Goal: Task Accomplishment & Management: Manage account settings

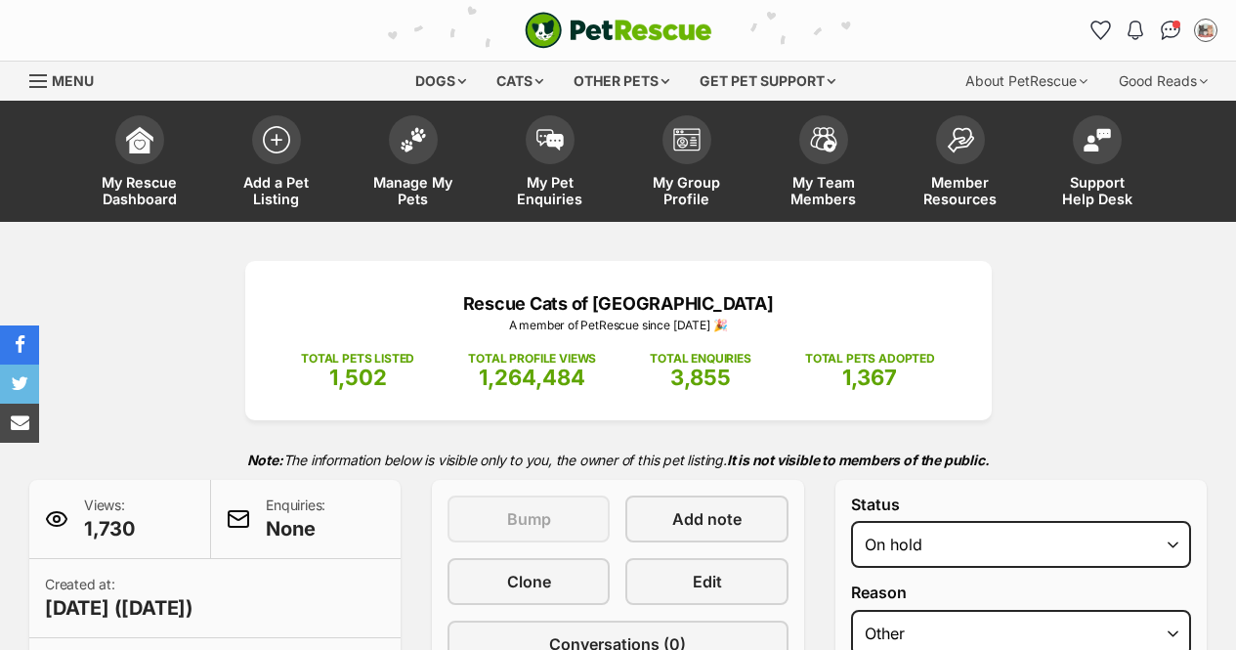
select select "other"
click at [421, 141] on img at bounding box center [412, 134] width 27 height 25
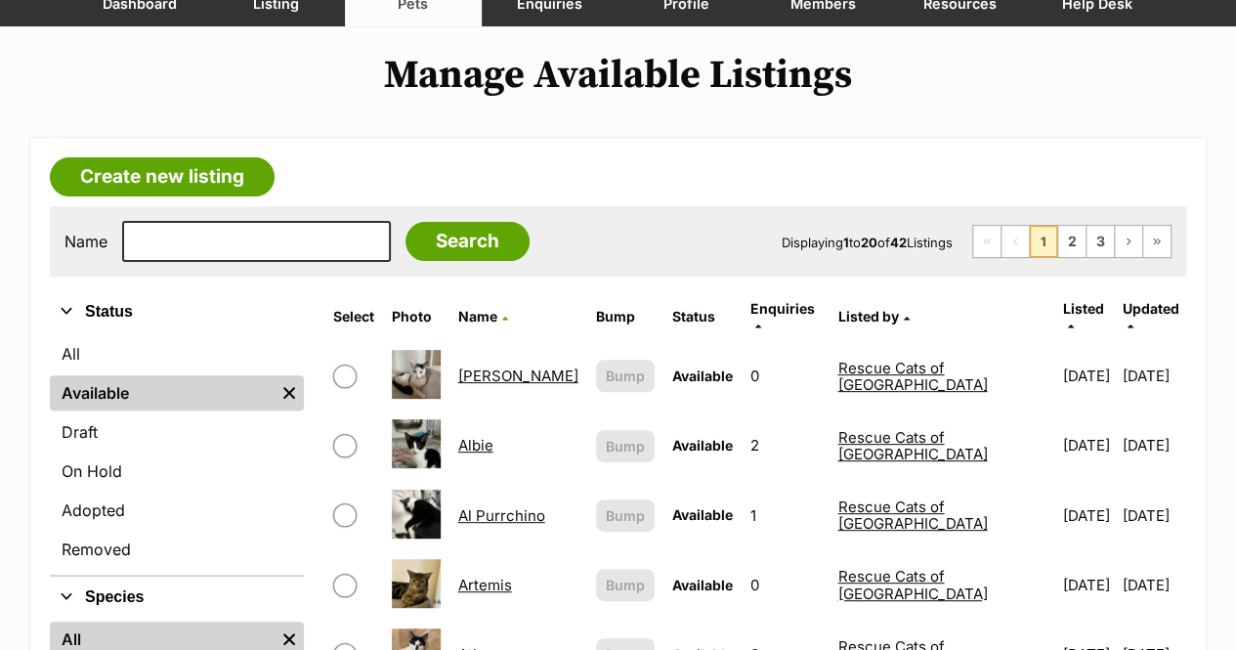
scroll to position [293, 0]
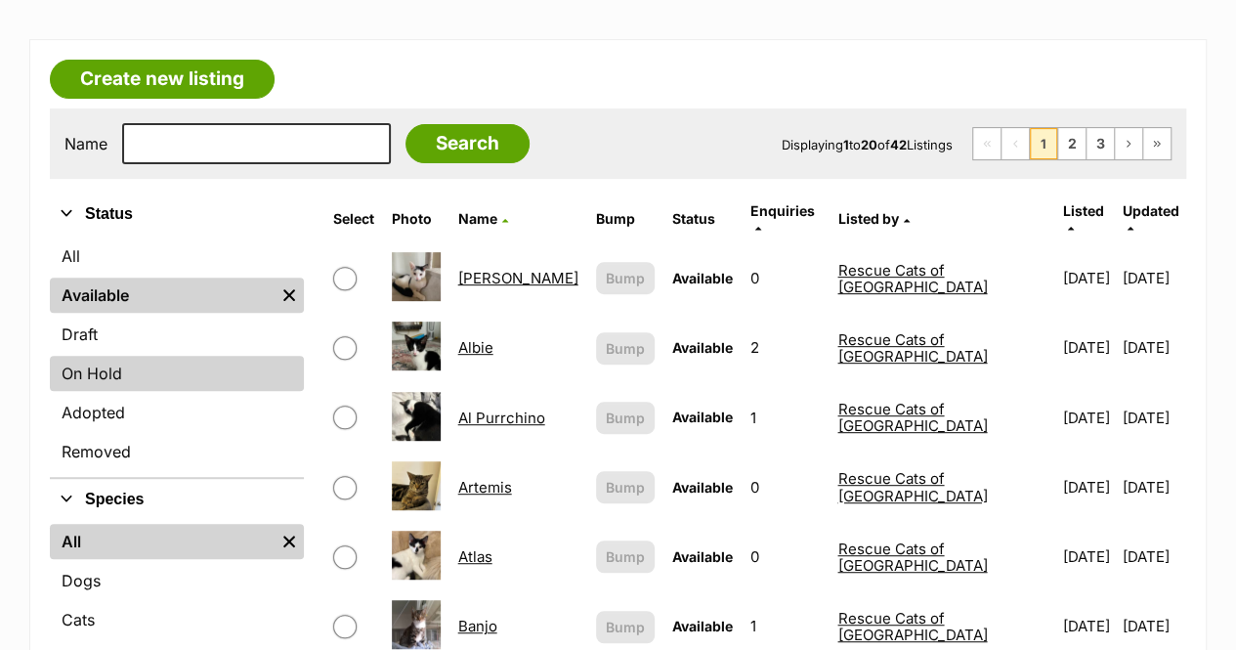
click at [153, 371] on link "On Hold" at bounding box center [177, 373] width 254 height 35
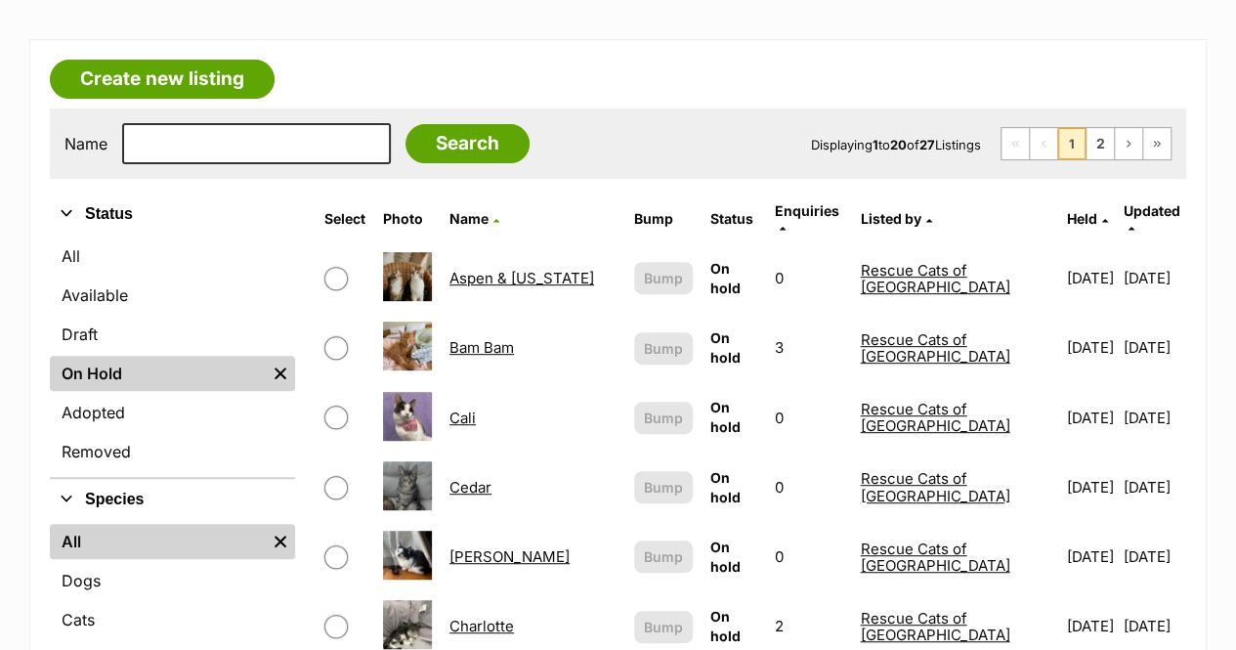
scroll to position [391, 0]
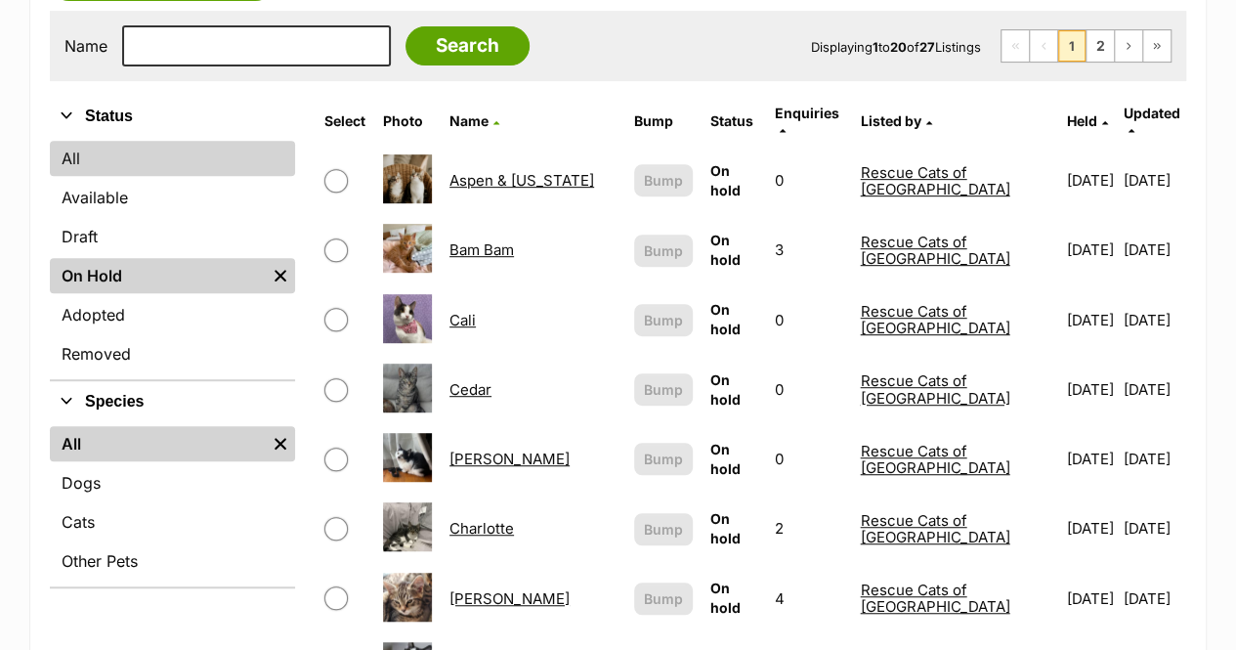
click at [230, 162] on link "All" at bounding box center [172, 158] width 245 height 35
click at [176, 166] on link "All" at bounding box center [172, 158] width 245 height 35
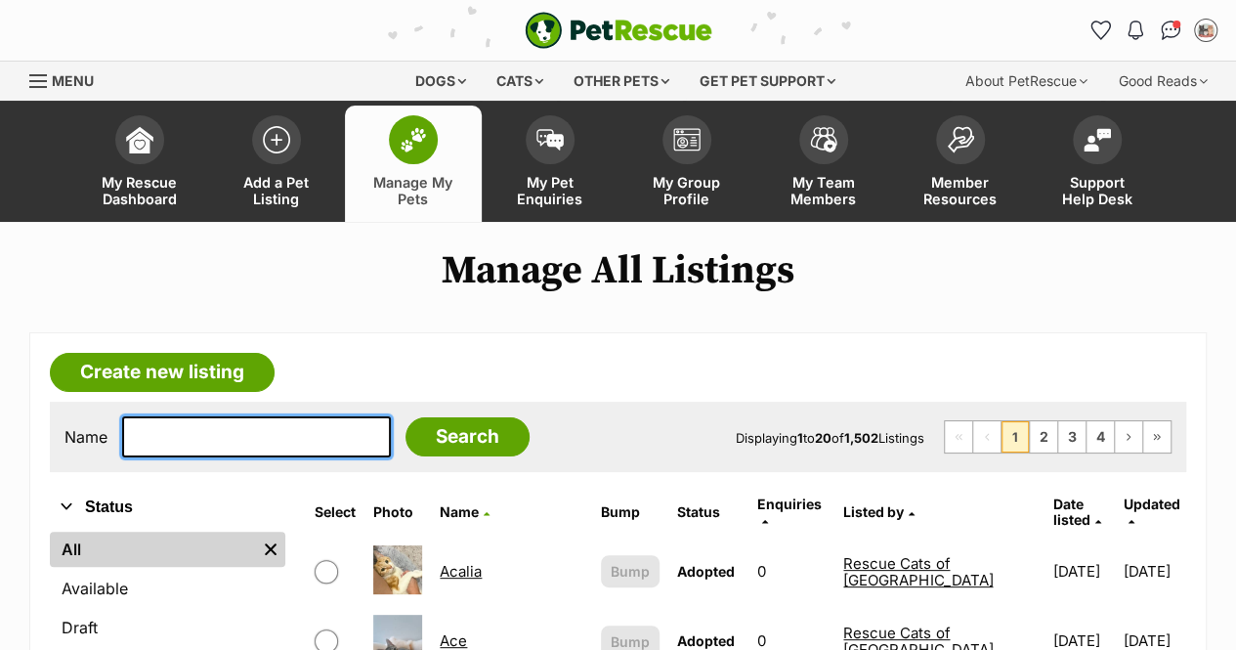
click at [275, 427] on input "text" at bounding box center [256, 436] width 269 height 41
type input "zeb"
click at [405, 417] on input "Search" at bounding box center [467, 436] width 124 height 39
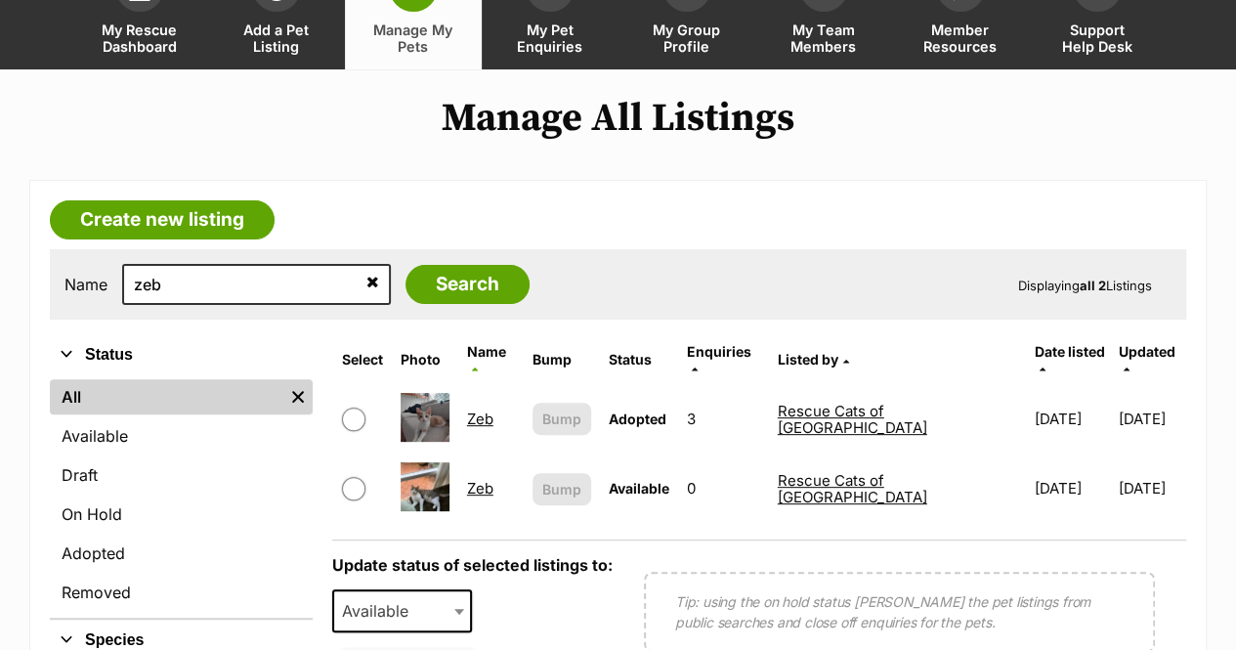
scroll to position [195, 0]
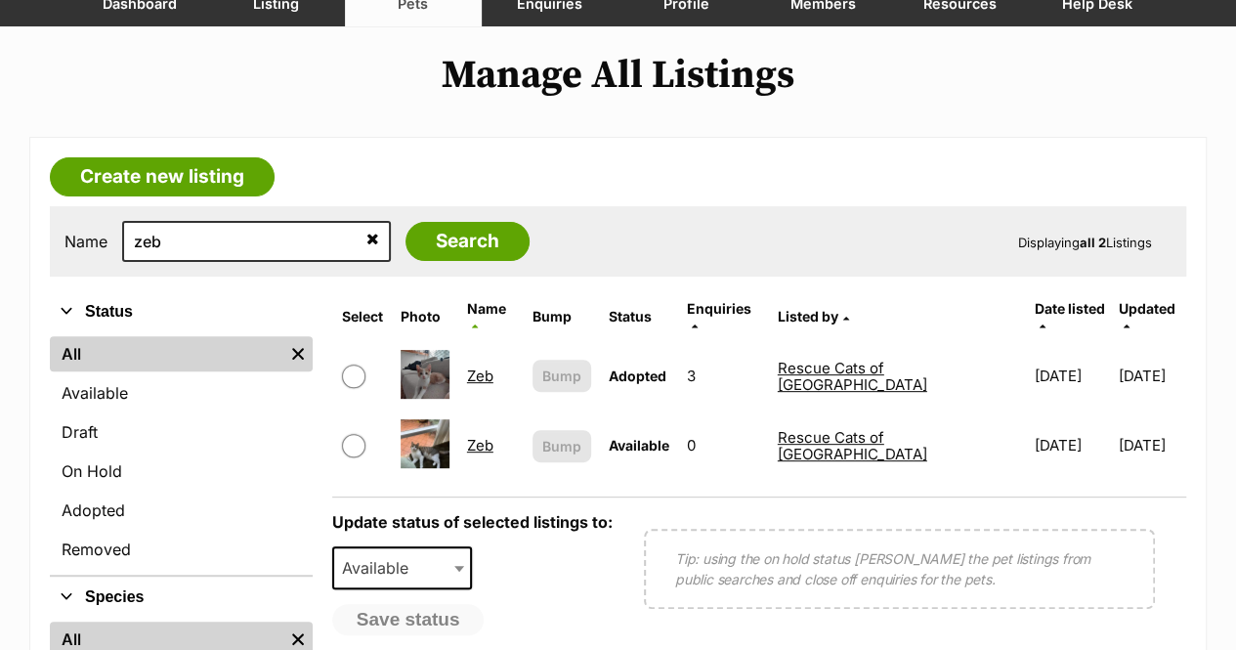
click at [426, 436] on img at bounding box center [424, 443] width 49 height 49
click at [492, 436] on link "Zeb" at bounding box center [480, 445] width 26 height 19
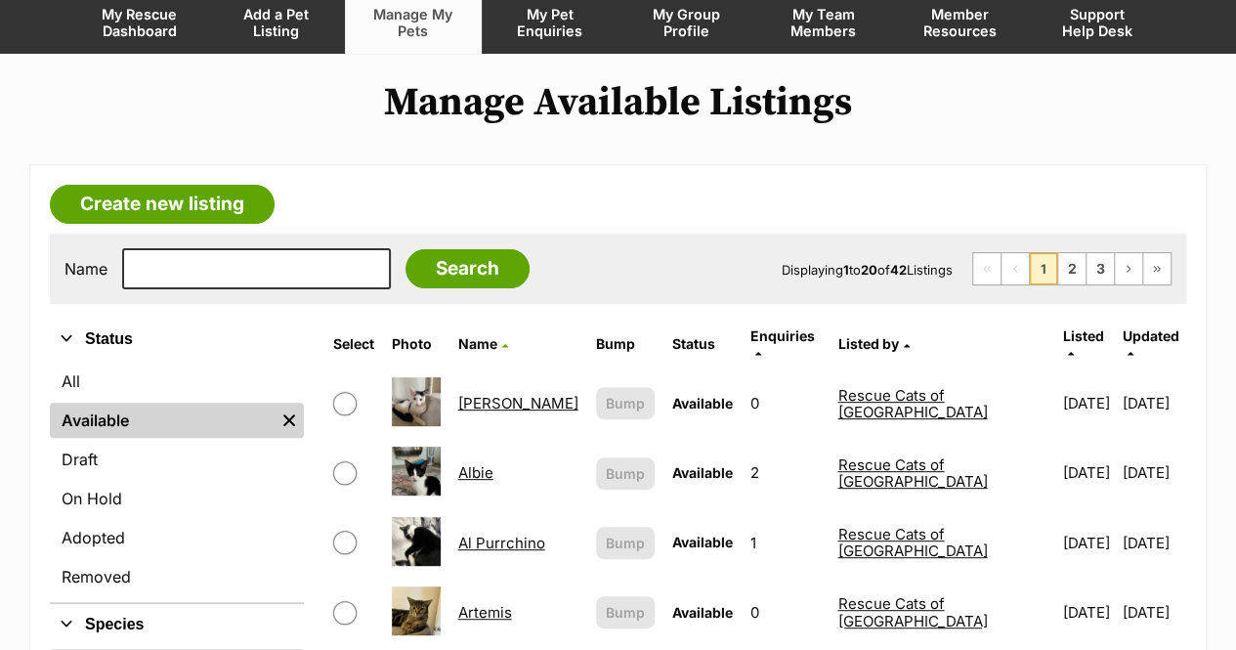
scroll to position [195, 0]
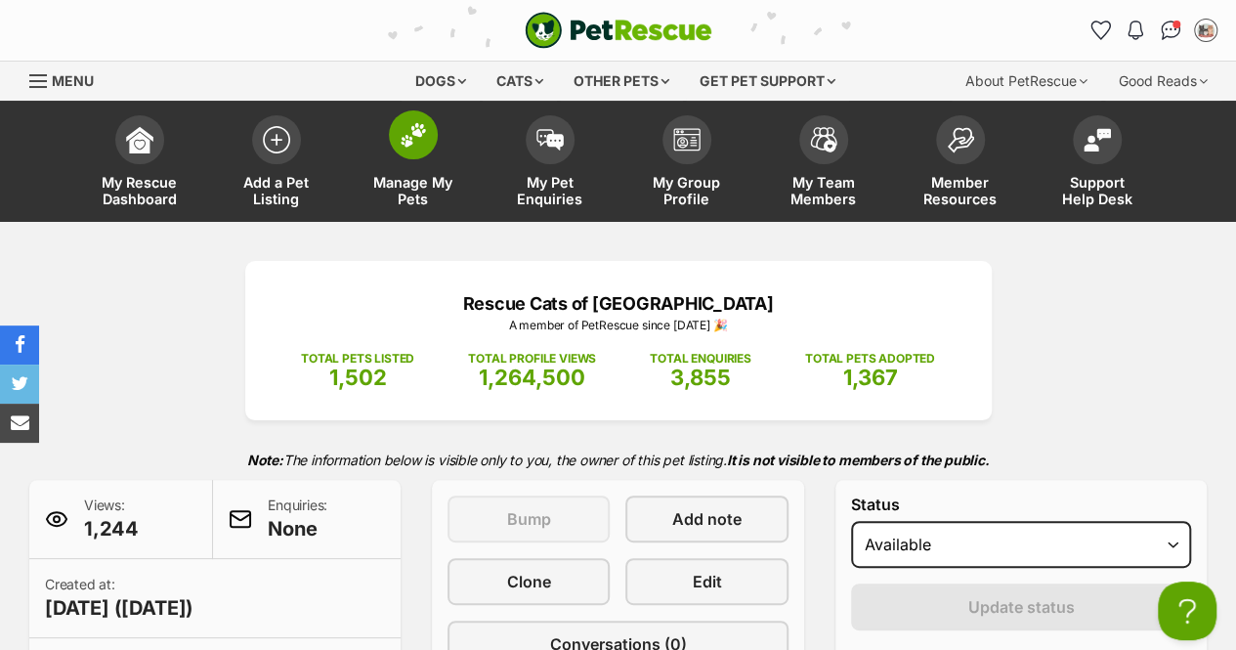
click at [416, 126] on img at bounding box center [412, 134] width 27 height 25
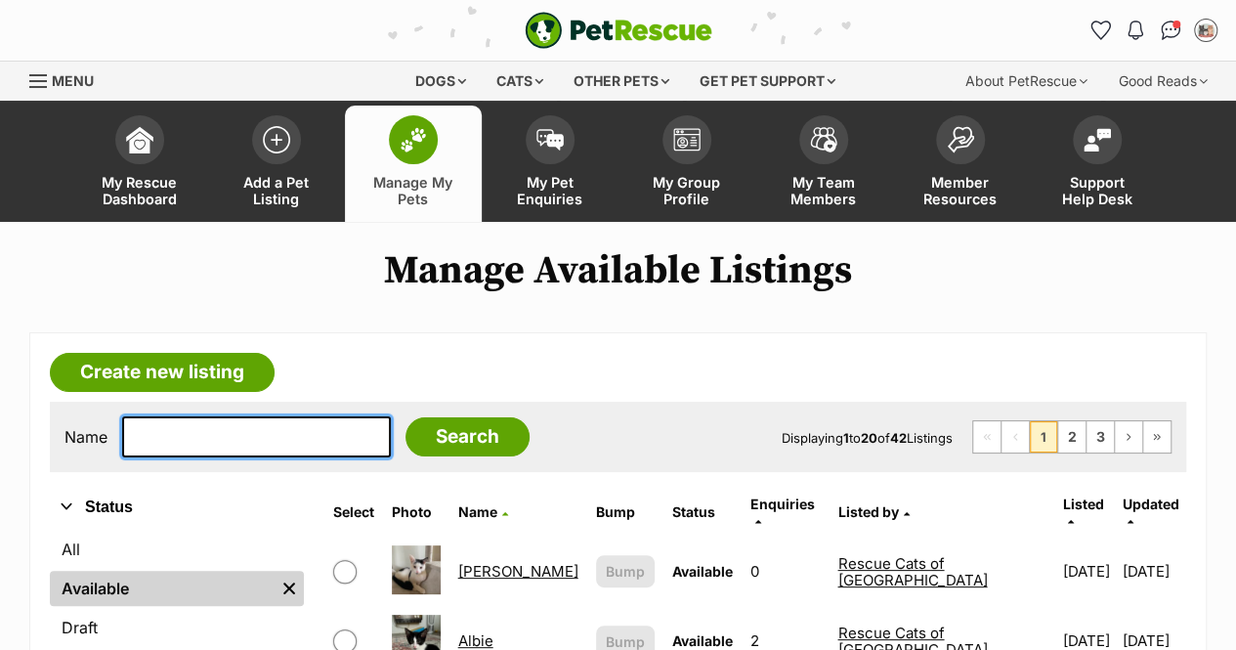
click at [305, 432] on input "text" at bounding box center [256, 436] width 269 height 41
type input "dubh"
click at [405, 417] on input "Search" at bounding box center [467, 436] width 124 height 39
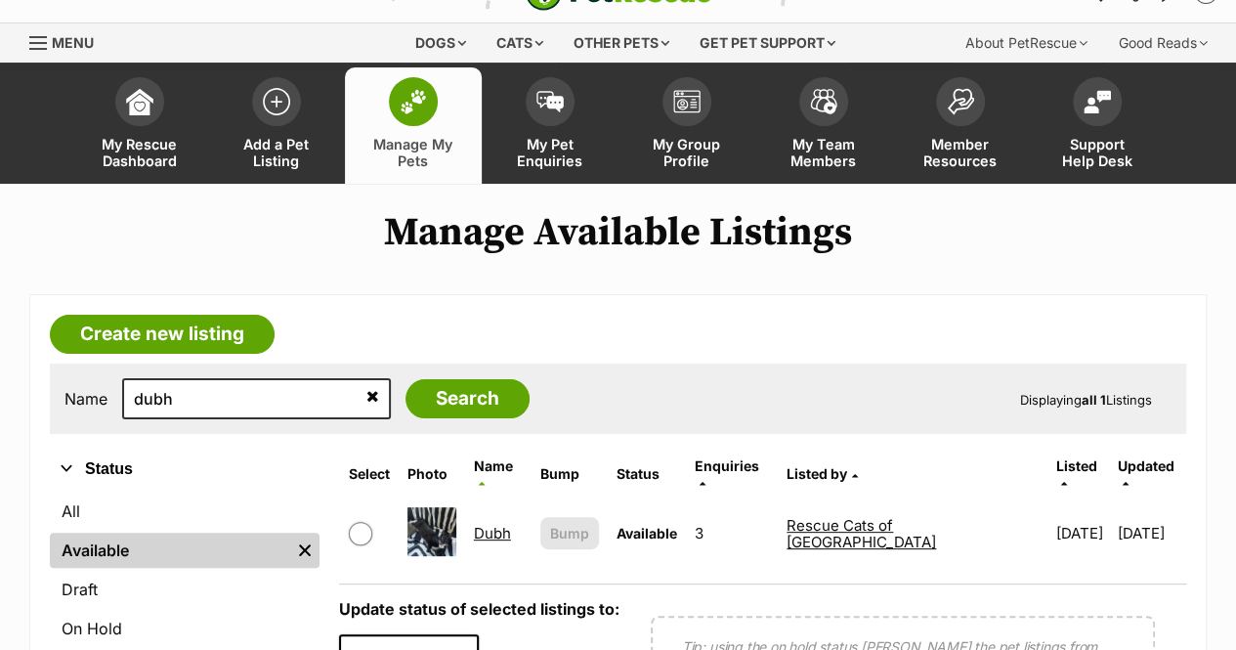
scroll to position [98, 0]
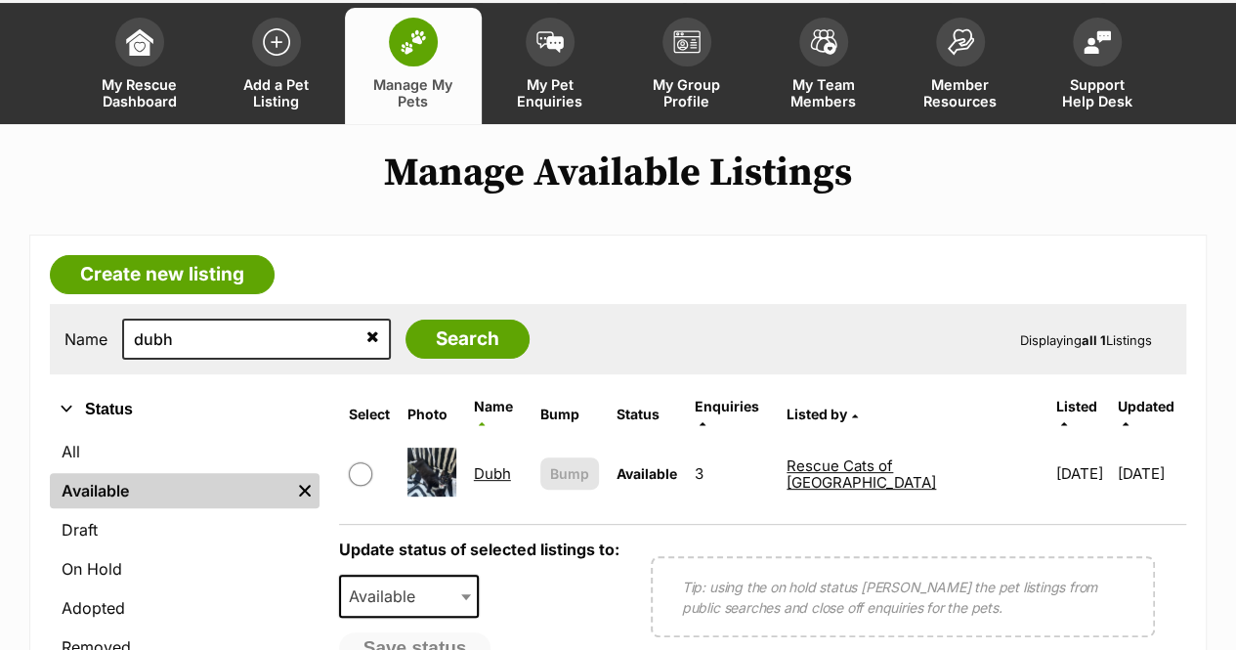
click at [504, 464] on link "Dubh" at bounding box center [492, 473] width 37 height 19
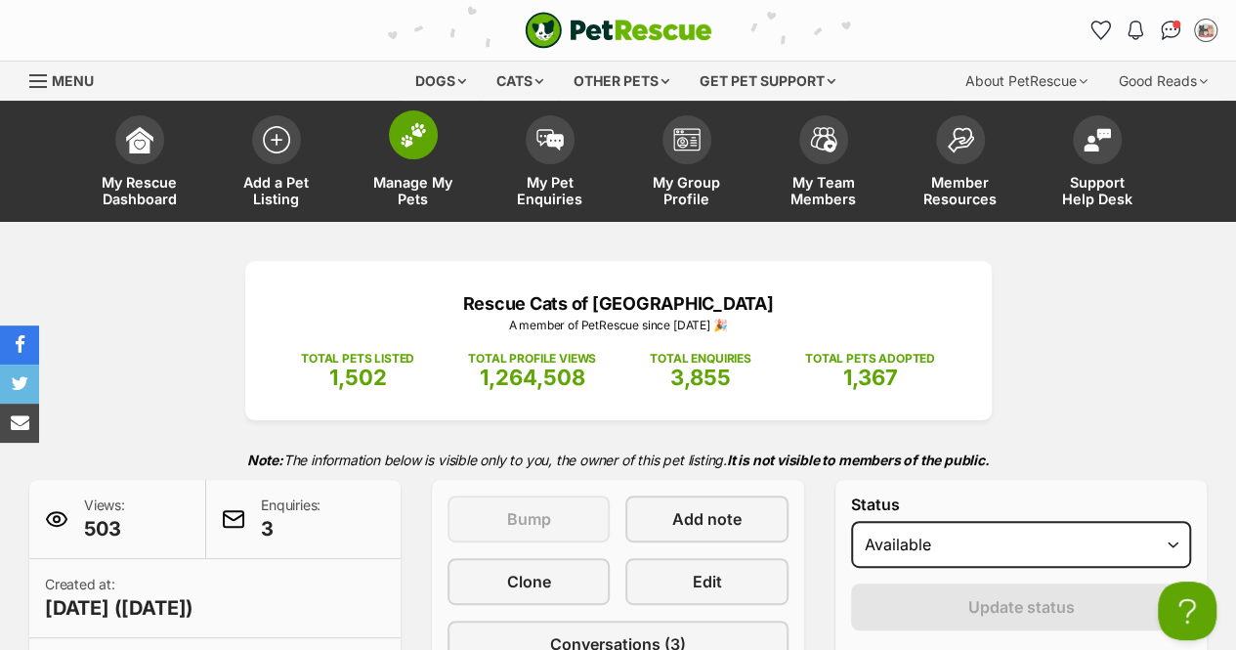
click at [409, 134] on img at bounding box center [412, 134] width 27 height 25
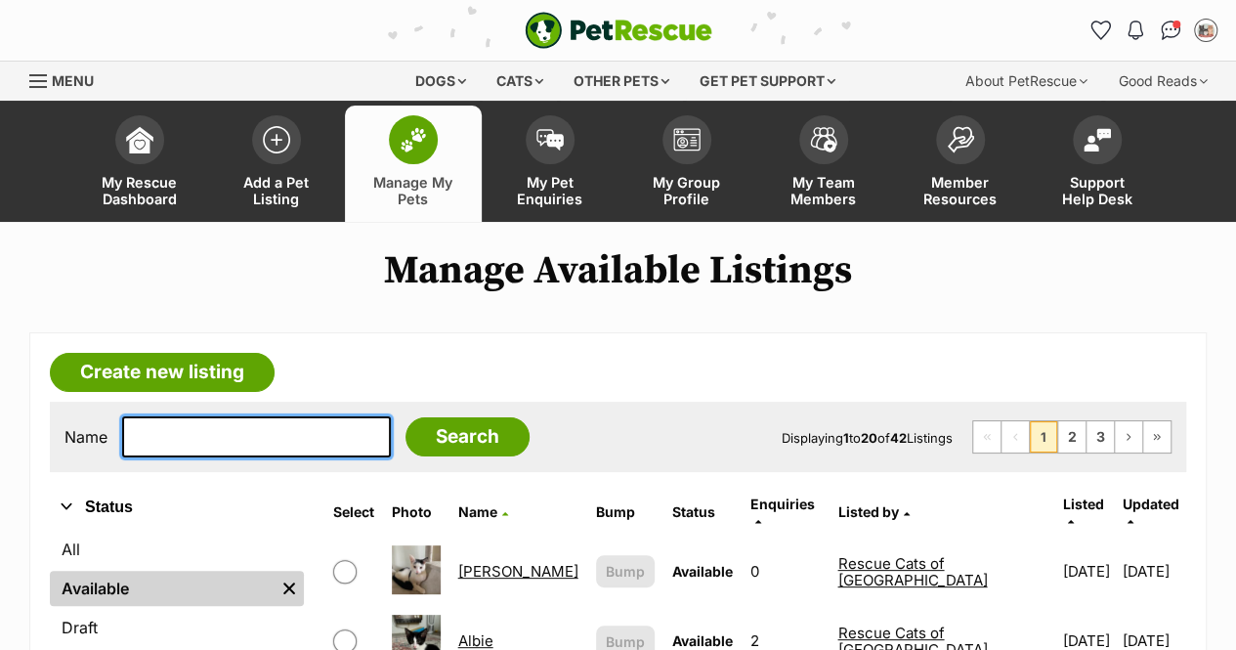
click at [266, 425] on input "text" at bounding box center [256, 436] width 269 height 41
type input "ivy"
click at [405, 417] on input "Search" at bounding box center [467, 436] width 124 height 39
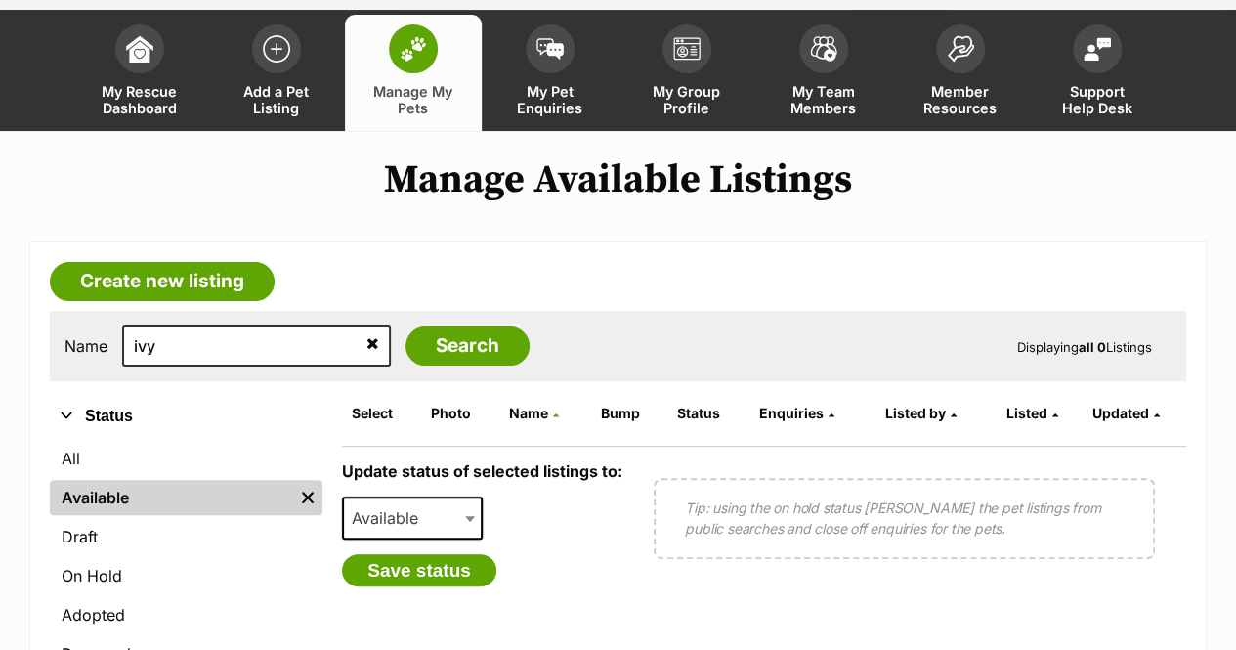
scroll to position [391, 0]
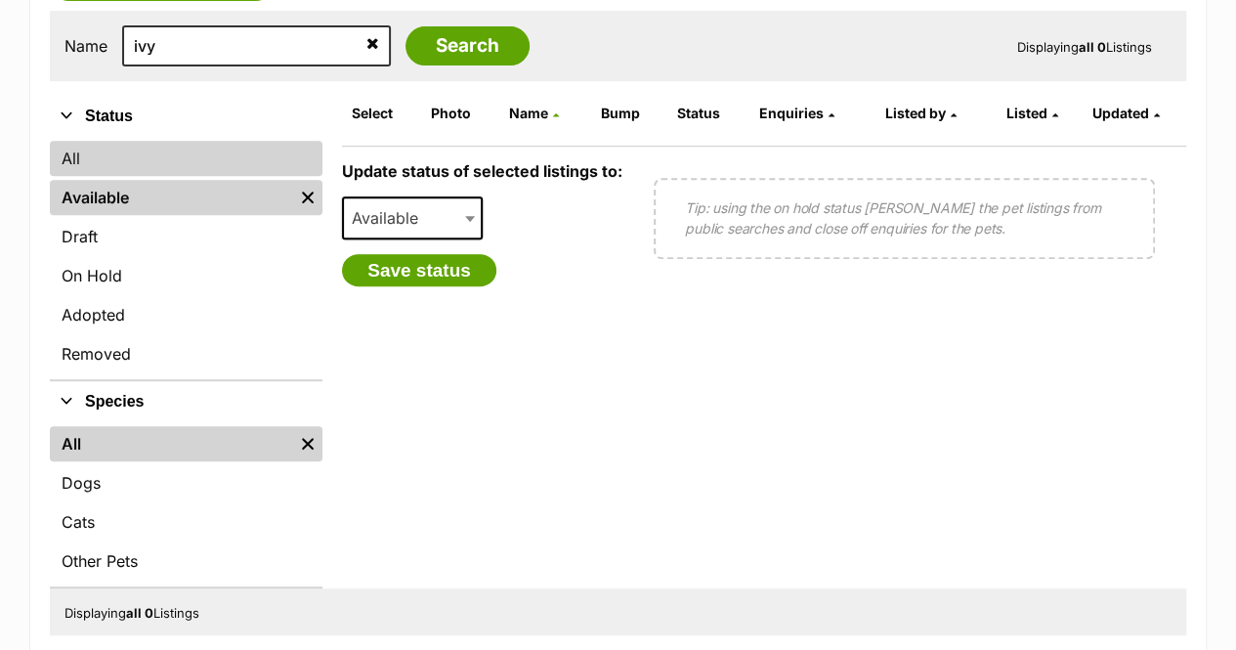
click at [164, 149] on link "All" at bounding box center [186, 158] width 273 height 35
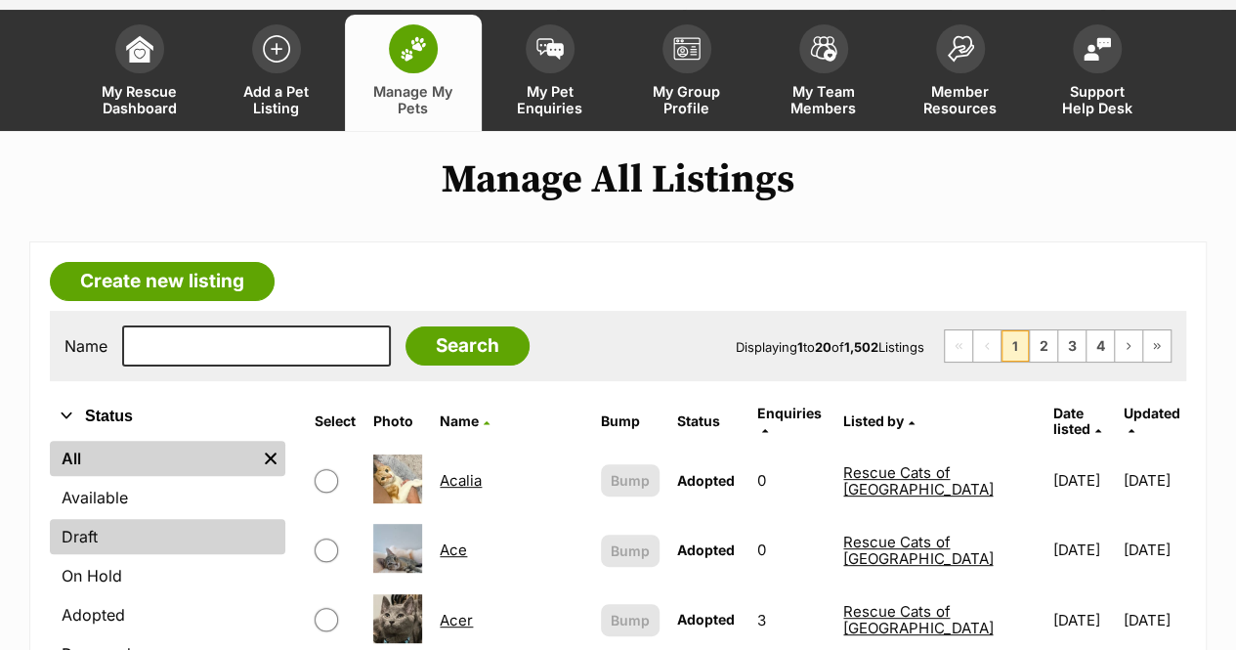
scroll to position [293, 0]
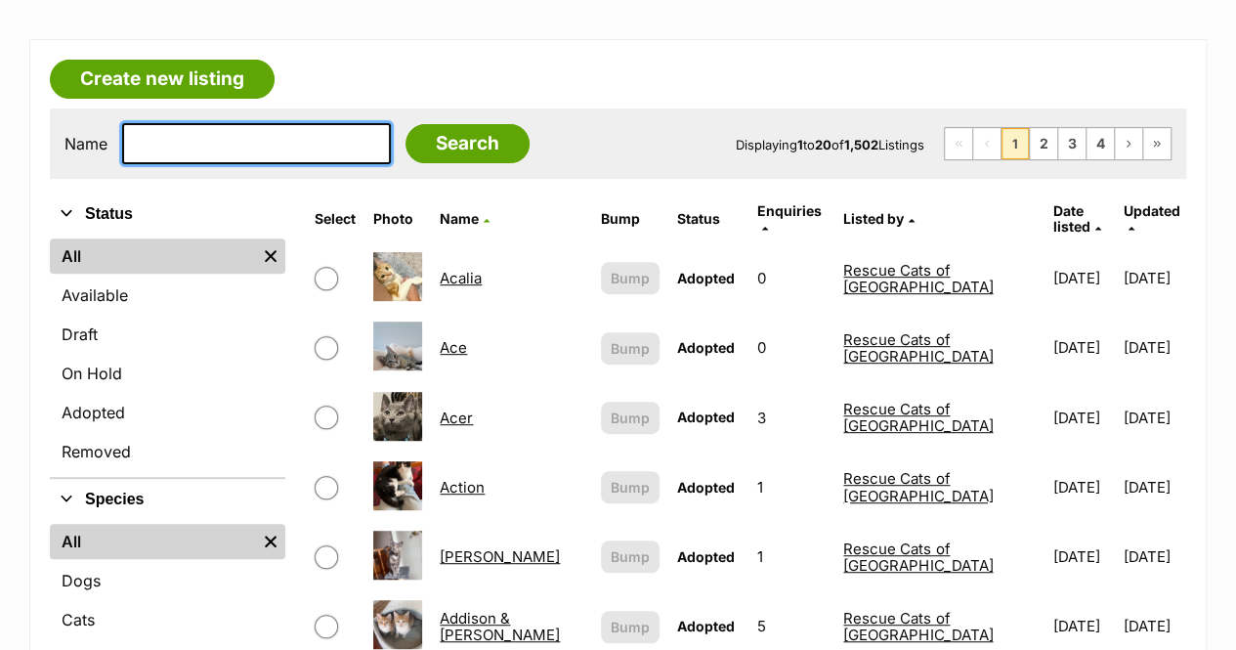
click at [212, 127] on input "text" at bounding box center [256, 143] width 269 height 41
type input "ivy"
click at [405, 124] on input "Search" at bounding box center [467, 143] width 124 height 39
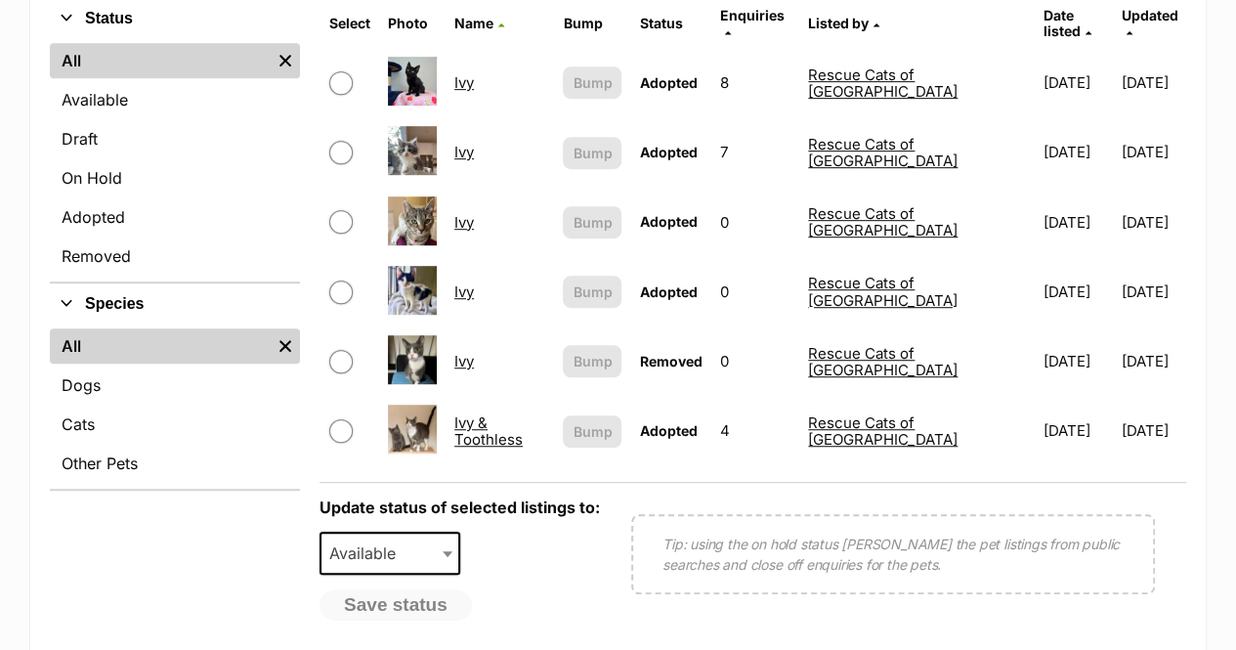
scroll to position [391, 0]
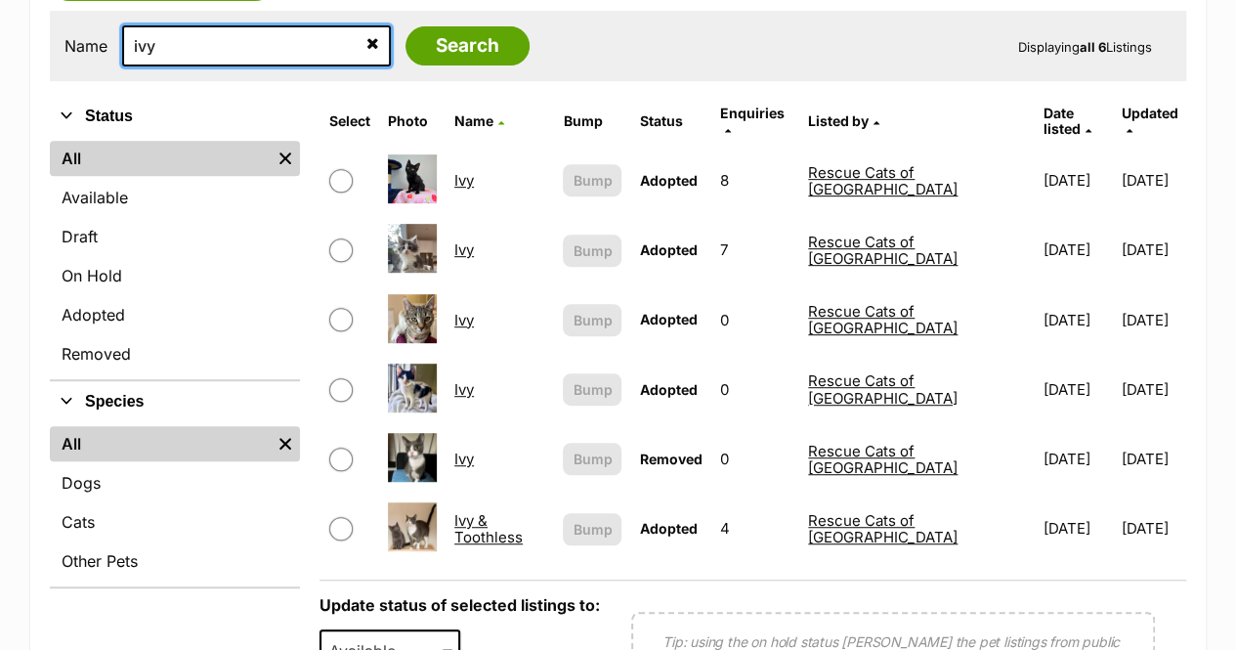
drag, startPoint x: 206, startPoint y: 41, endPoint x: 123, endPoint y: 34, distance: 83.3
click at [123, 34] on input "ivy" at bounding box center [256, 45] width 269 height 41
type input "gypsy"
click at [405, 26] on input "Search" at bounding box center [467, 45] width 124 height 39
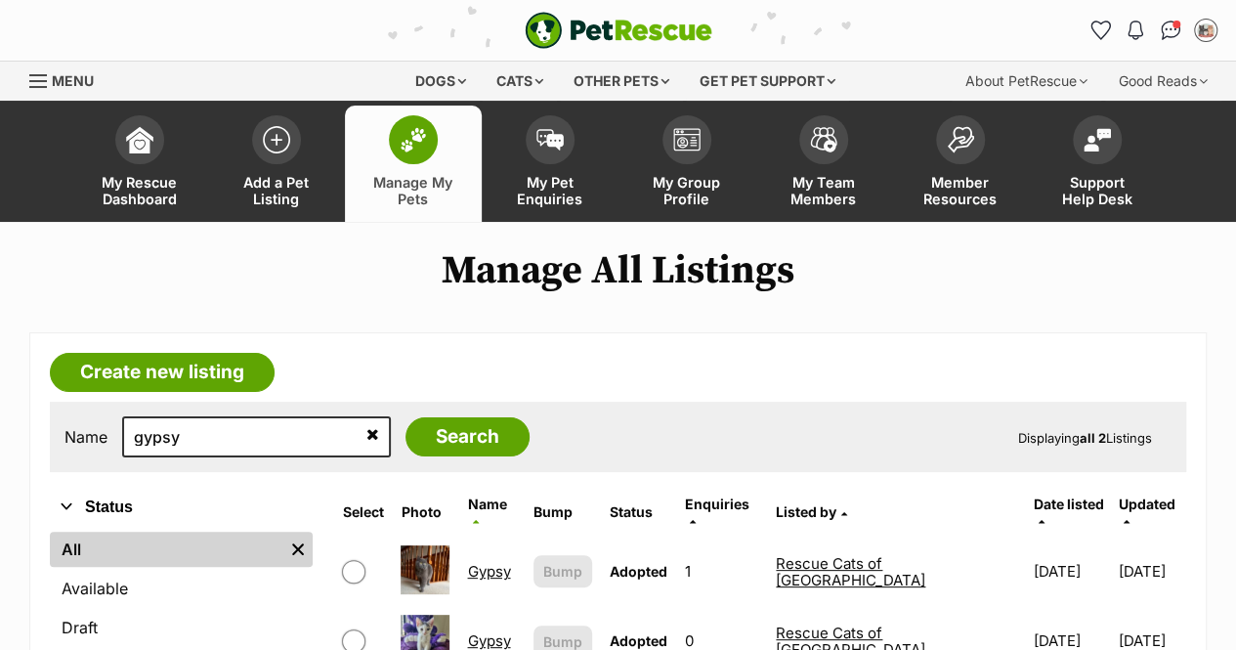
click at [366, 426] on icon at bounding box center [372, 434] width 13 height 16
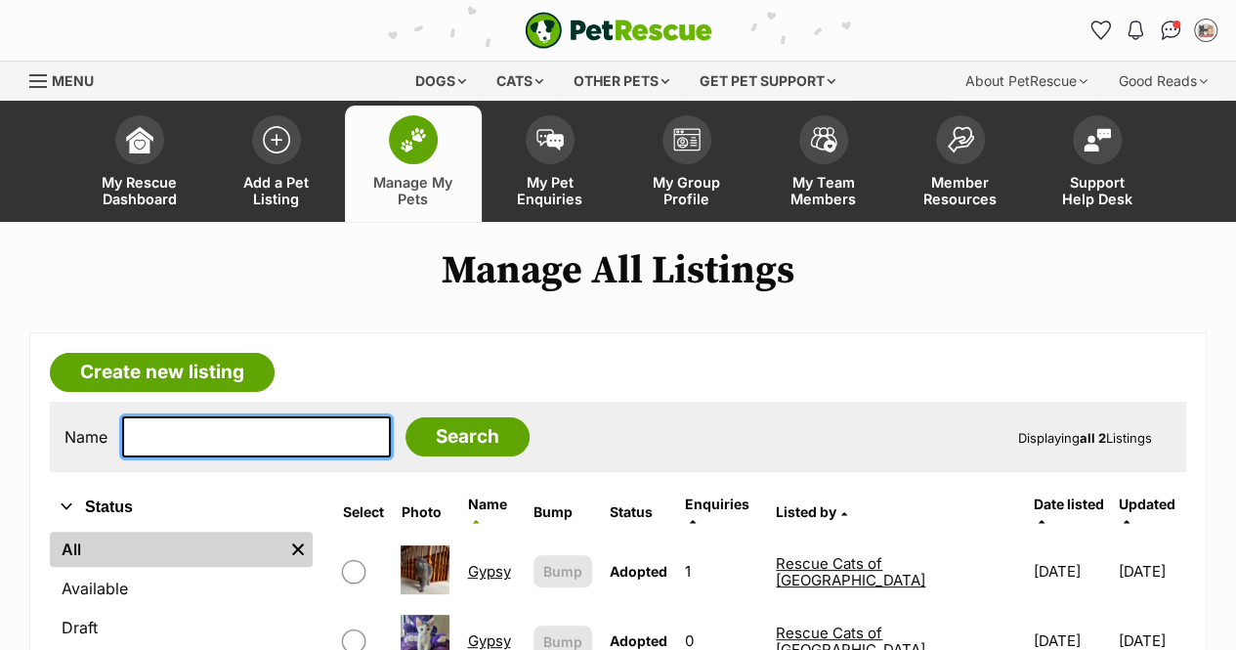
click at [314, 416] on input "text" at bounding box center [256, 436] width 269 height 41
type input "[PERSON_NAME]"
click at [405, 417] on input "Search" at bounding box center [467, 436] width 124 height 39
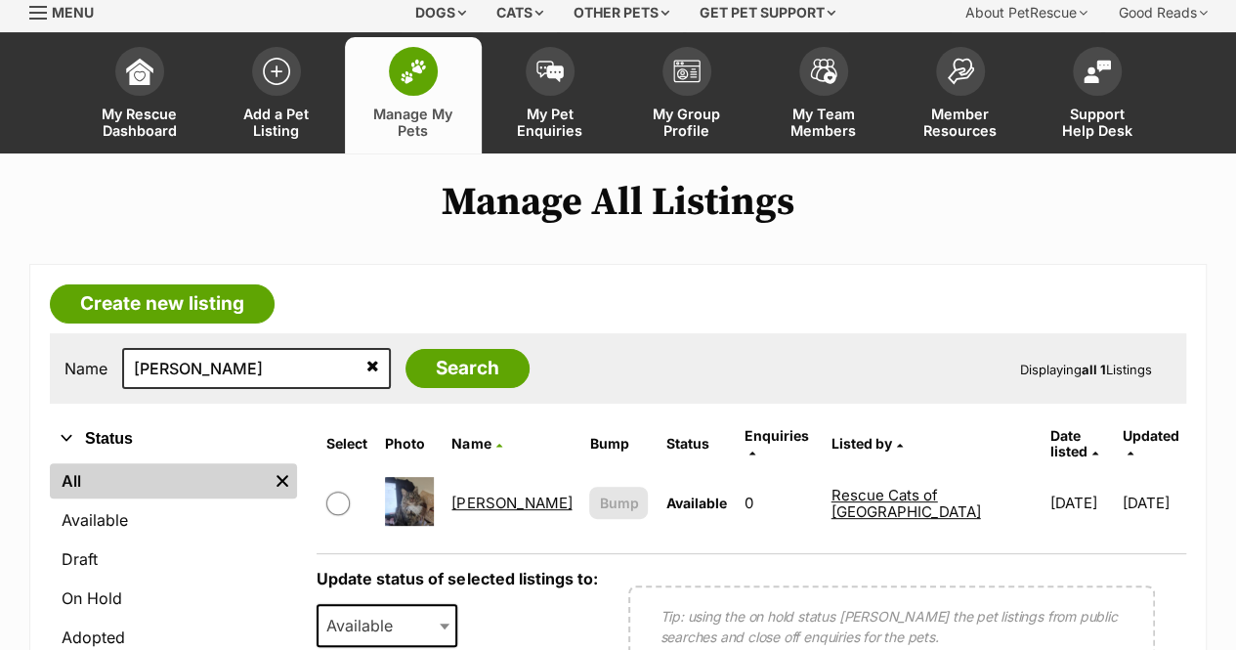
scroll to position [98, 0]
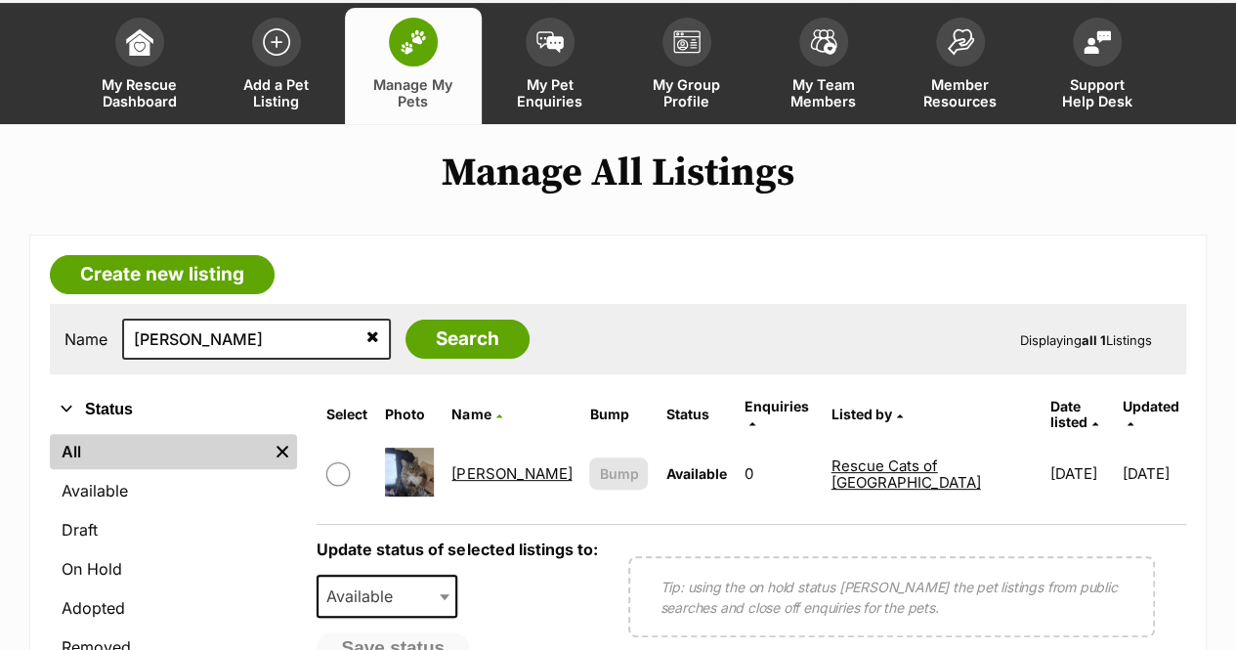
click at [506, 464] on link "[PERSON_NAME]" at bounding box center [511, 473] width 120 height 19
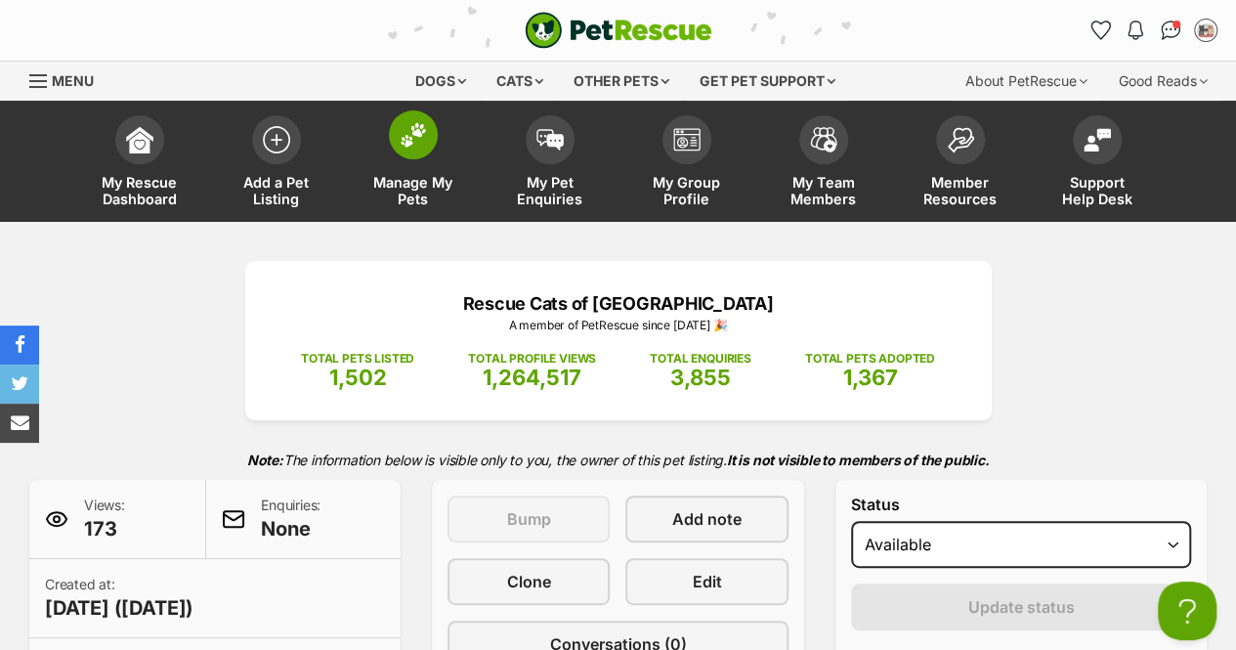
click at [403, 147] on span at bounding box center [413, 134] width 49 height 49
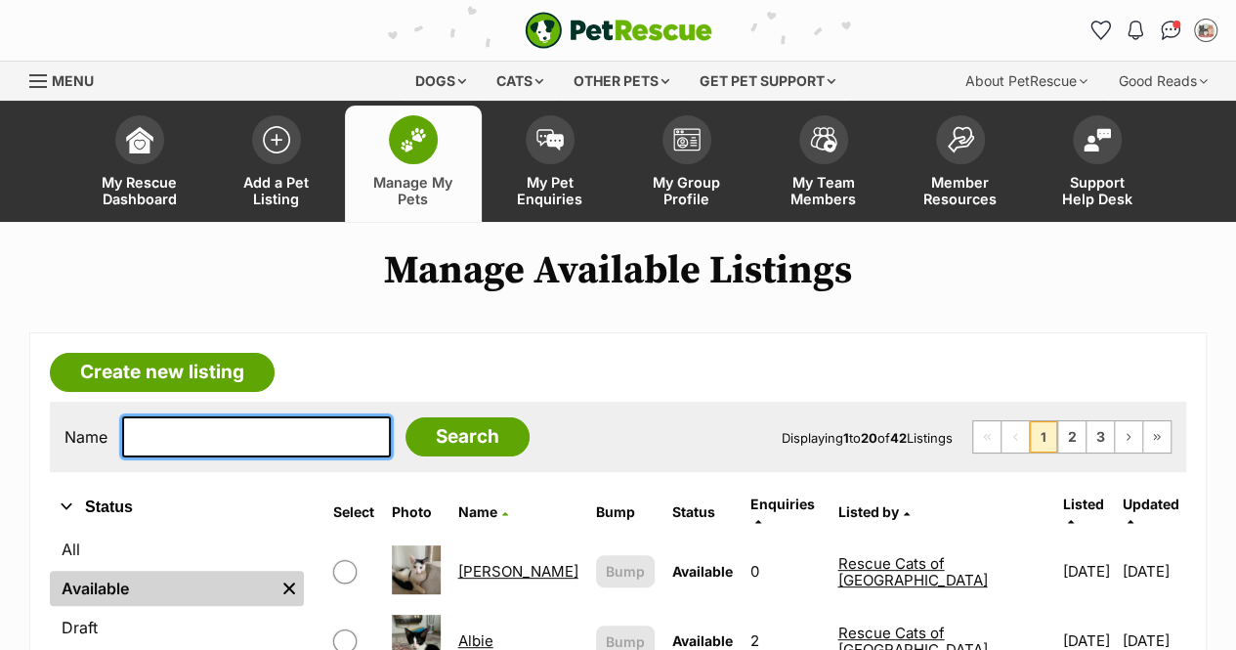
click at [310, 435] on input "text" at bounding box center [256, 436] width 269 height 41
type input "onaka"
click at [405, 417] on input "Search" at bounding box center [467, 436] width 124 height 39
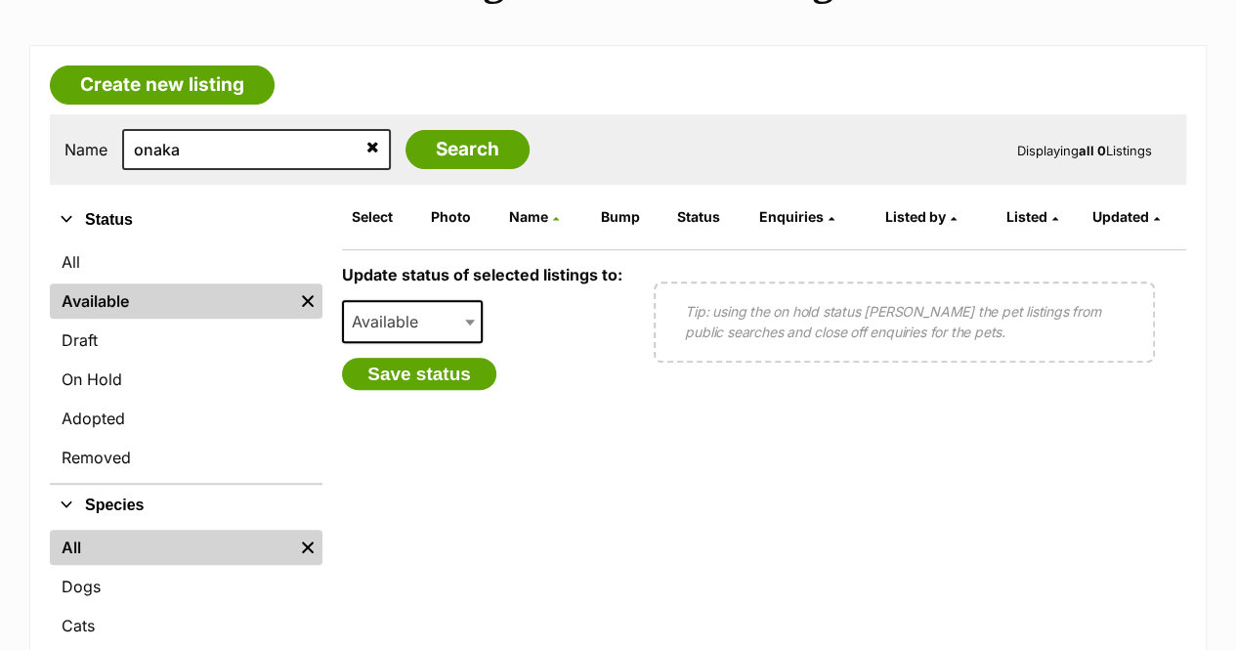
scroll to position [391, 0]
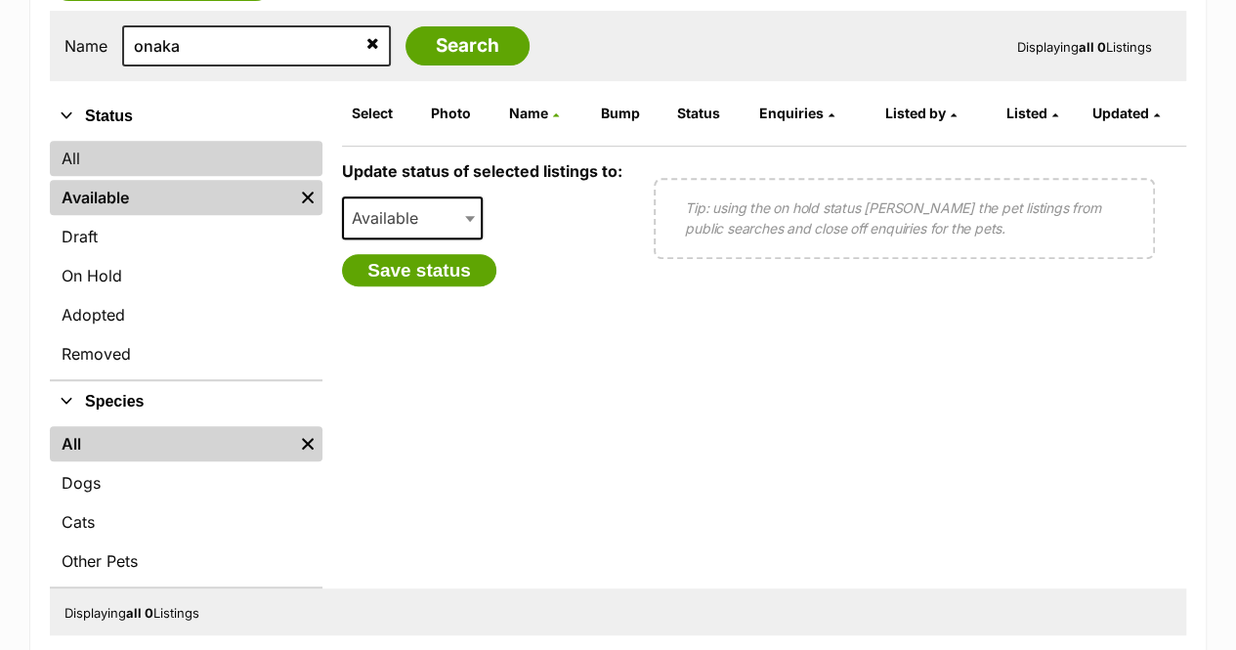
click at [98, 166] on link "All" at bounding box center [186, 158] width 273 height 35
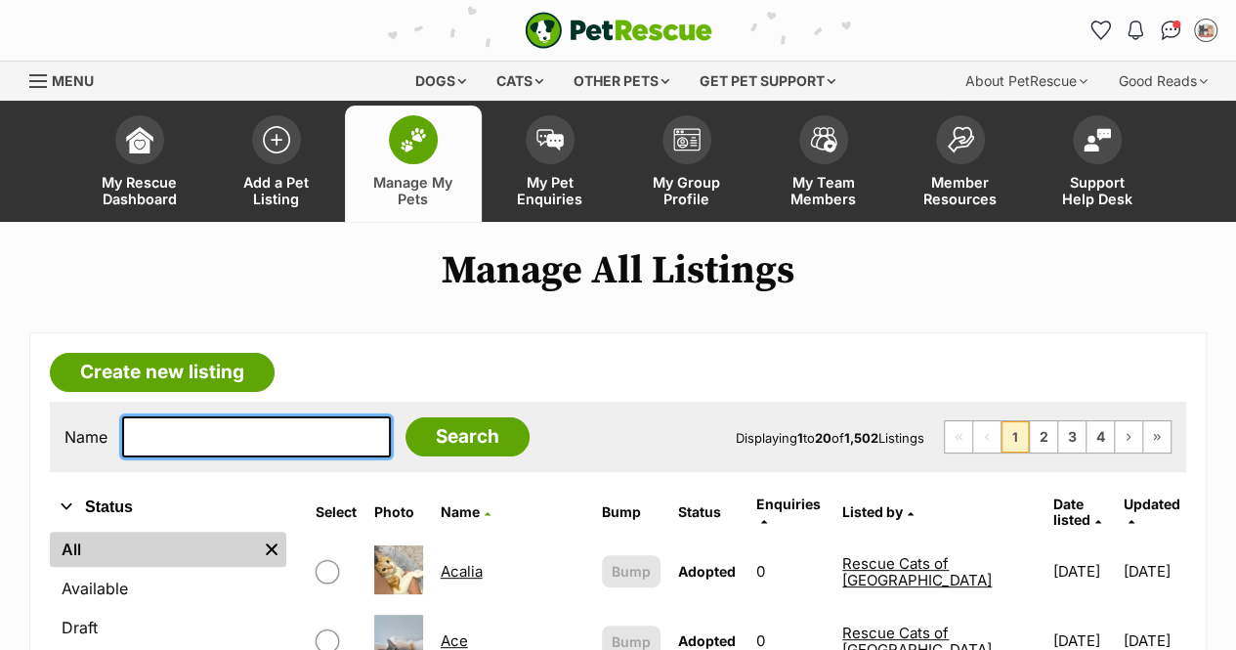
click at [264, 449] on input "text" at bounding box center [256, 436] width 269 height 41
type input "onaka"
click at [405, 417] on input "Search" at bounding box center [467, 436] width 124 height 39
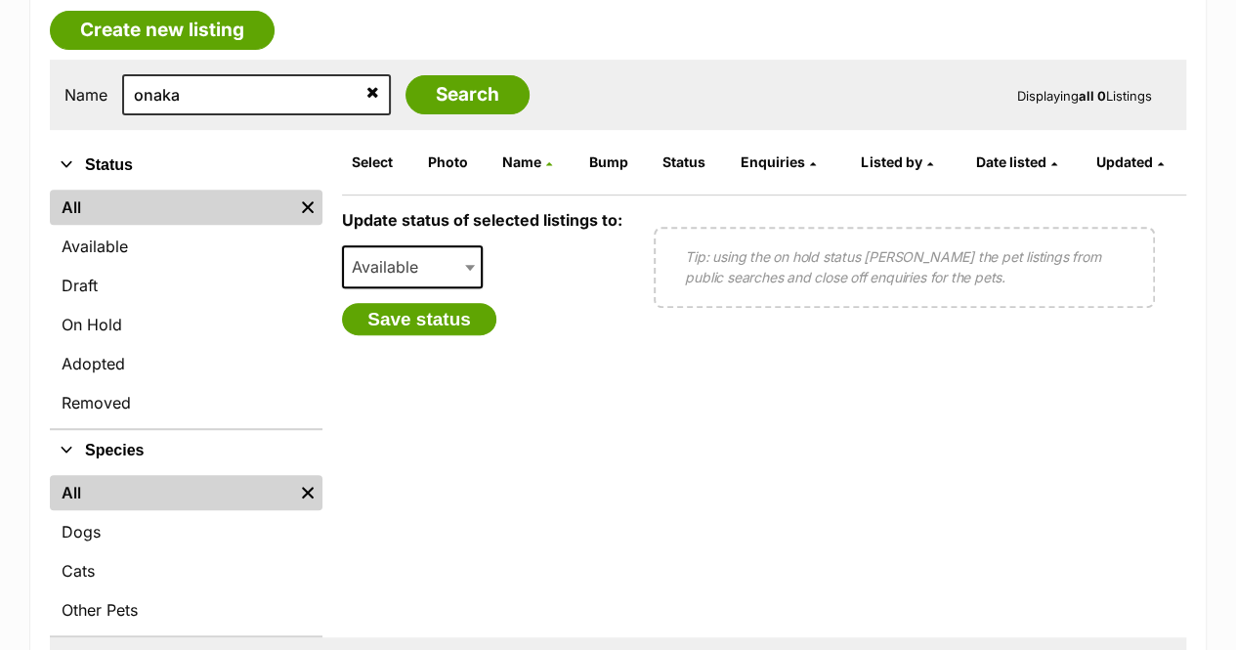
scroll to position [391, 0]
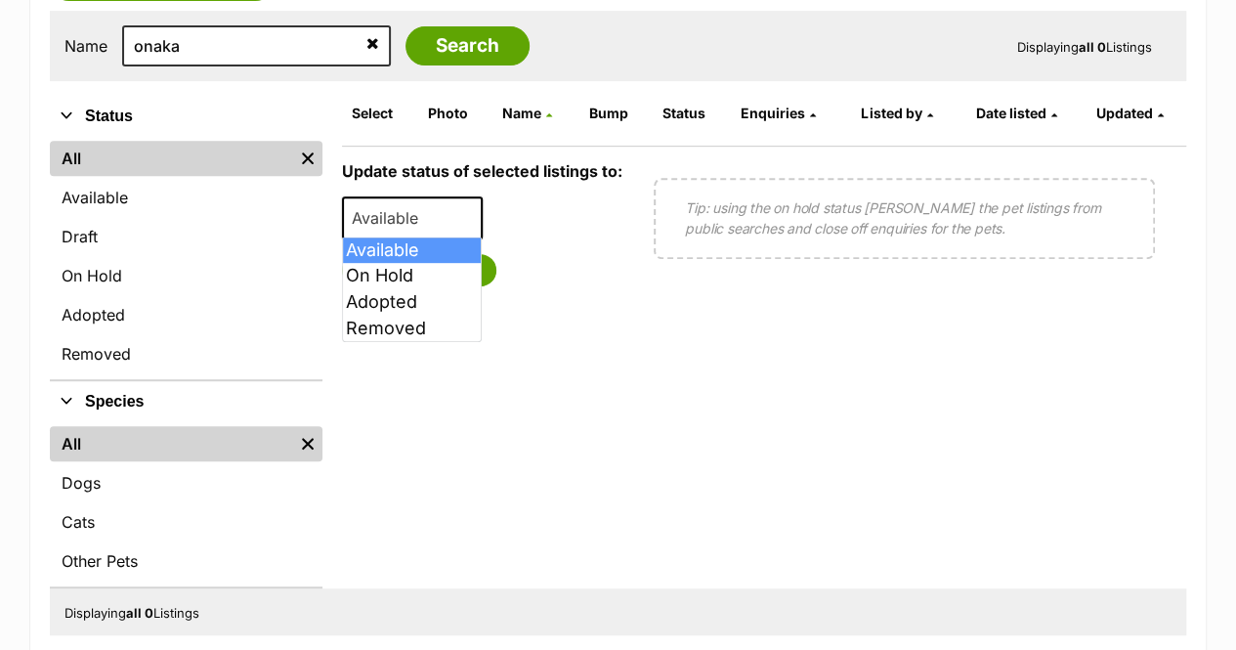
click at [469, 208] on span at bounding box center [472, 217] width 20 height 43
click at [605, 280] on div "Save status" at bounding box center [482, 270] width 280 height 33
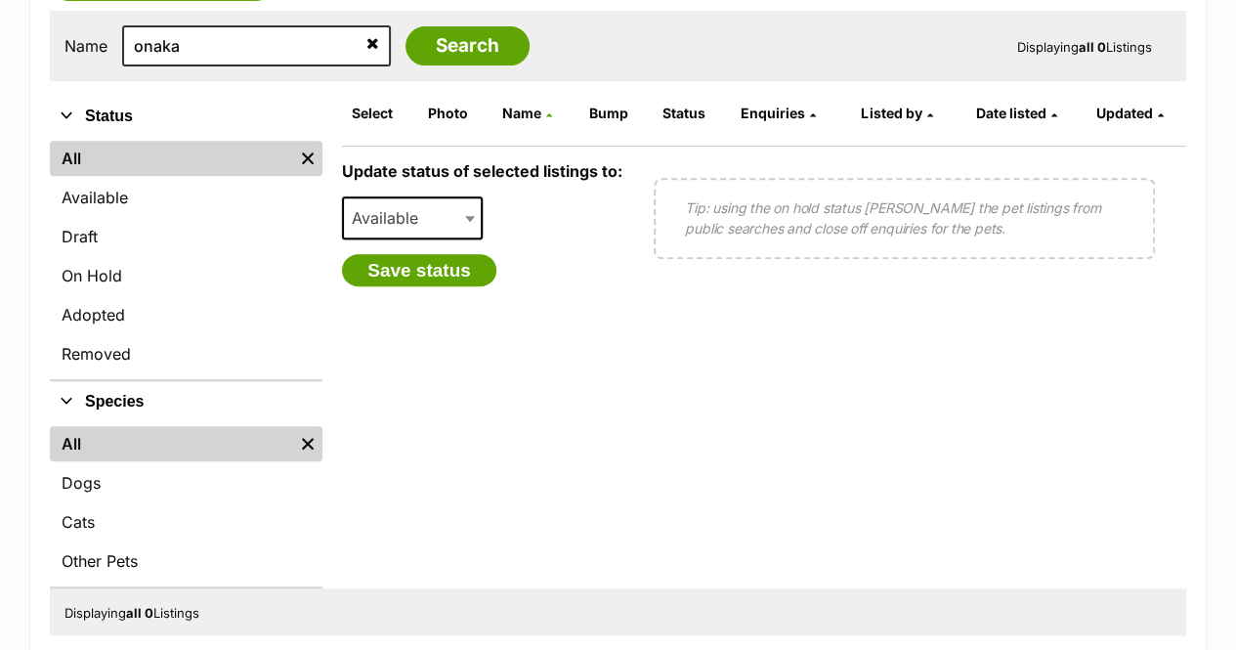
click at [200, 151] on link "All" at bounding box center [171, 158] width 243 height 35
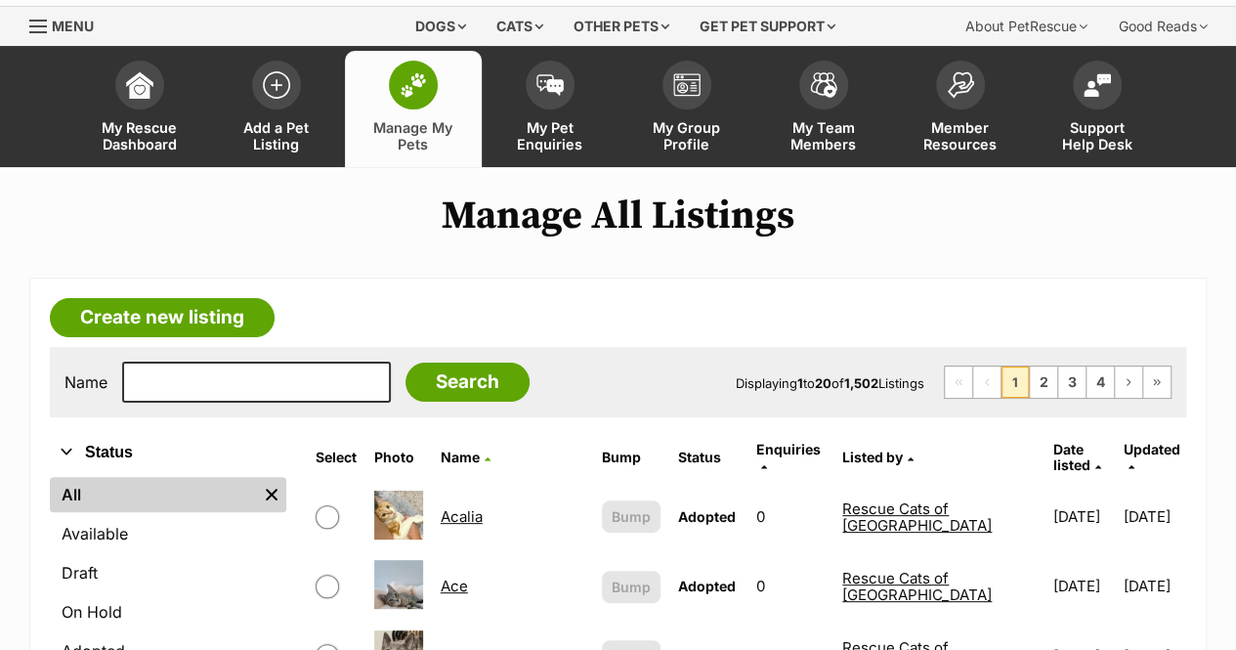
scroll to position [98, 0]
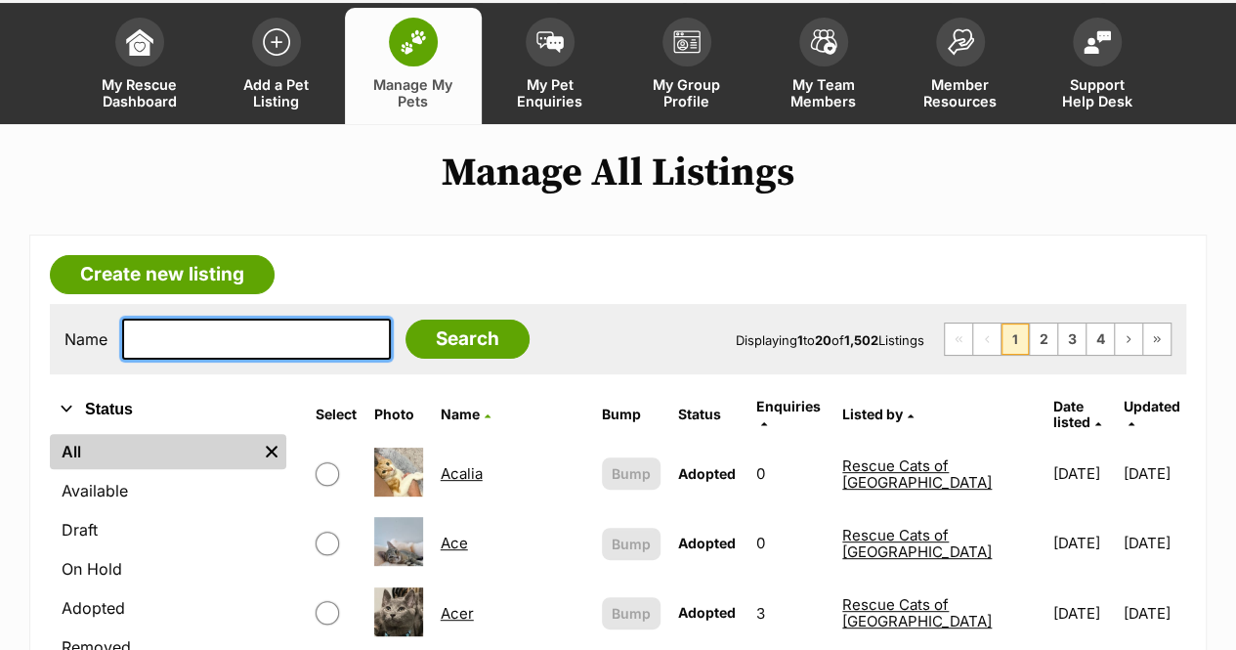
click at [236, 351] on input "text" at bounding box center [256, 338] width 269 height 41
type input "onaka"
click at [405, 319] on input "Search" at bounding box center [467, 338] width 124 height 39
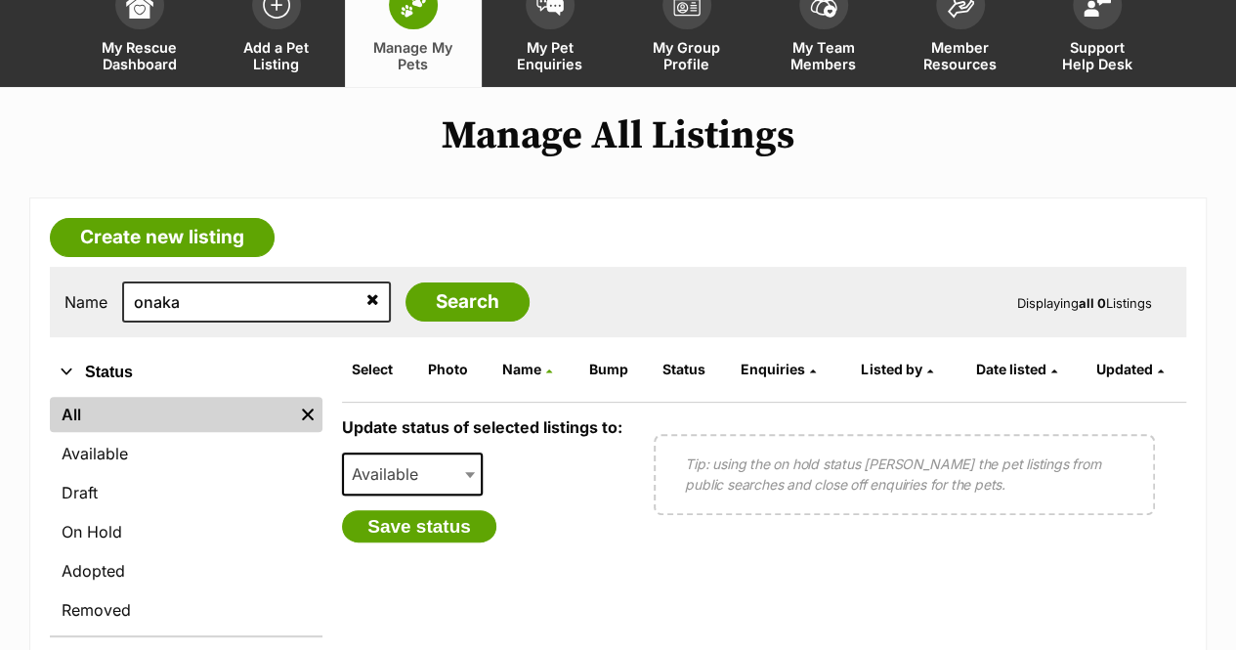
scroll to position [293, 0]
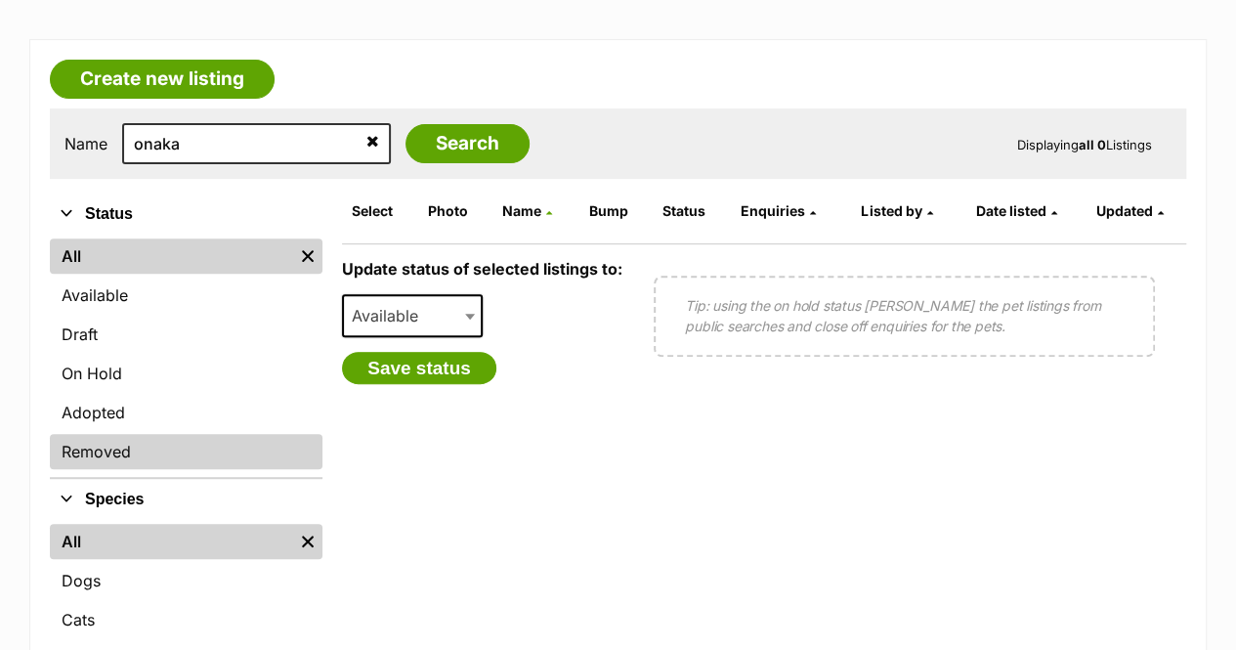
click at [205, 446] on link "Removed" at bounding box center [186, 451] width 273 height 35
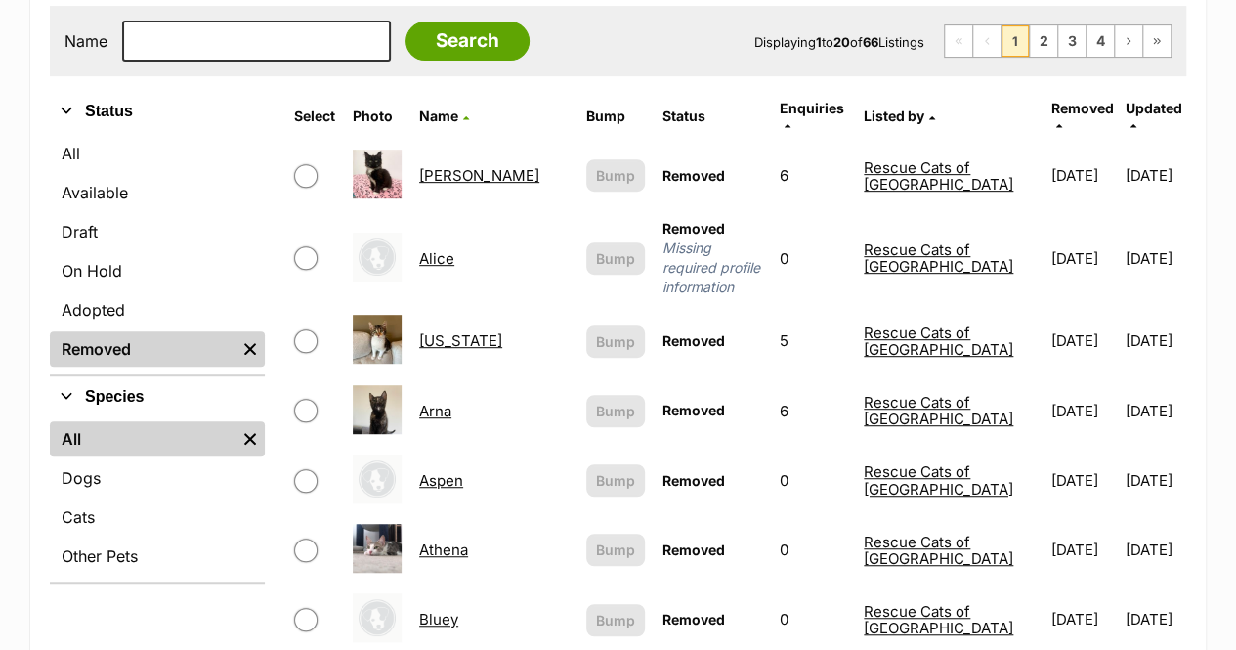
scroll to position [391, 0]
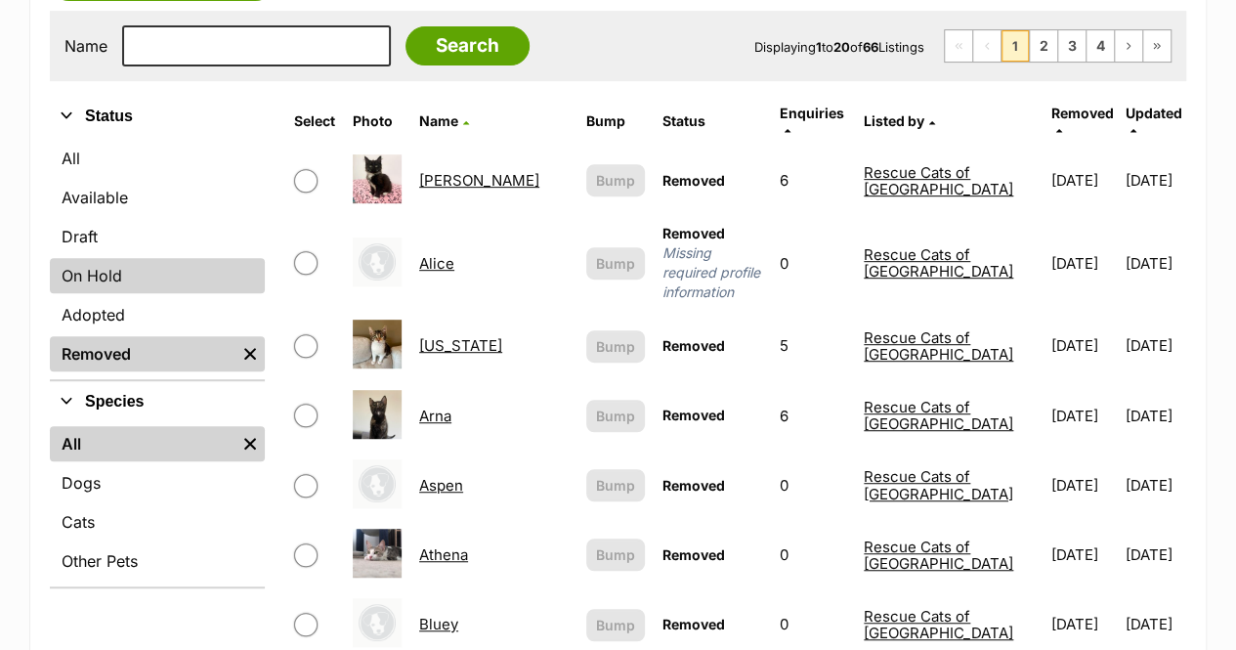
click at [105, 284] on link "On Hold" at bounding box center [157, 275] width 215 height 35
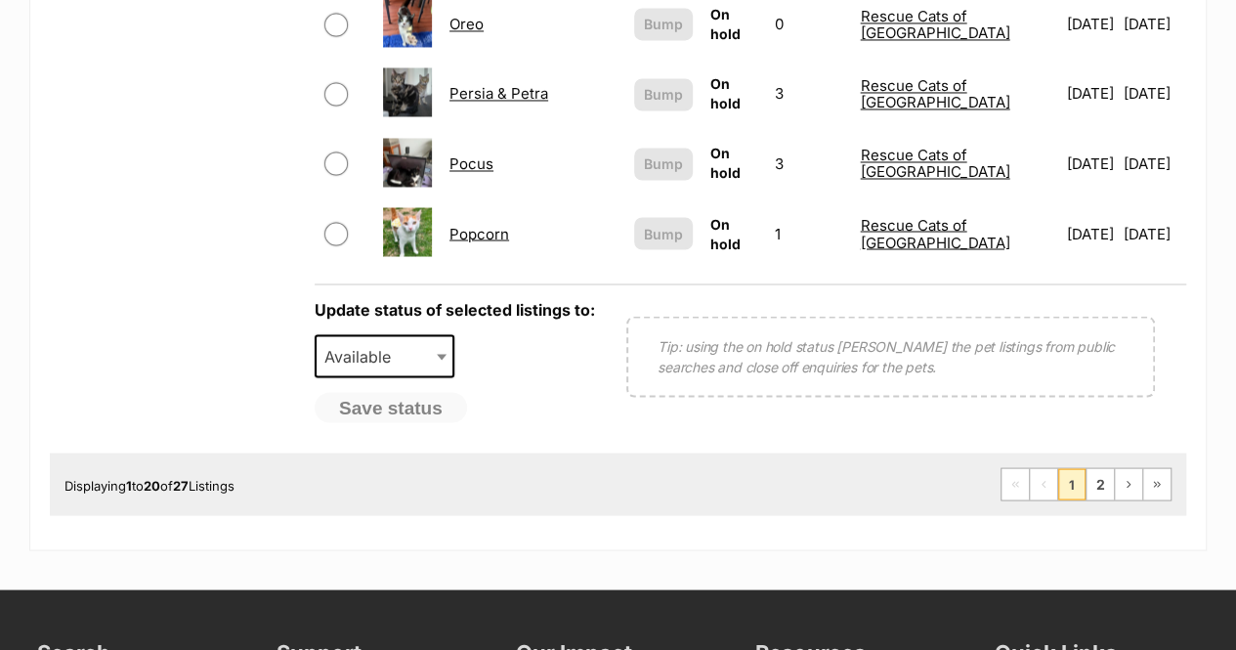
scroll to position [1563, 0]
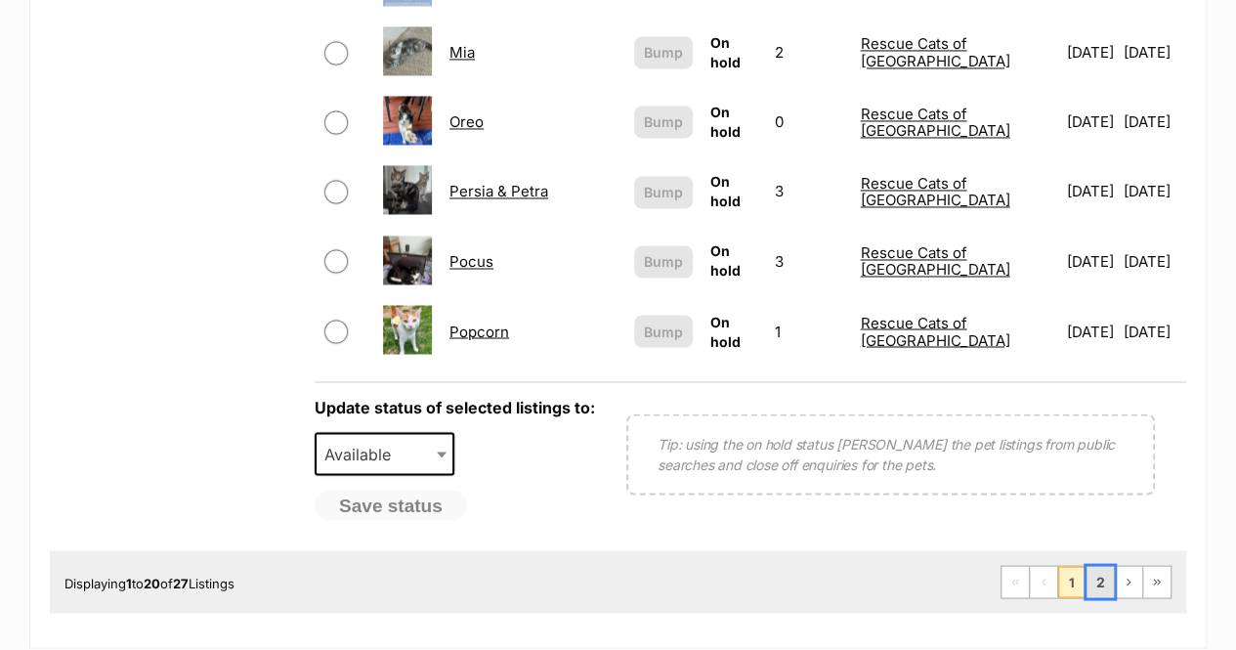
click at [1104, 573] on link "2" at bounding box center [1099, 581] width 27 height 31
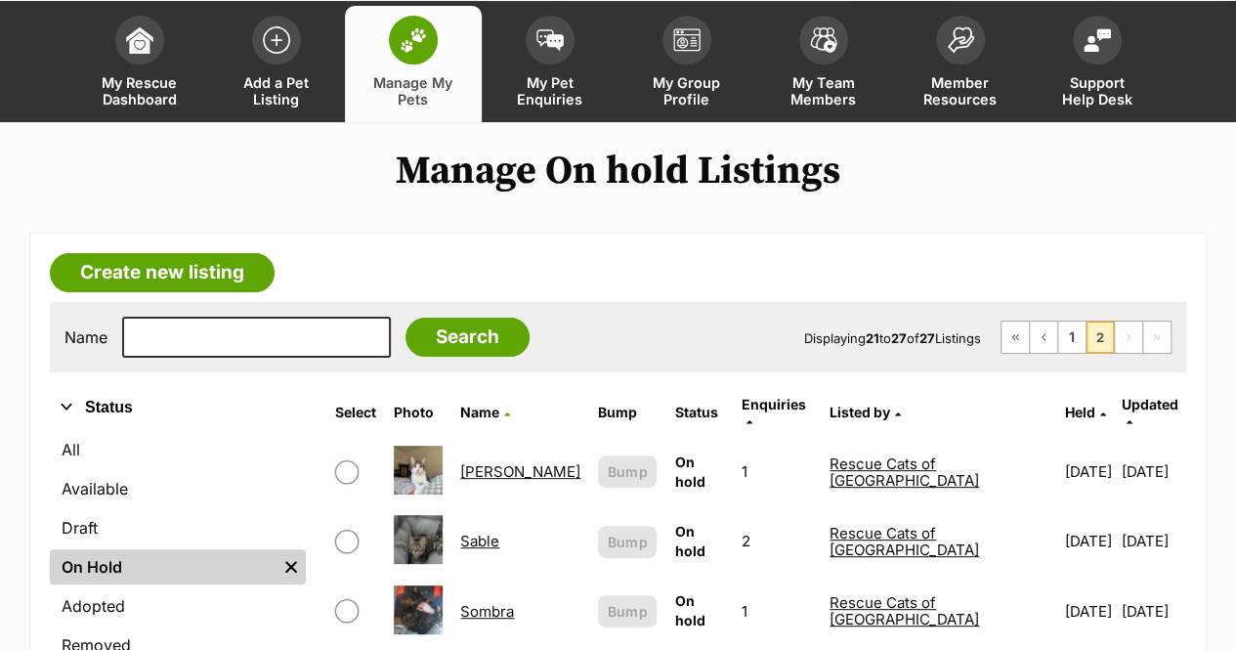
scroll to position [98, 0]
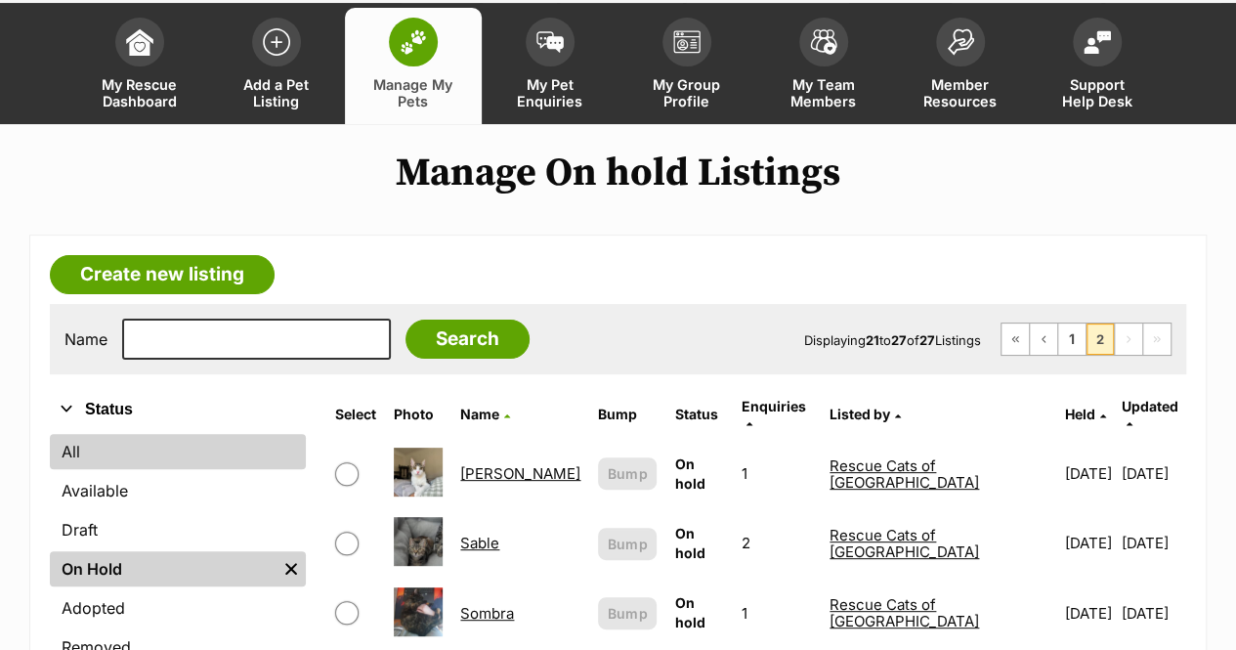
click at [128, 454] on link "All" at bounding box center [178, 451] width 256 height 35
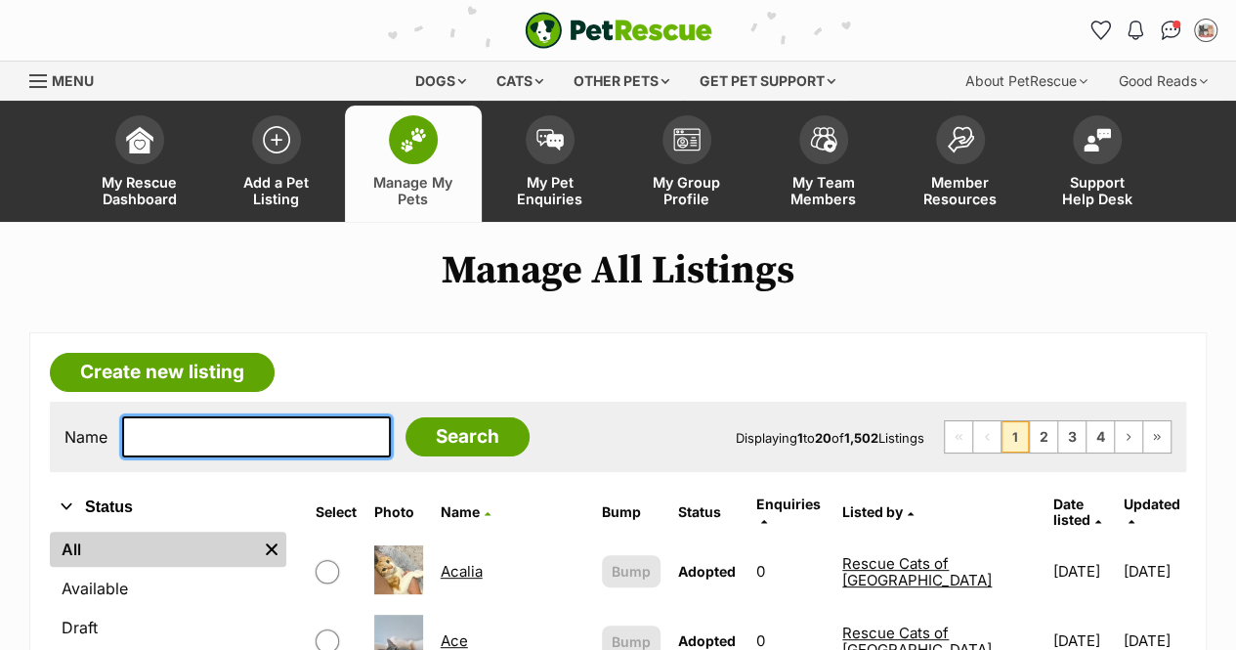
click at [294, 450] on input "text" at bounding box center [256, 436] width 269 height 41
type input "[PERSON_NAME]"
click at [405, 417] on input "Search" at bounding box center [467, 436] width 124 height 39
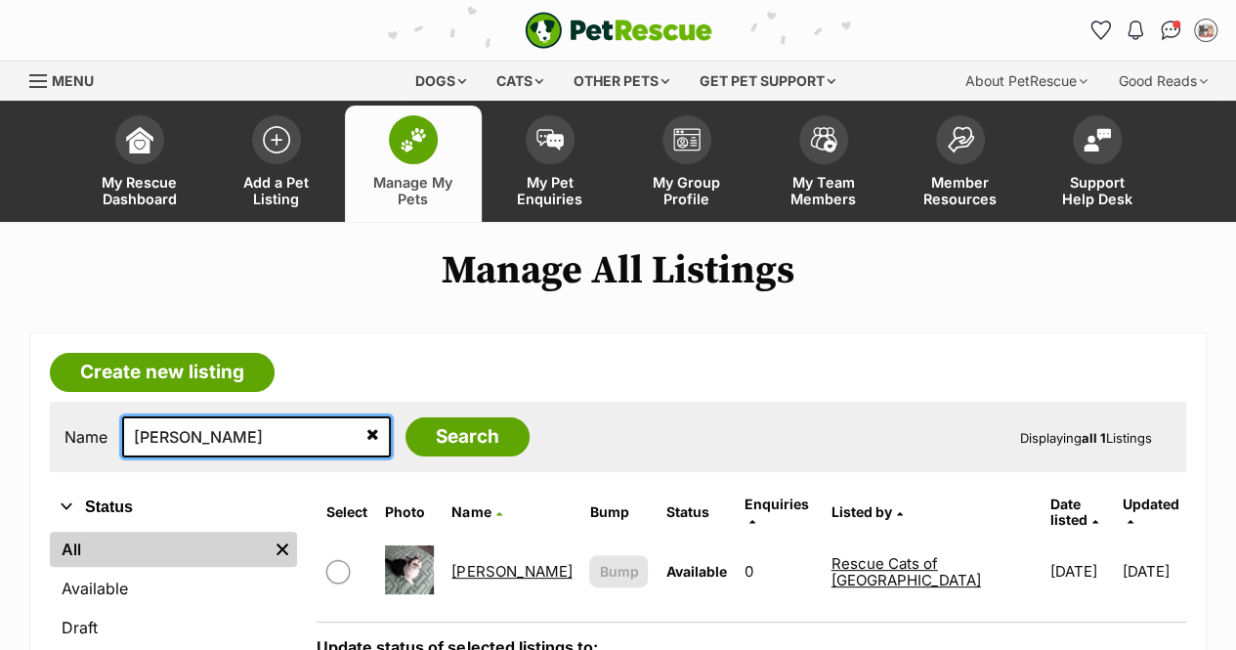
click at [244, 429] on input "[PERSON_NAME]" at bounding box center [256, 436] width 269 height 41
type input "s"
type input "link"
click at [405, 417] on input "Search" at bounding box center [467, 436] width 124 height 39
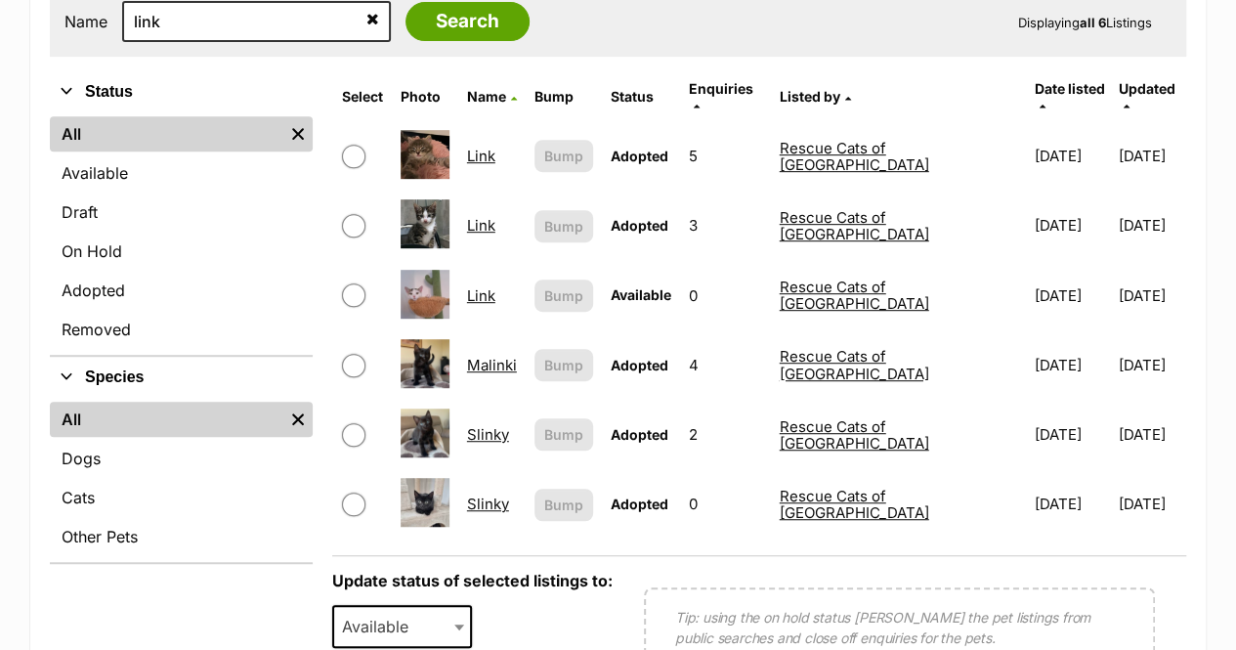
scroll to position [391, 0]
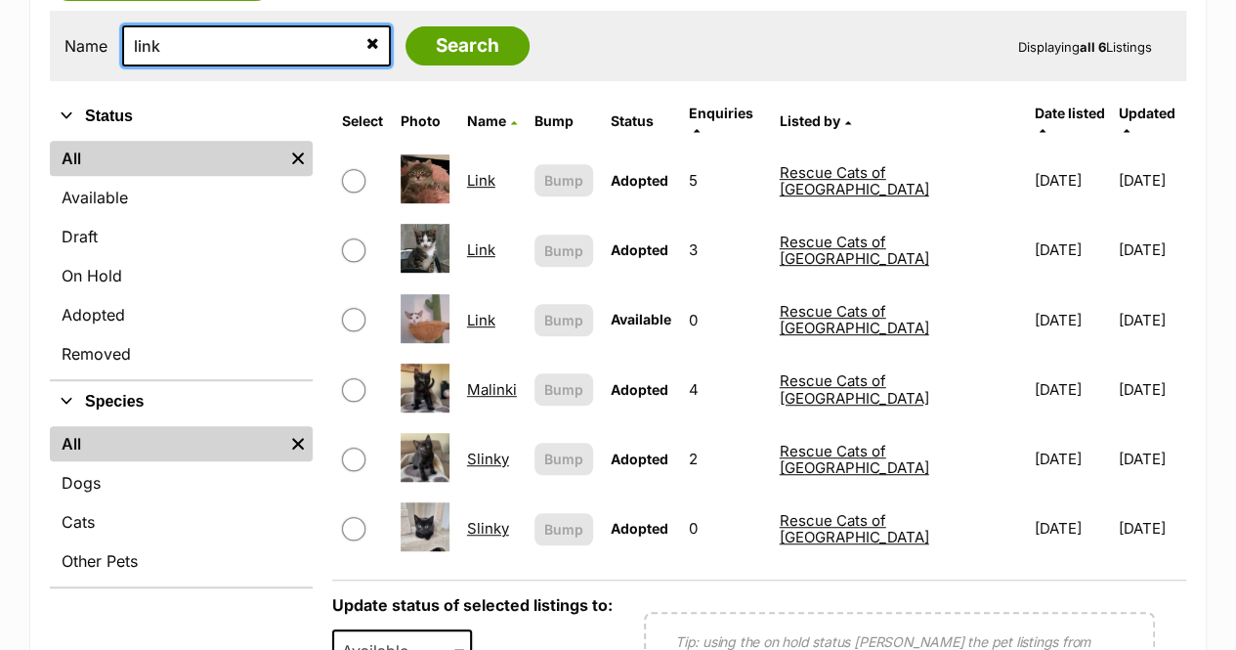
drag, startPoint x: 217, startPoint y: 26, endPoint x: 215, endPoint y: 46, distance: 19.6
click at [217, 28] on input "link" at bounding box center [256, 45] width 269 height 41
click at [214, 48] on input "link" at bounding box center [256, 45] width 269 height 41
type input "l"
type input "banjo"
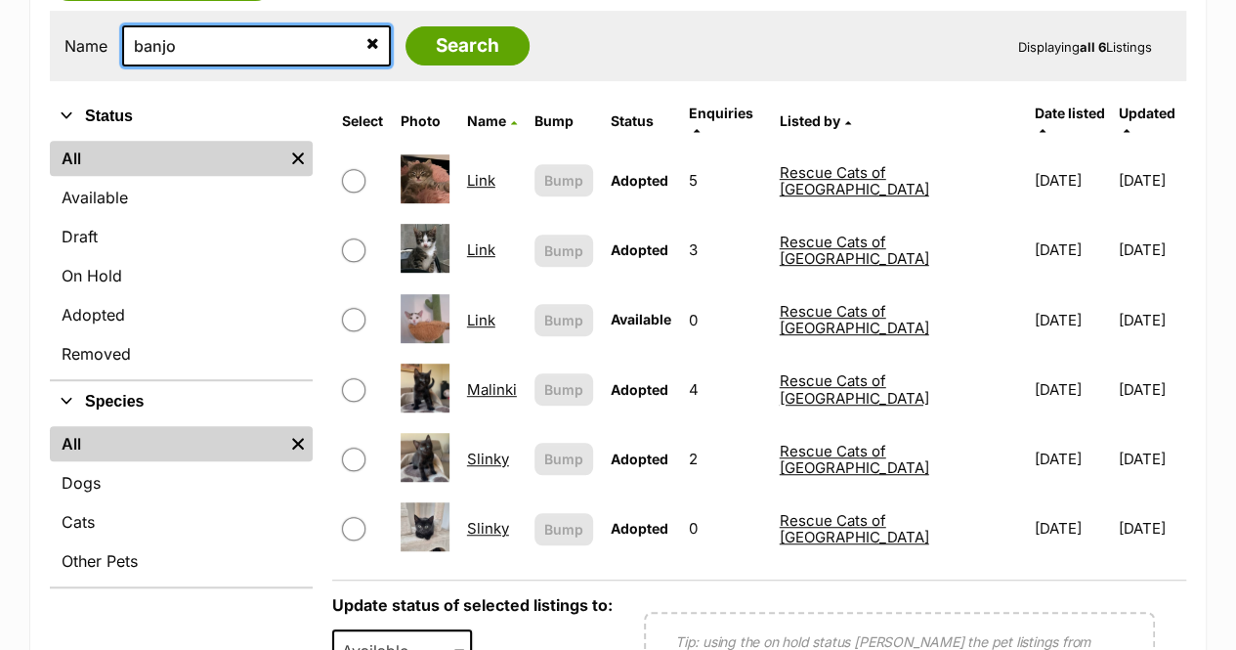
click at [405, 26] on input "Search" at bounding box center [467, 45] width 124 height 39
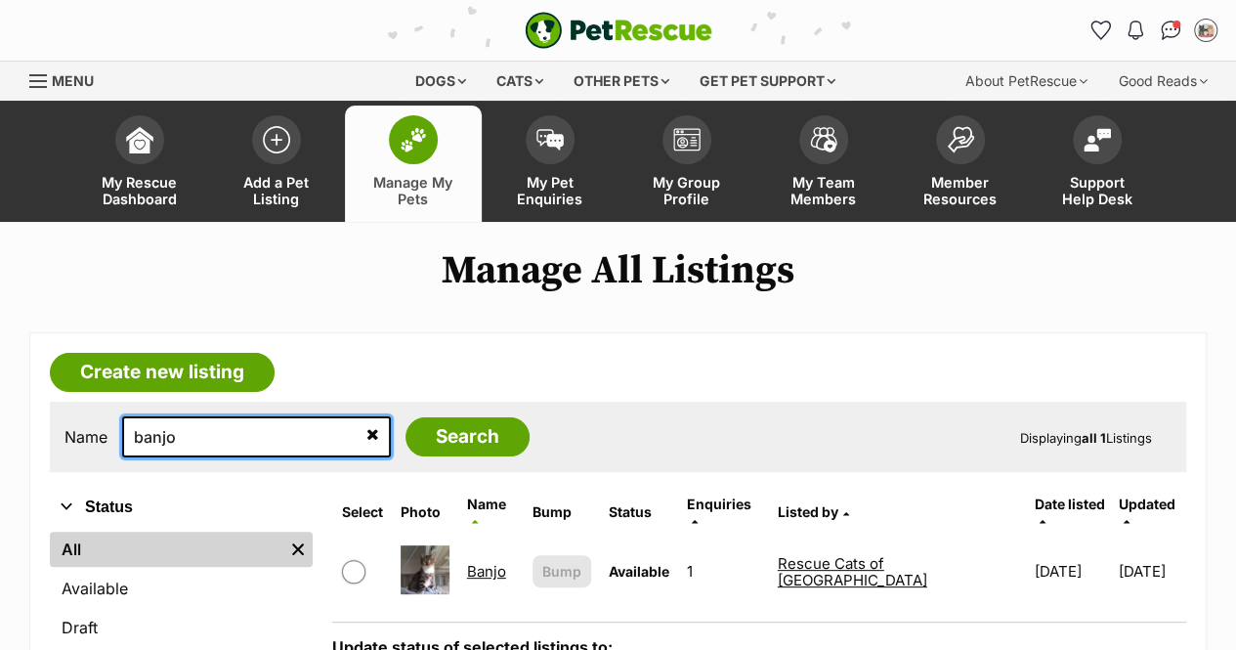
click at [241, 435] on input "banjo" at bounding box center [256, 436] width 269 height 41
type input "b"
type input "muushu"
click at [405, 417] on input "Search" at bounding box center [467, 436] width 124 height 39
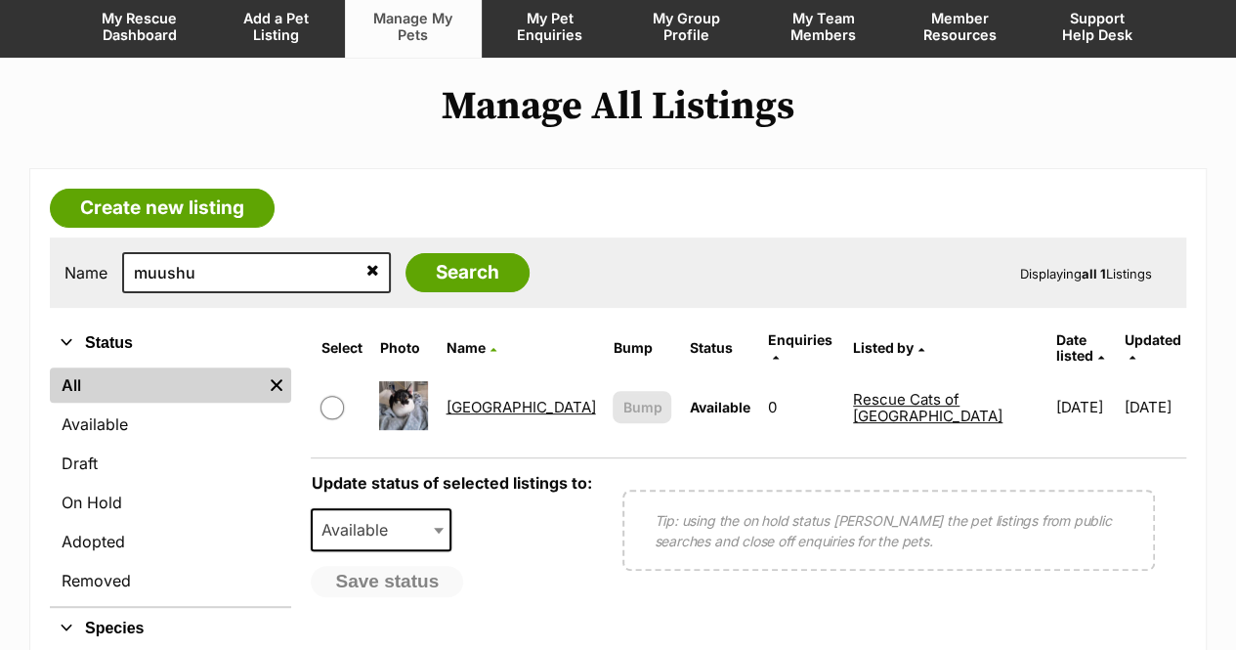
scroll to position [195, 0]
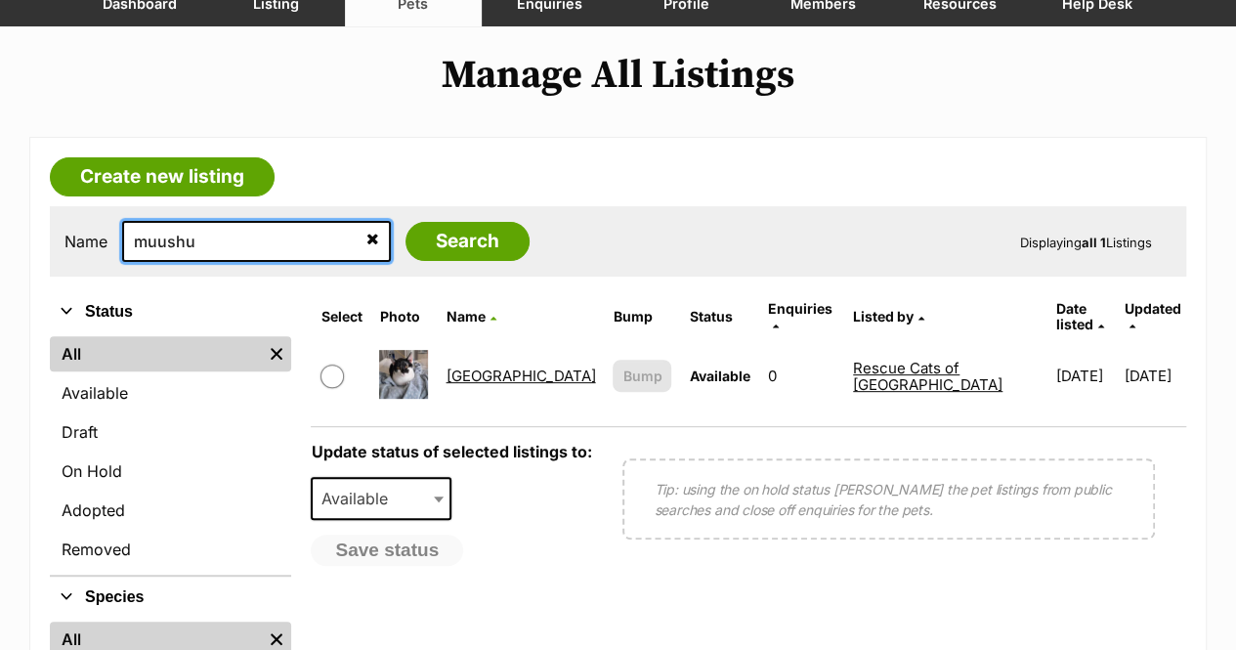
click at [234, 241] on input "muushu" at bounding box center [256, 241] width 269 height 41
type input "m"
type input "link"
click at [405, 222] on input "Search" at bounding box center [467, 241] width 124 height 39
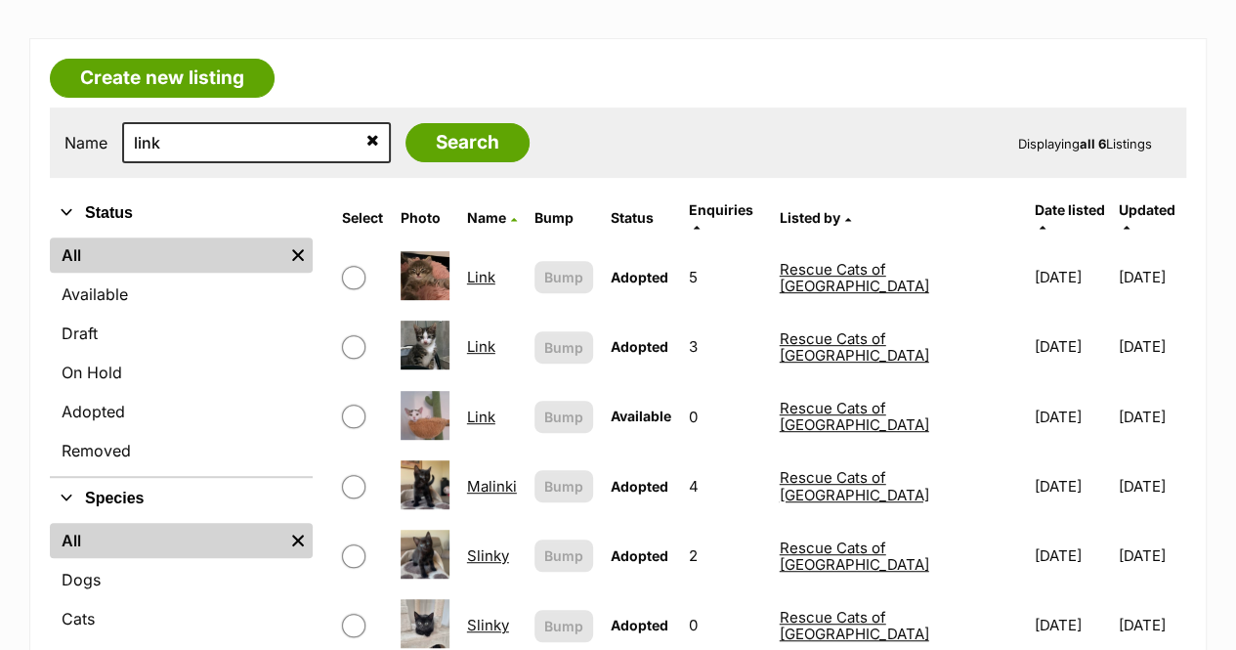
scroll to position [391, 0]
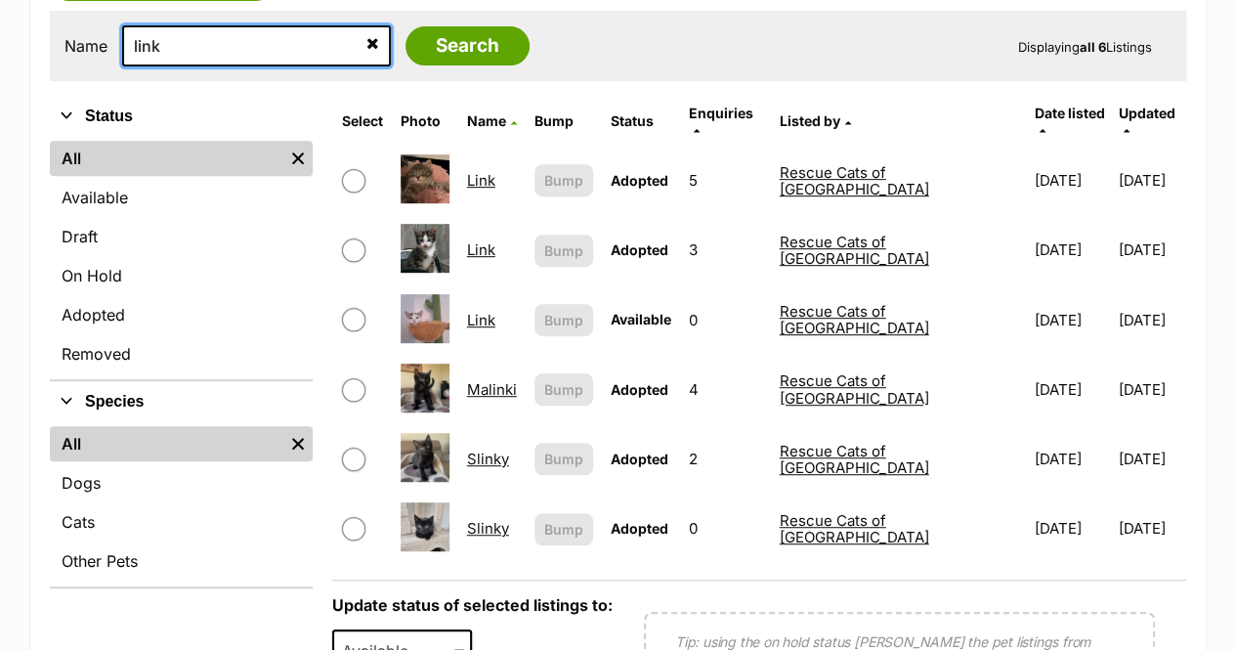
click at [221, 55] on input "link" at bounding box center [256, 45] width 269 height 41
type input "l"
type input "al purrchino"
click at [405, 26] on input "Search" at bounding box center [467, 45] width 124 height 39
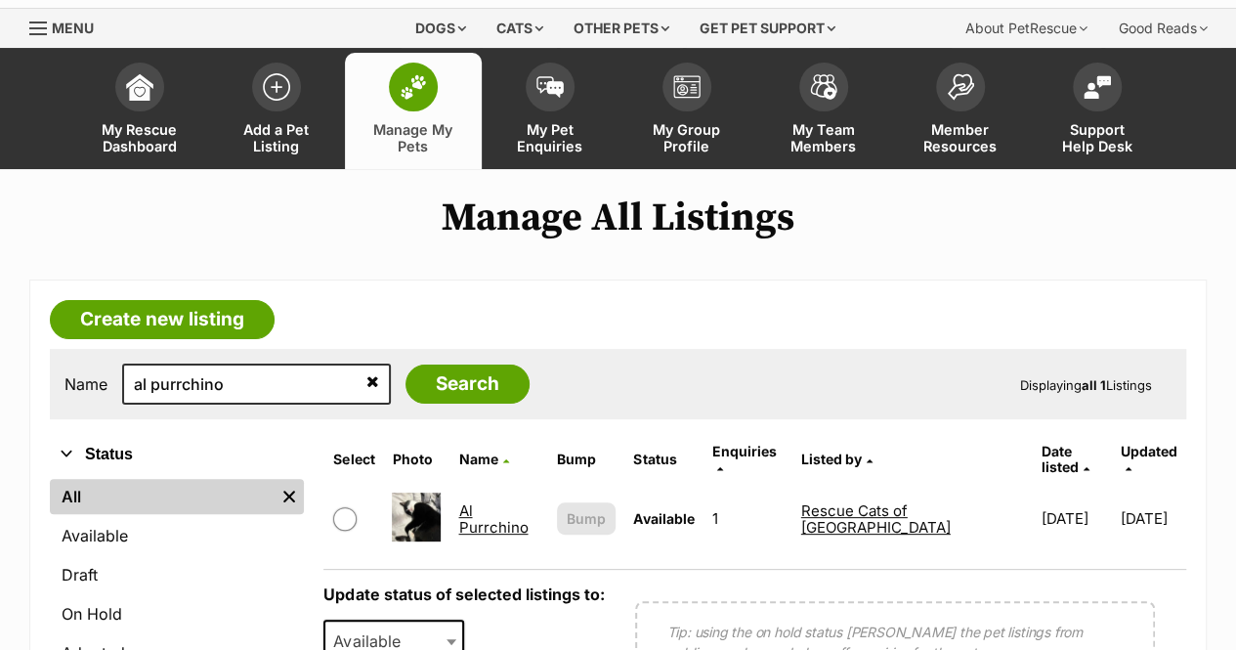
scroll to position [98, 0]
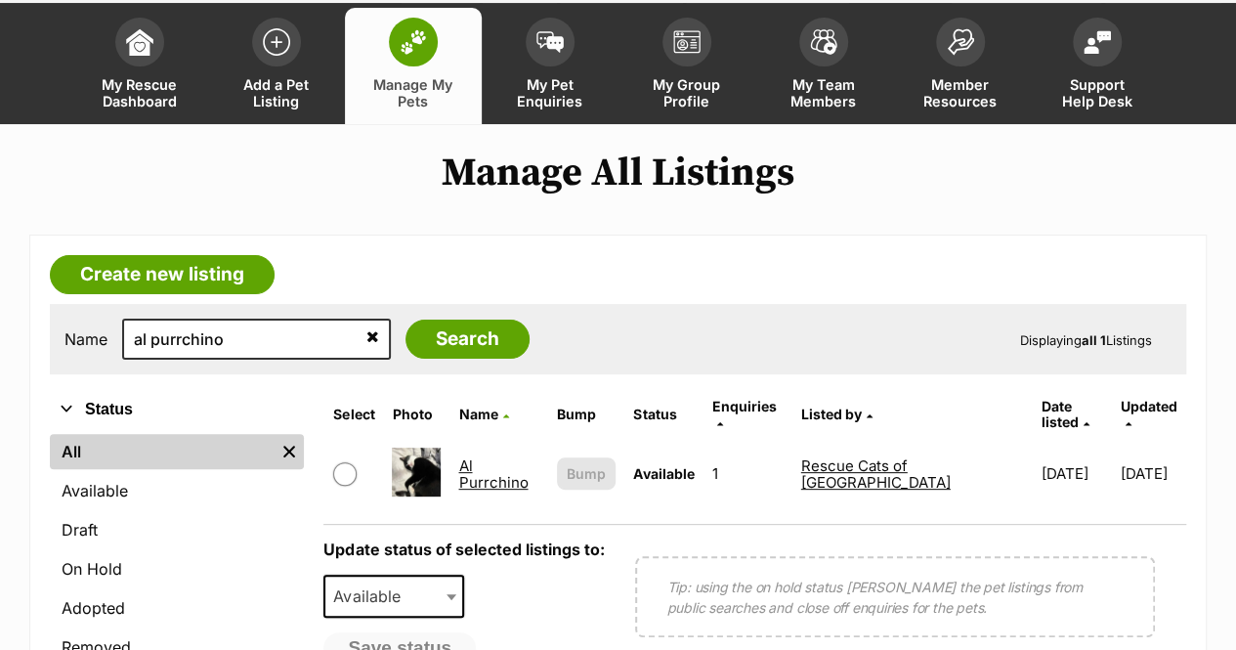
click at [264, 314] on div "Name al purrchino Search Displaying all 1 Listings" at bounding box center [618, 339] width 1136 height 70
click at [262, 340] on input "al purrchino" at bounding box center [256, 338] width 269 height 41
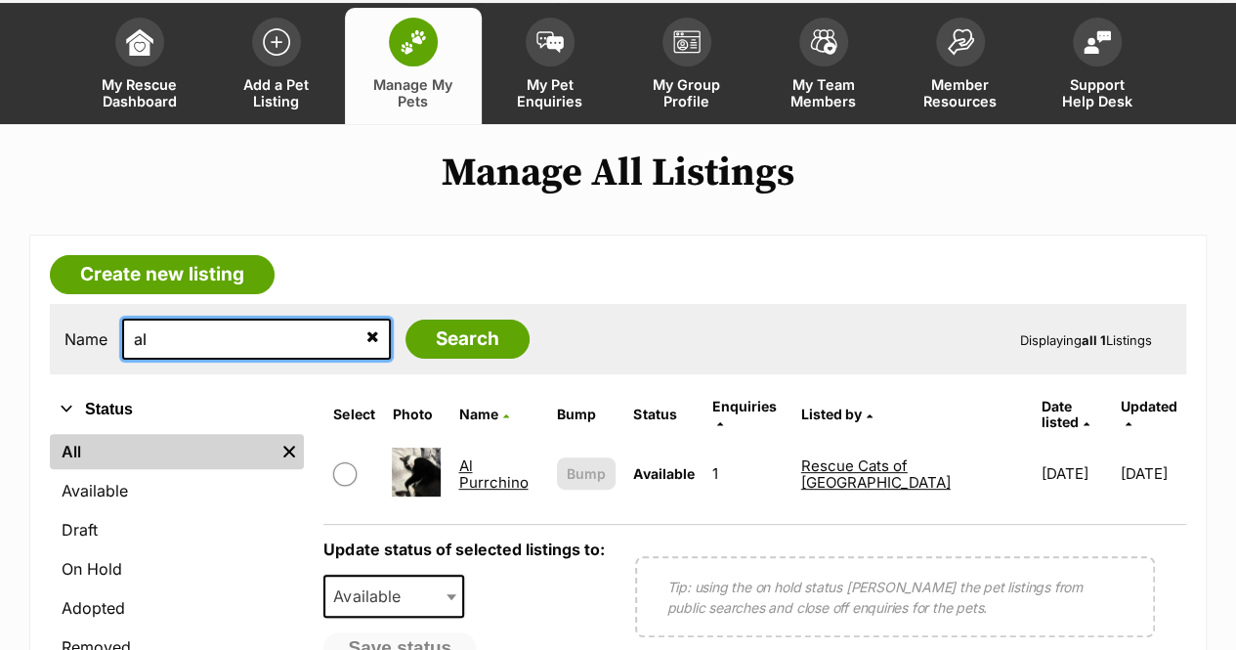
type input "a"
type input "[PERSON_NAME]"
click at [405, 319] on input "Search" at bounding box center [467, 338] width 124 height 39
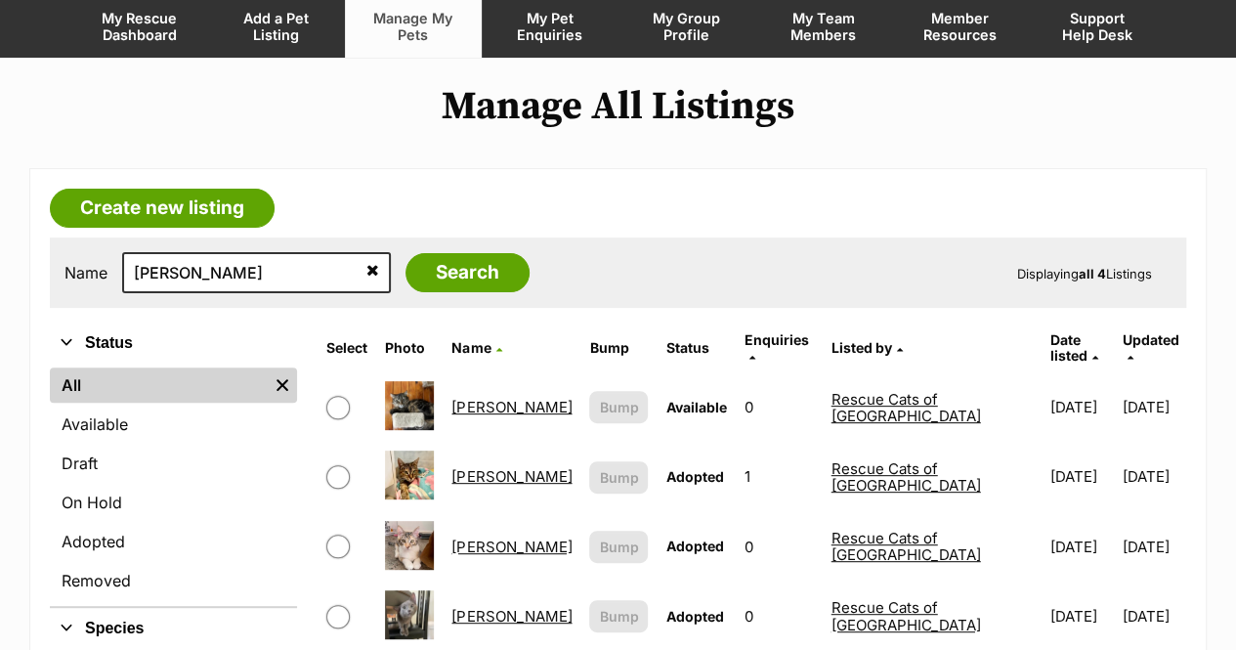
scroll to position [293, 0]
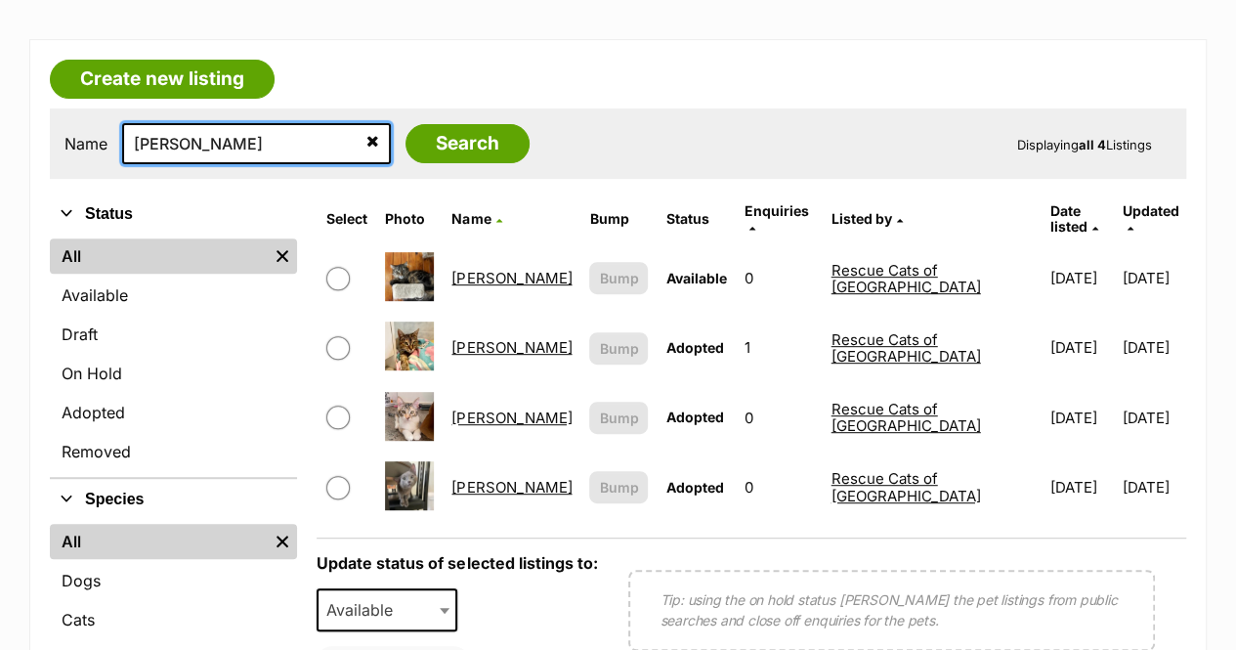
click at [236, 144] on input "chloe" at bounding box center [256, 143] width 269 height 41
type input "c"
type input "sunrise"
click at [405, 124] on input "Search" at bounding box center [467, 143] width 124 height 39
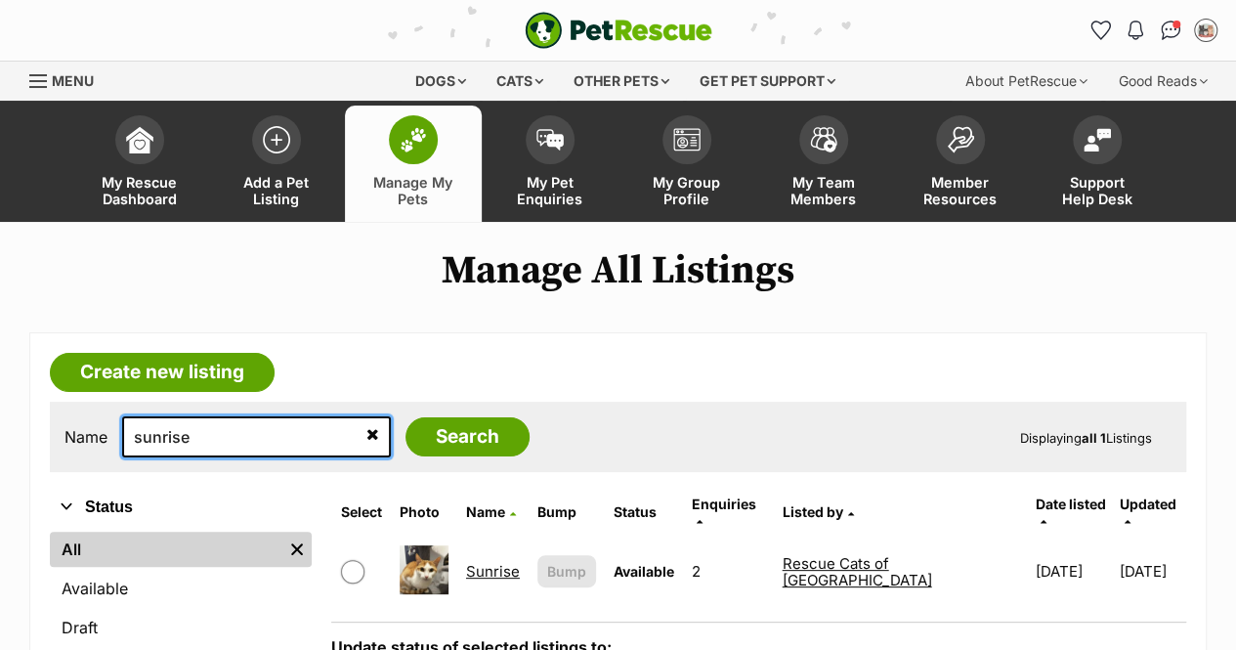
click at [208, 431] on input "sunrise" at bounding box center [256, 436] width 269 height 41
type input "s"
type input "apollo"
click at [405, 417] on input "Search" at bounding box center [467, 436] width 124 height 39
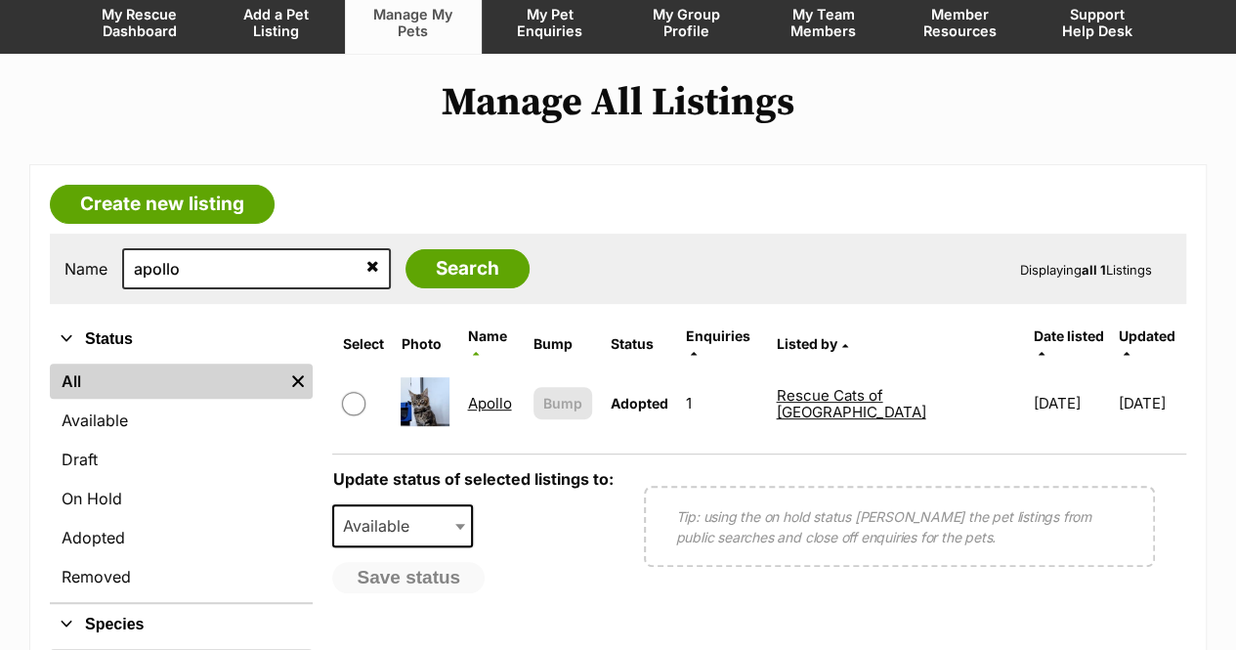
scroll to position [195, 0]
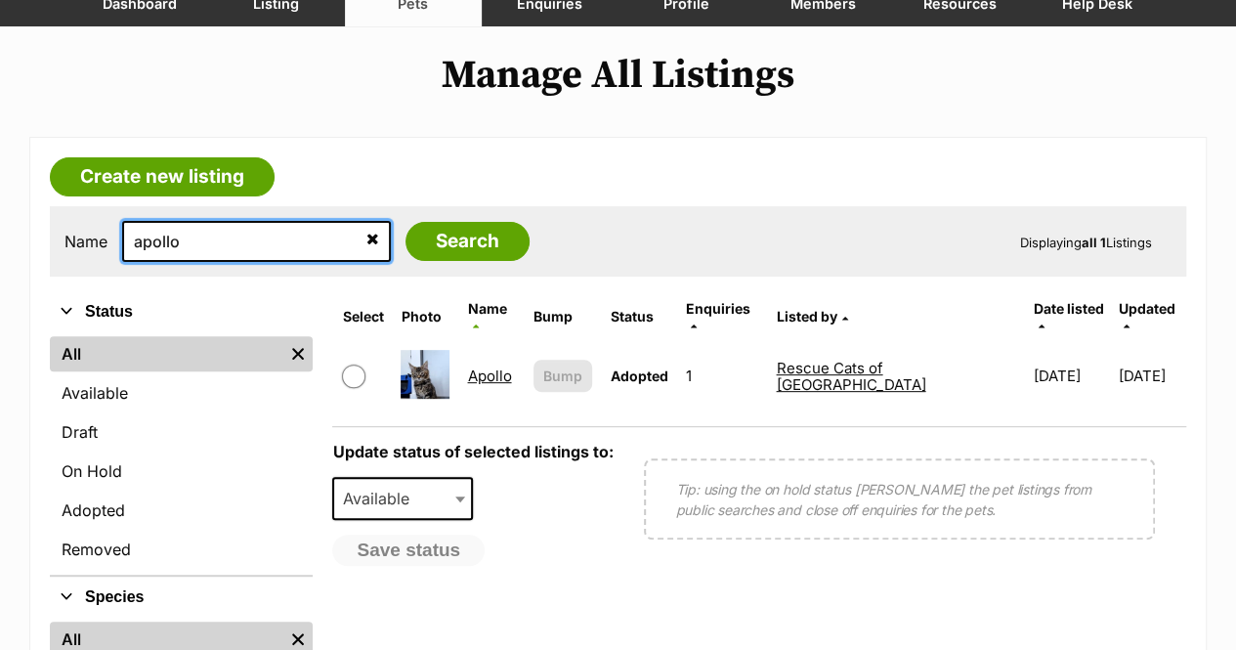
click at [197, 243] on input "apollo" at bounding box center [256, 241] width 269 height 41
type input "artemis"
click at [405, 222] on input "Search" at bounding box center [467, 241] width 124 height 39
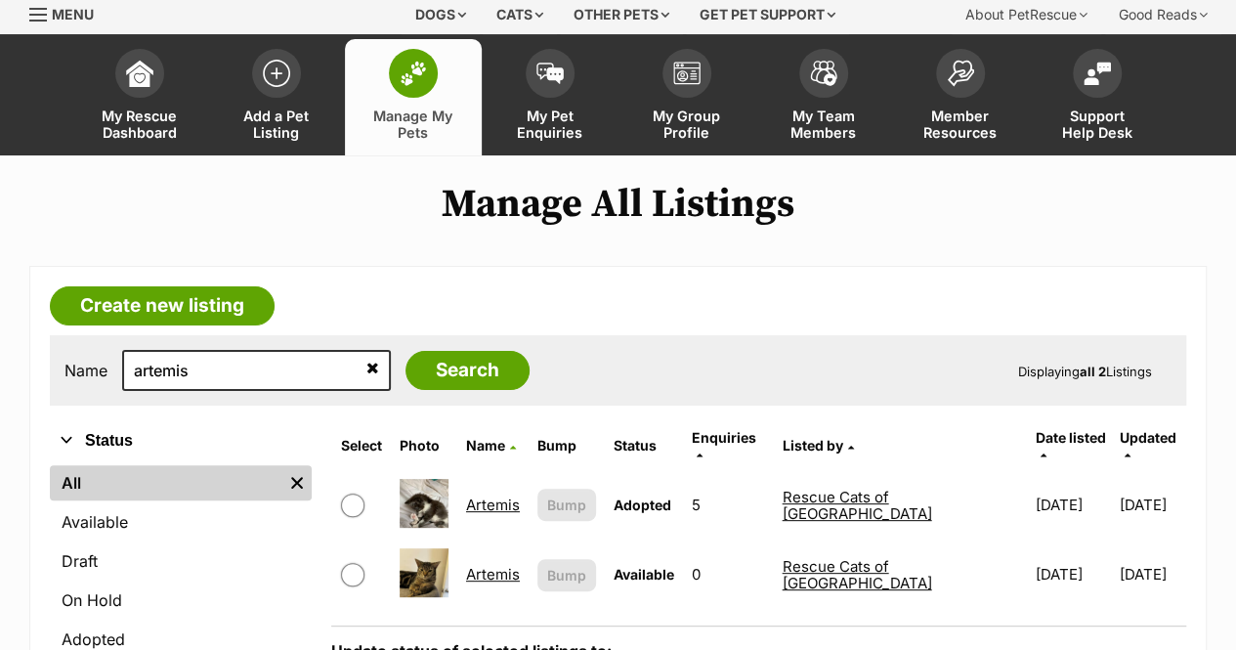
scroll to position [98, 0]
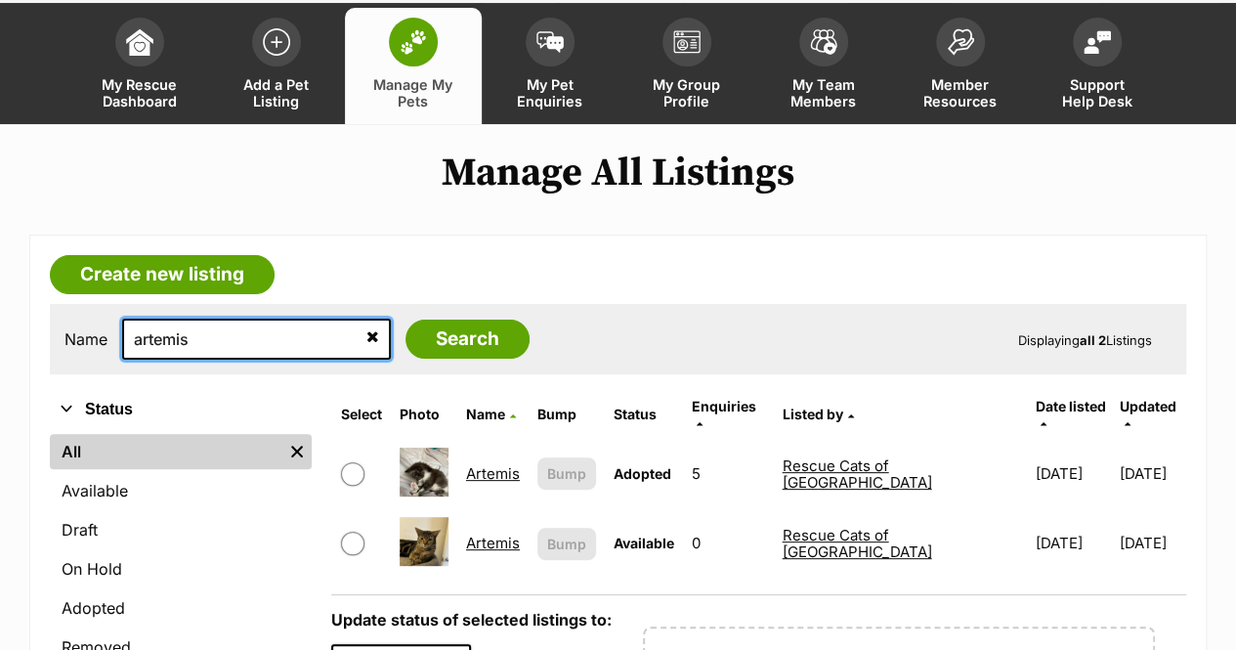
click at [224, 346] on input "artemis" at bounding box center [256, 338] width 269 height 41
type input "athena"
click at [405, 319] on input "Search" at bounding box center [467, 338] width 124 height 39
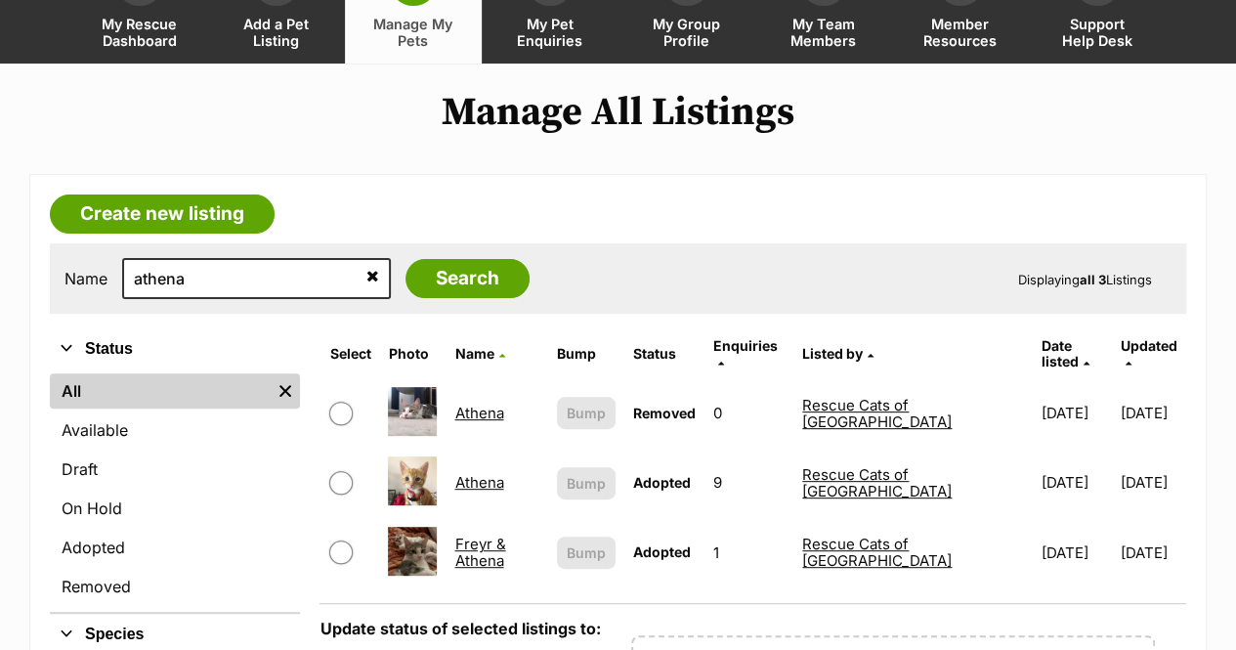
scroll to position [195, 0]
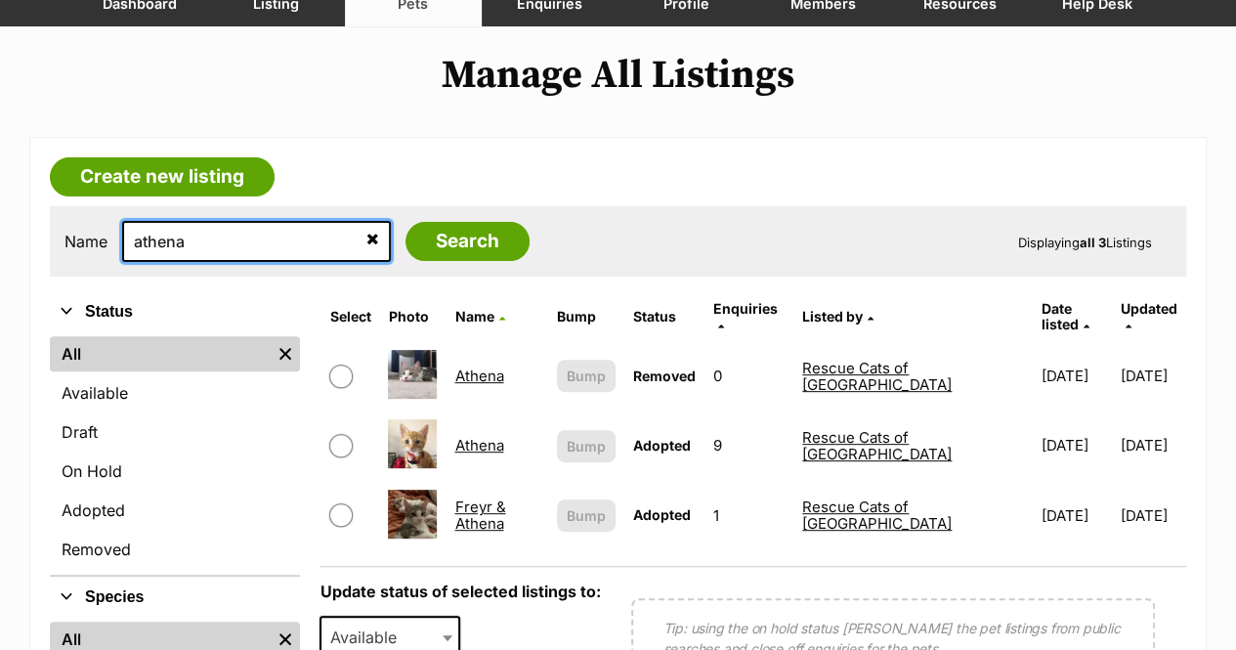
click at [256, 241] on input "athena" at bounding box center [256, 241] width 269 height 41
type input "ares"
click at [405, 222] on input "Search" at bounding box center [467, 241] width 124 height 39
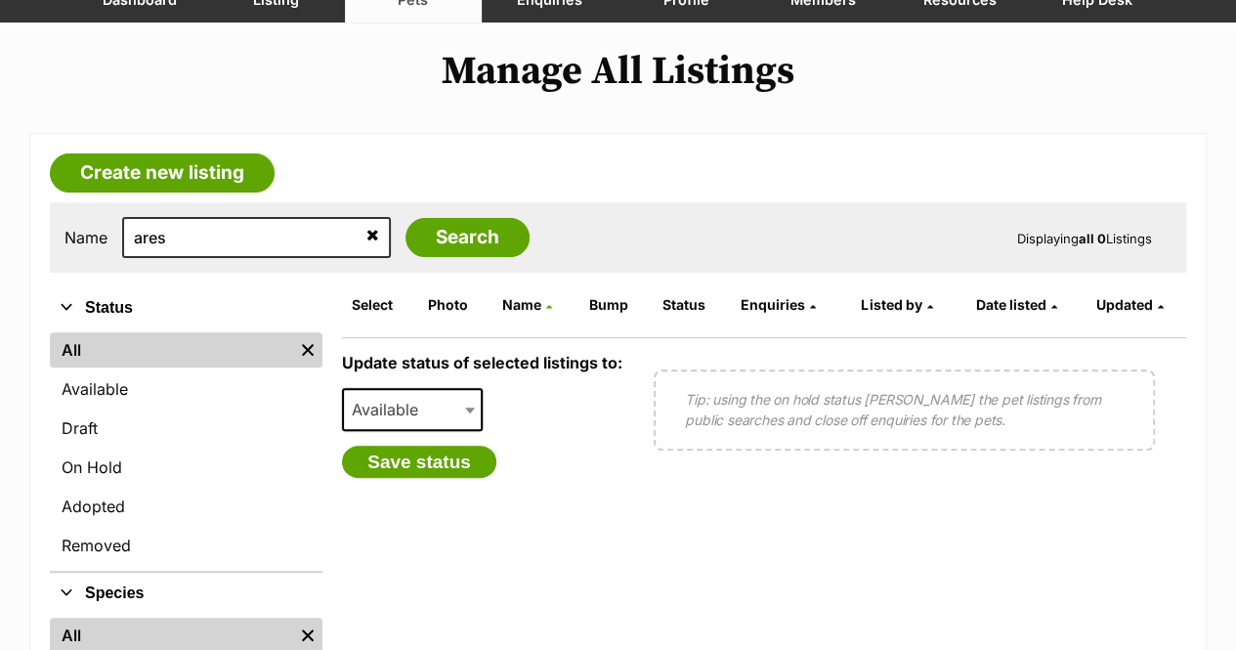
scroll to position [195, 0]
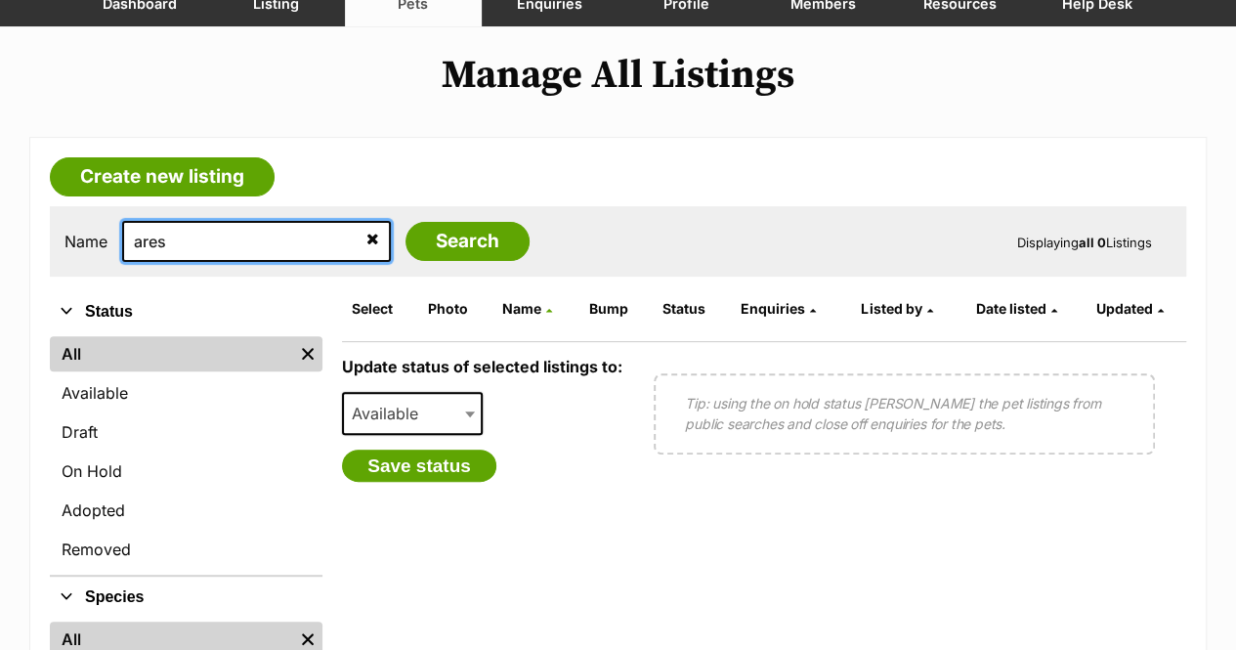
click at [186, 248] on input "ares" at bounding box center [256, 241] width 269 height 41
type input "apollo"
click at [405, 222] on input "Search" at bounding box center [467, 241] width 124 height 39
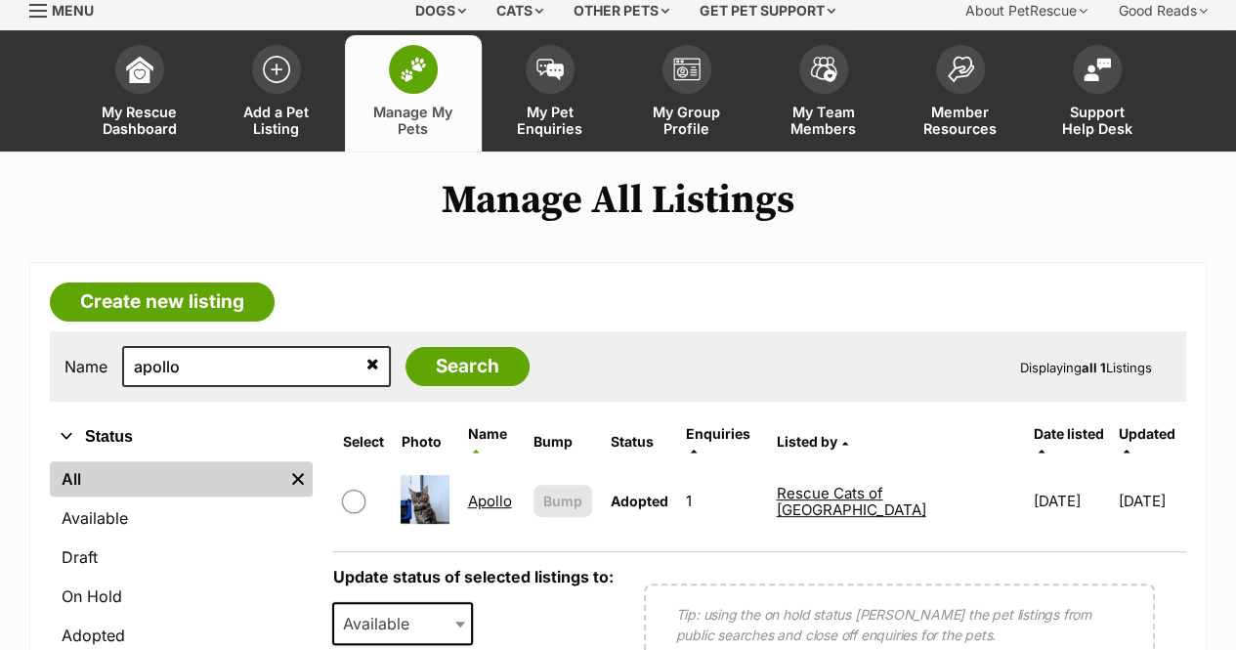
scroll to position [98, 0]
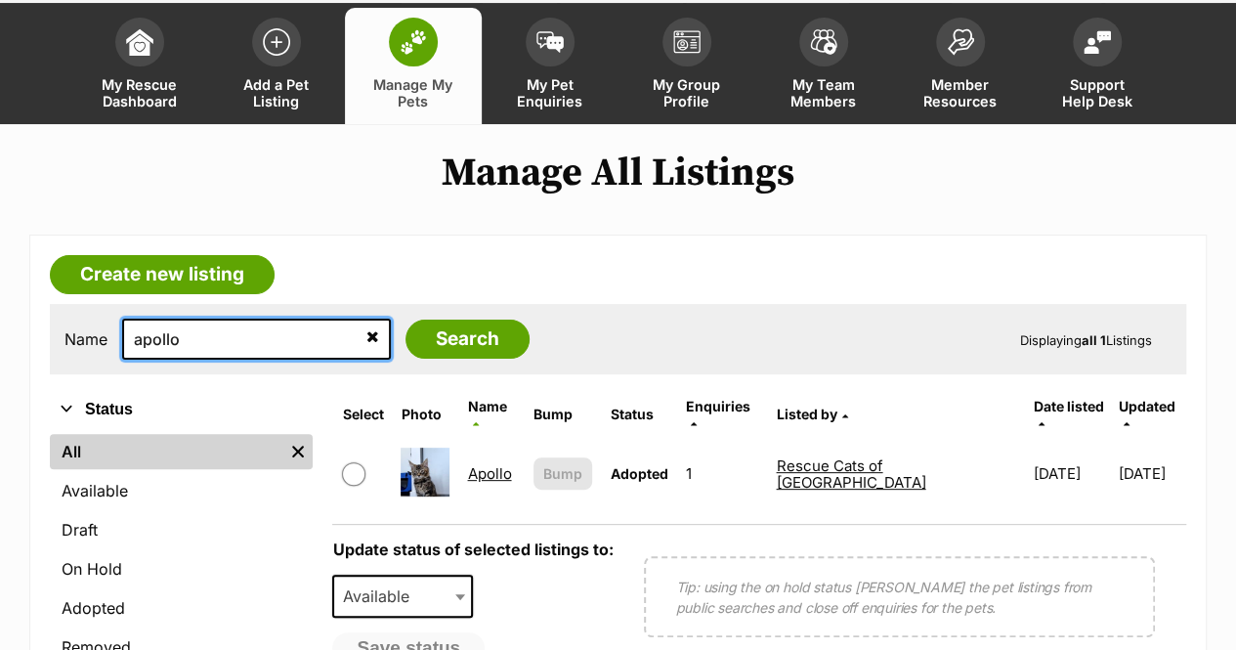
drag, startPoint x: 242, startPoint y: 335, endPoint x: 232, endPoint y: 338, distance: 10.2
click at [235, 337] on input "apollo" at bounding box center [256, 338] width 269 height 41
type input "artemis"
click at [405, 319] on input "Search" at bounding box center [467, 338] width 124 height 39
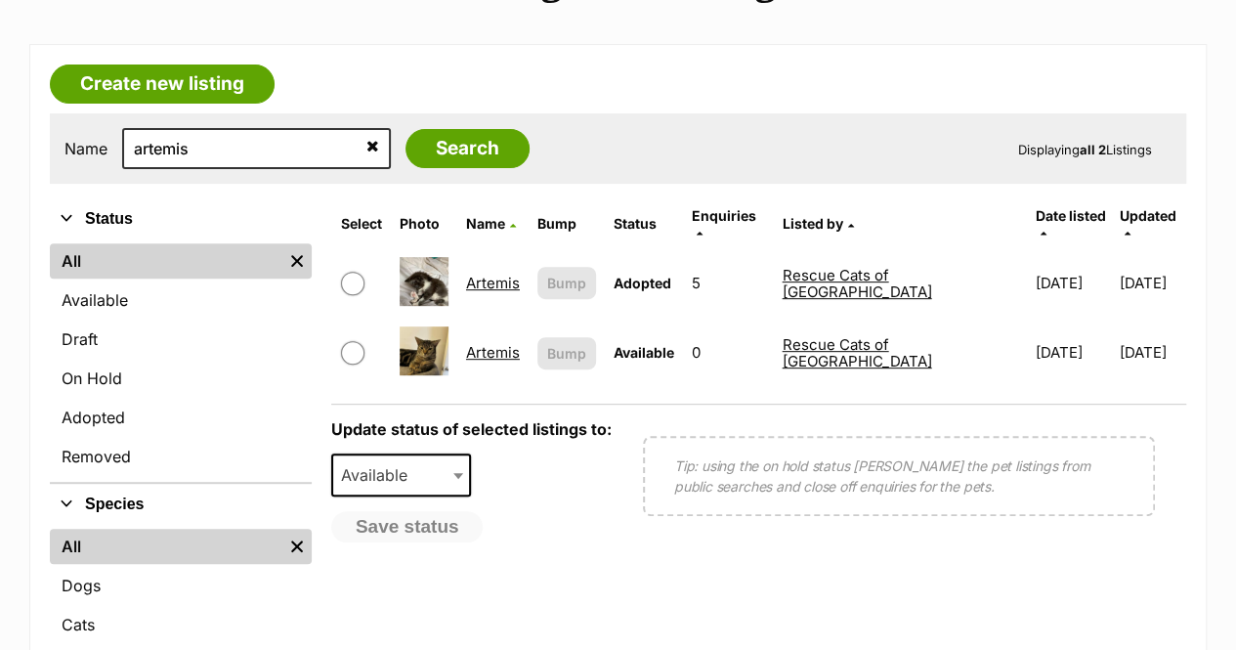
scroll to position [293, 0]
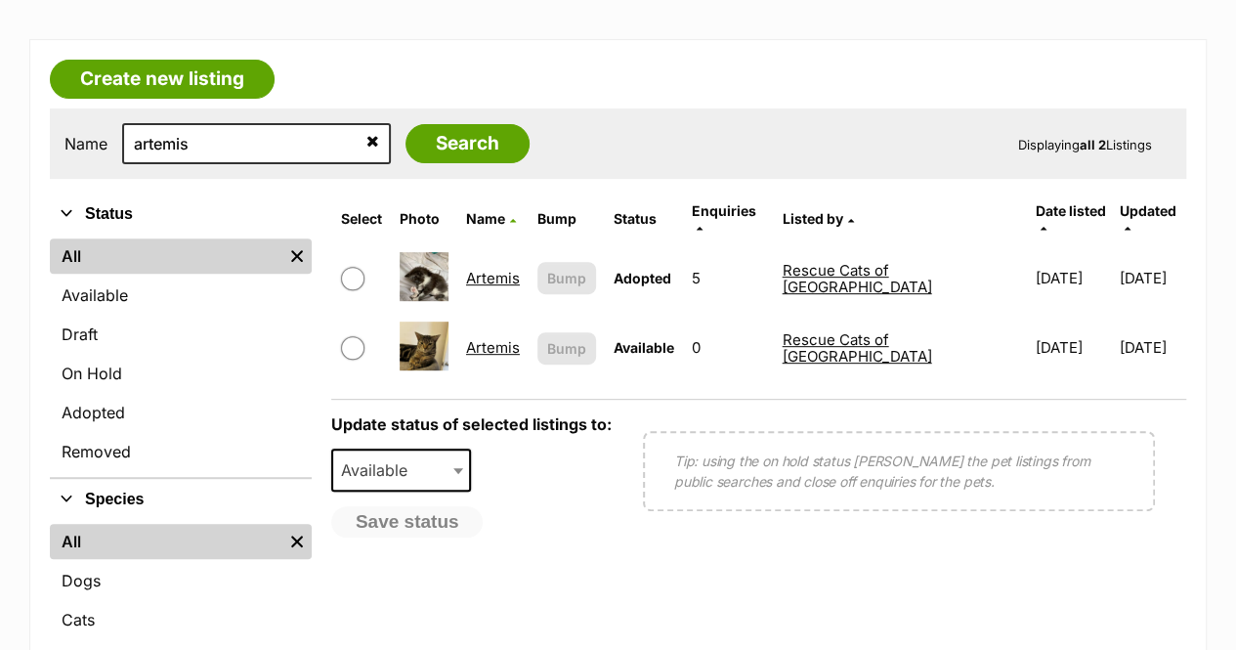
click at [492, 338] on link "Artemis" at bounding box center [493, 347] width 54 height 19
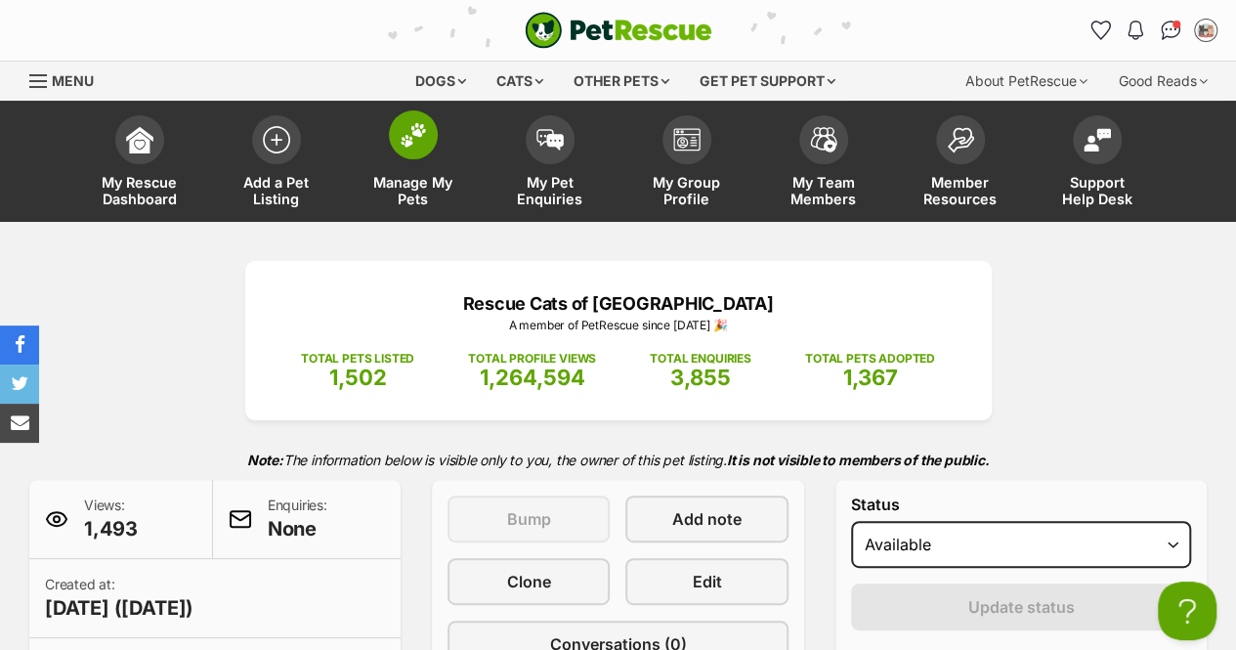
click at [409, 147] on span at bounding box center [413, 134] width 49 height 49
click at [413, 125] on img at bounding box center [412, 134] width 27 height 25
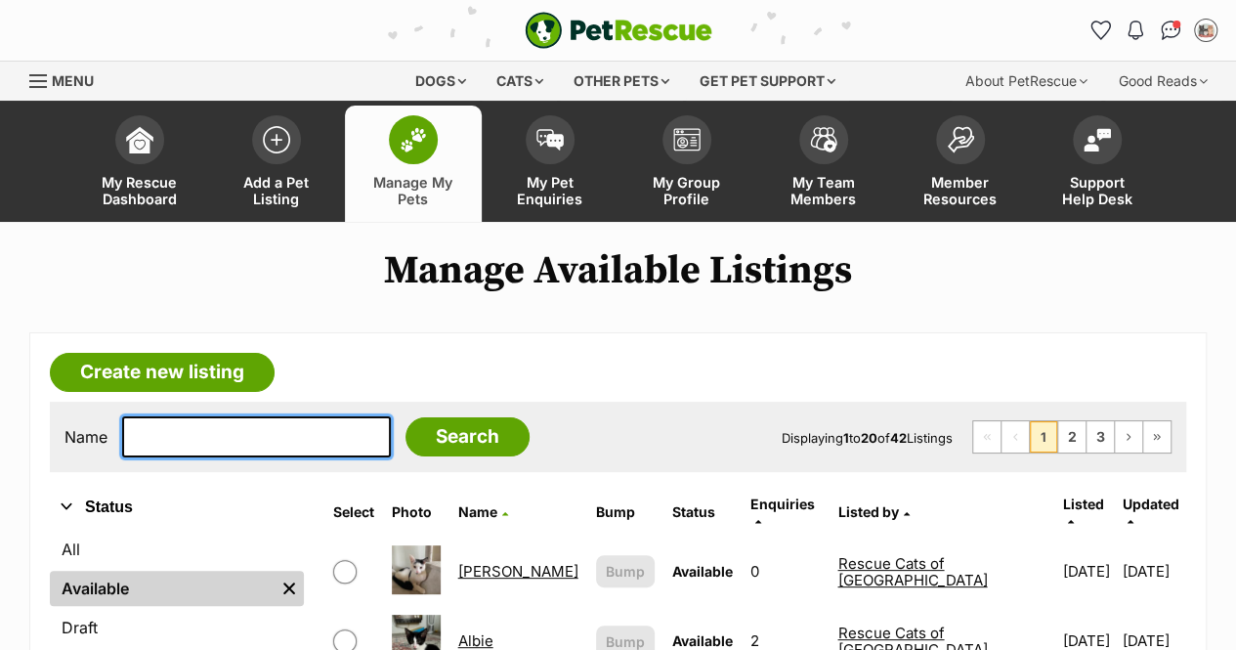
click at [211, 442] on input "text" at bounding box center [256, 436] width 269 height 41
type input "ares"
click at [405, 417] on input "Search" at bounding box center [467, 436] width 124 height 39
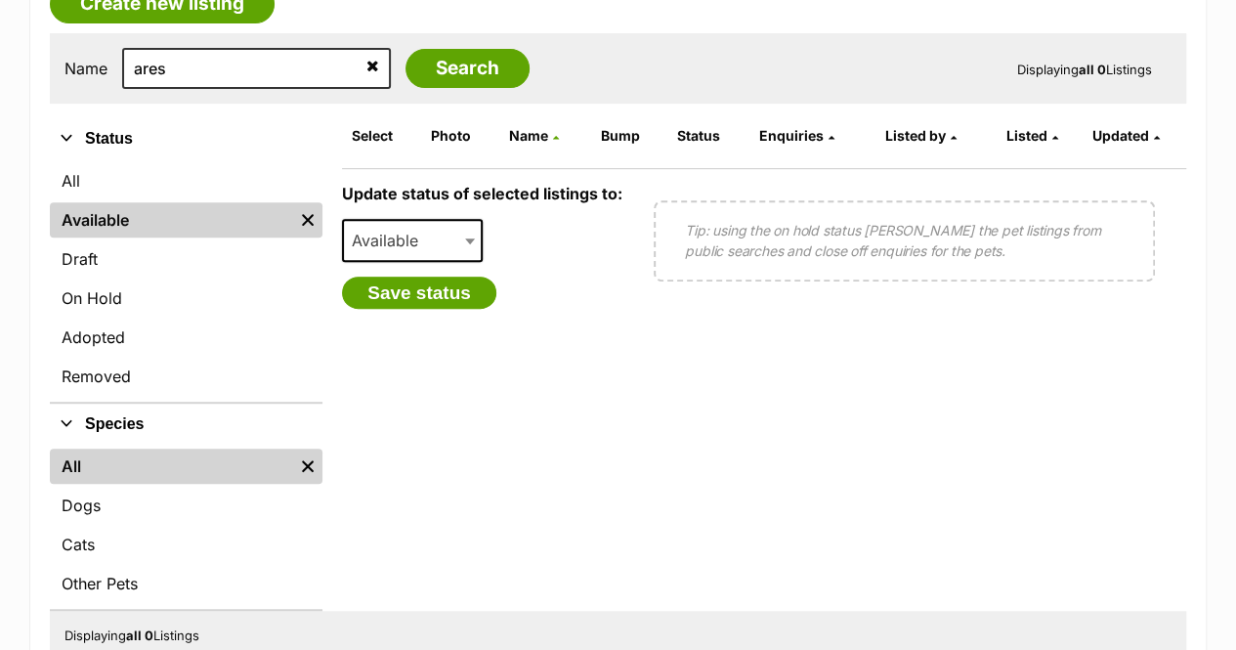
scroll to position [391, 0]
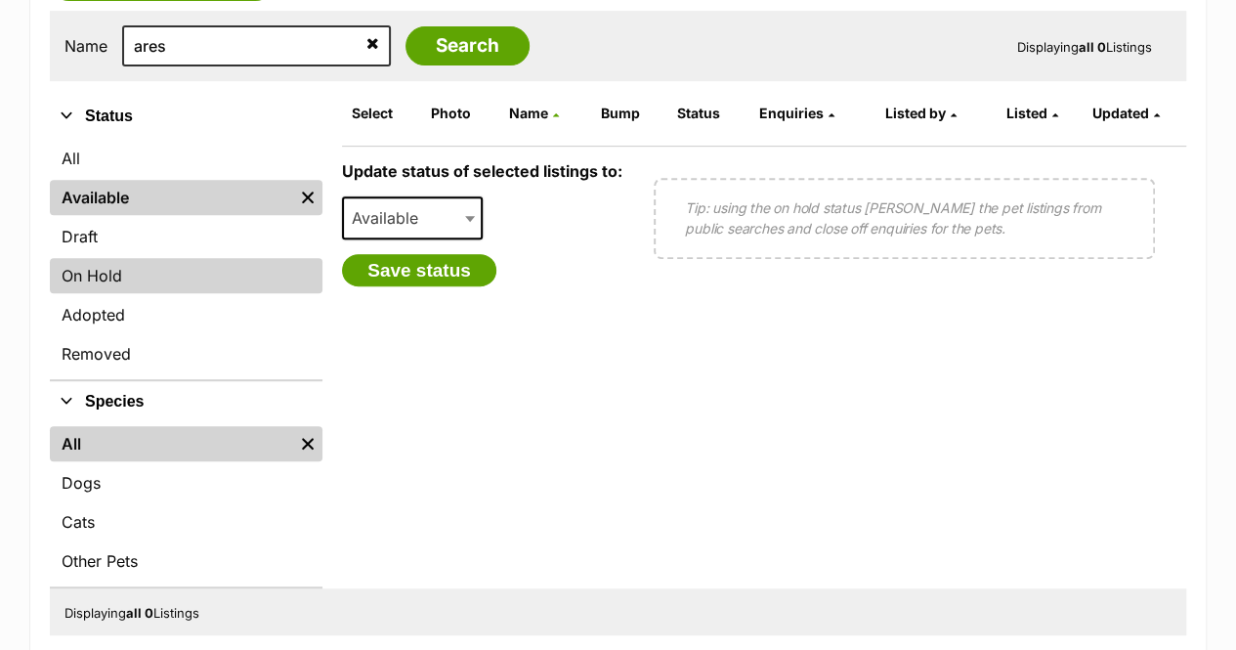
click at [193, 280] on link "On Hold" at bounding box center [186, 275] width 273 height 35
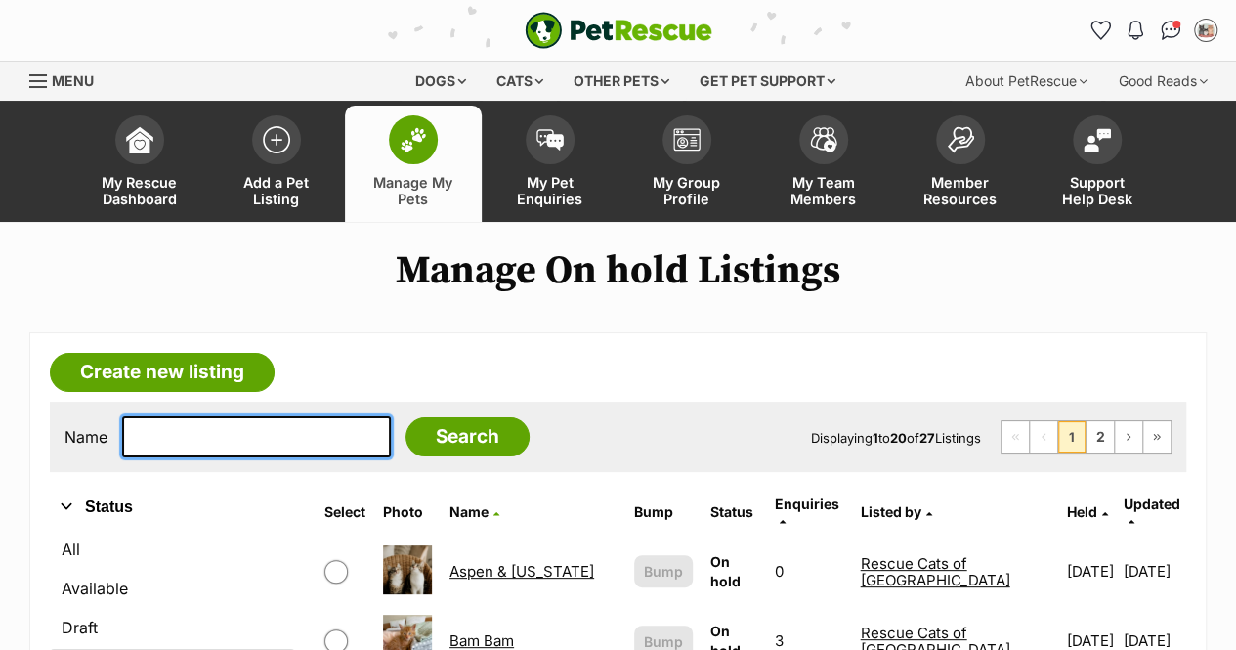
click at [240, 427] on input "text" at bounding box center [256, 436] width 269 height 41
type input "ares"
click at [405, 417] on input "Search" at bounding box center [467, 436] width 124 height 39
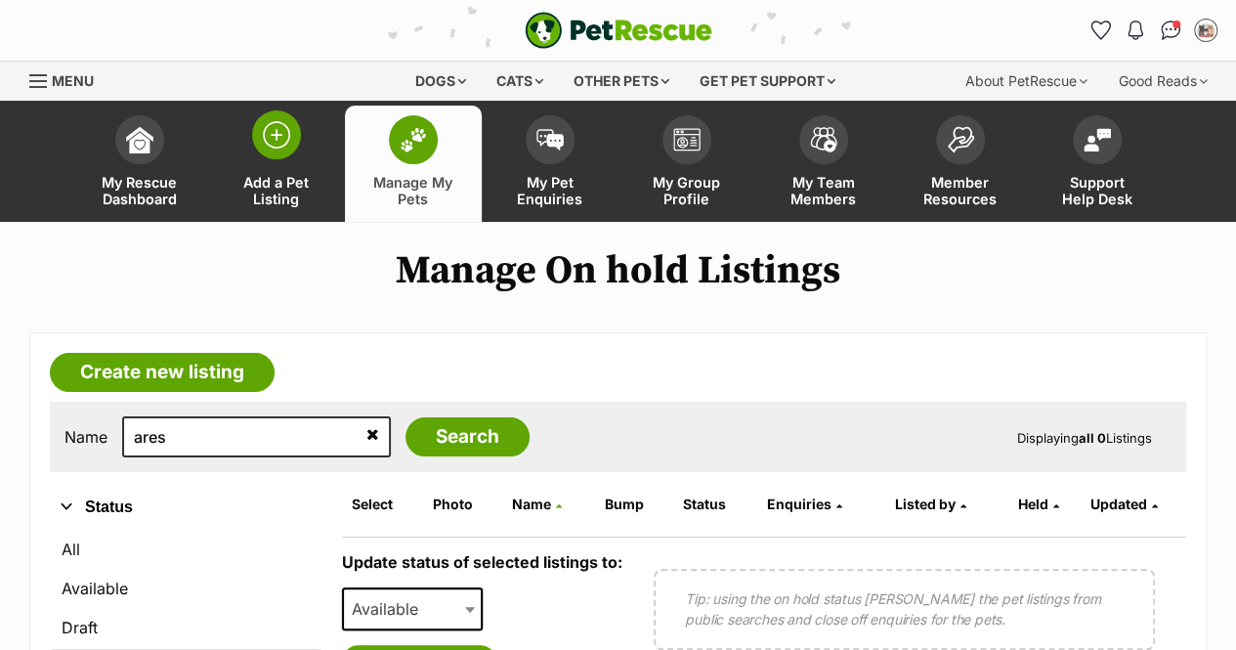
click at [277, 171] on link "Add a Pet Listing" at bounding box center [276, 163] width 137 height 116
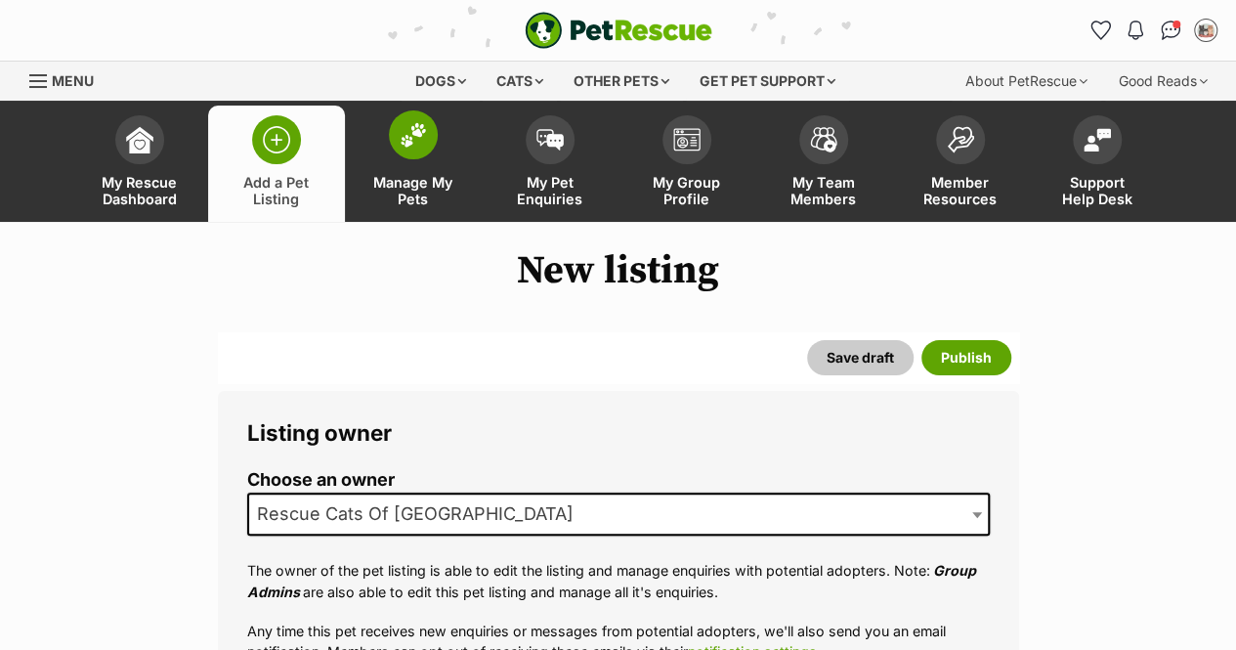
click at [413, 140] on img at bounding box center [412, 134] width 27 height 25
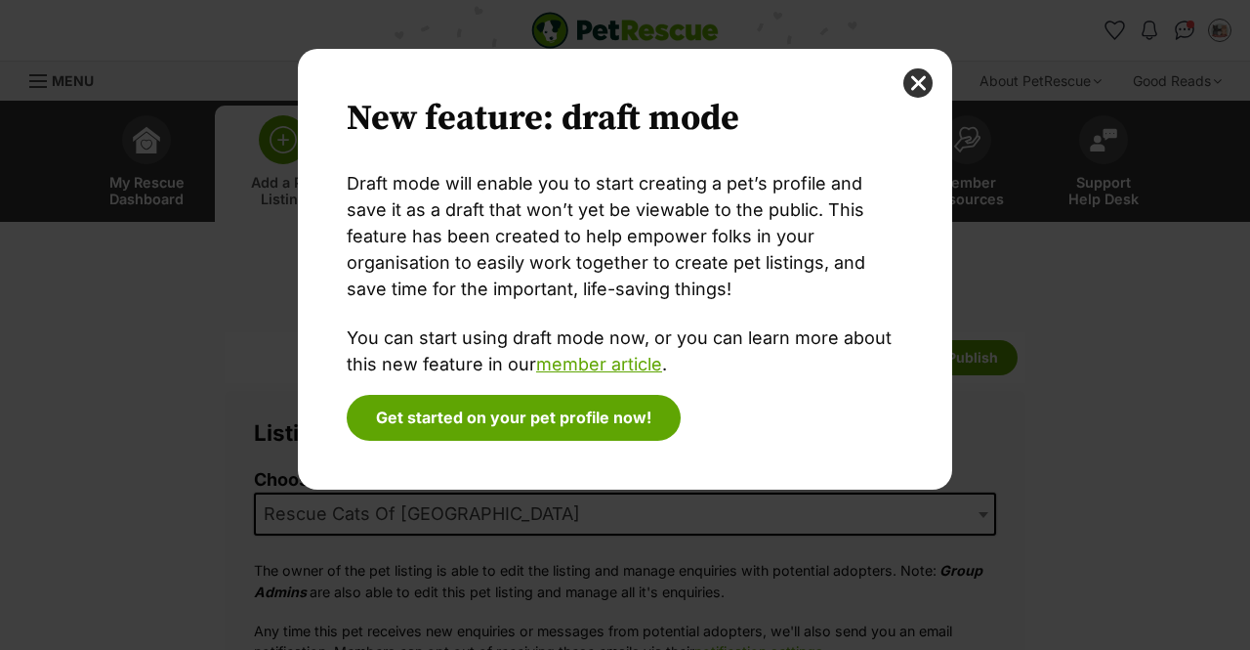
click at [902, 77] on div "New feature: draft mode Draft mode will enable you to start creating a pet’s pr…" at bounding box center [625, 269] width 654 height 441
click at [919, 84] on button "close" at bounding box center [918, 82] width 29 height 29
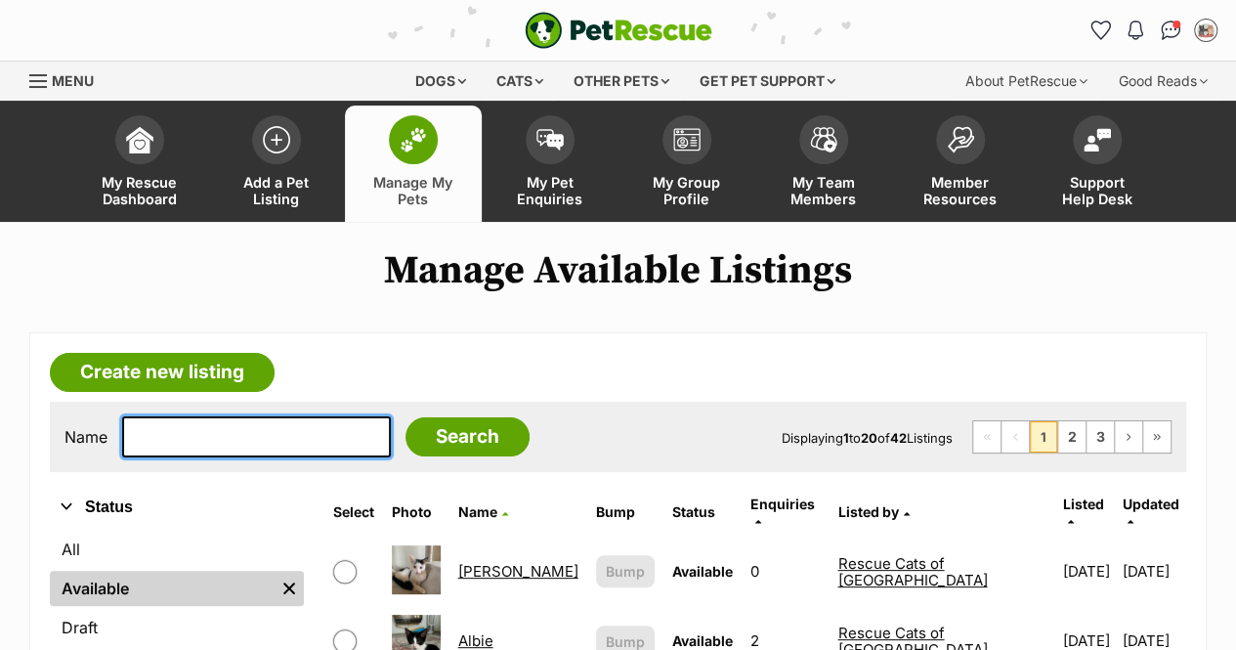
click at [254, 429] on input "text" at bounding box center [256, 436] width 269 height 41
type input "aurora"
click at [405, 417] on input "Search" at bounding box center [467, 436] width 124 height 39
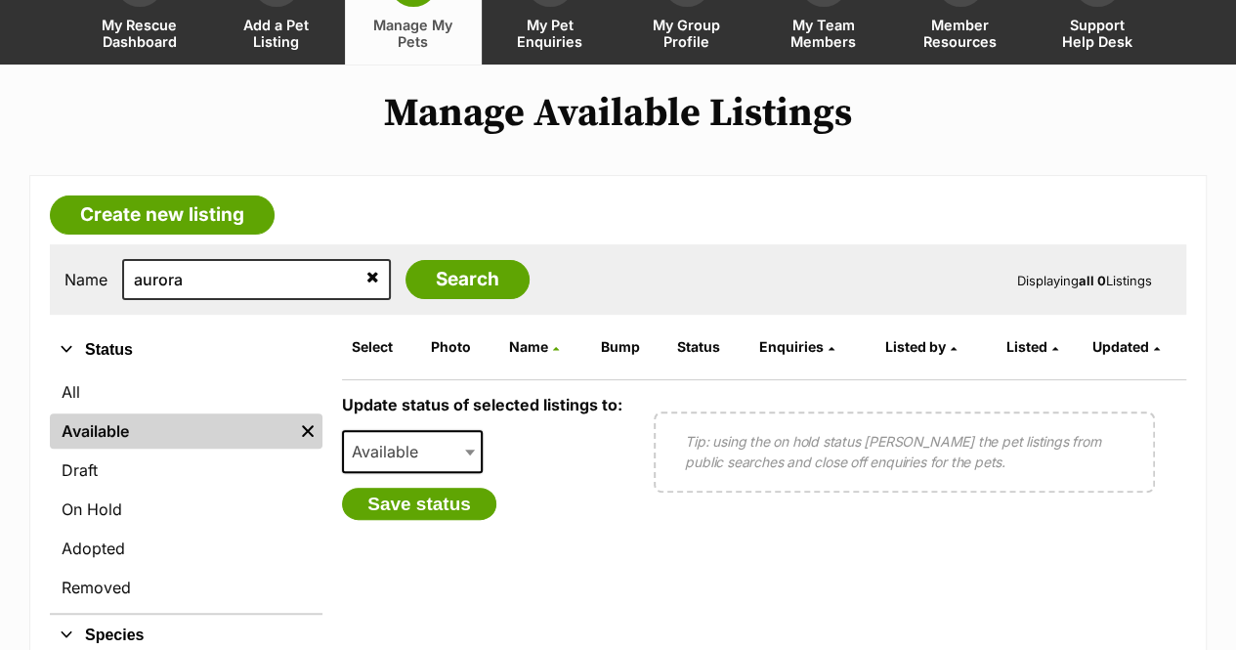
scroll to position [195, 0]
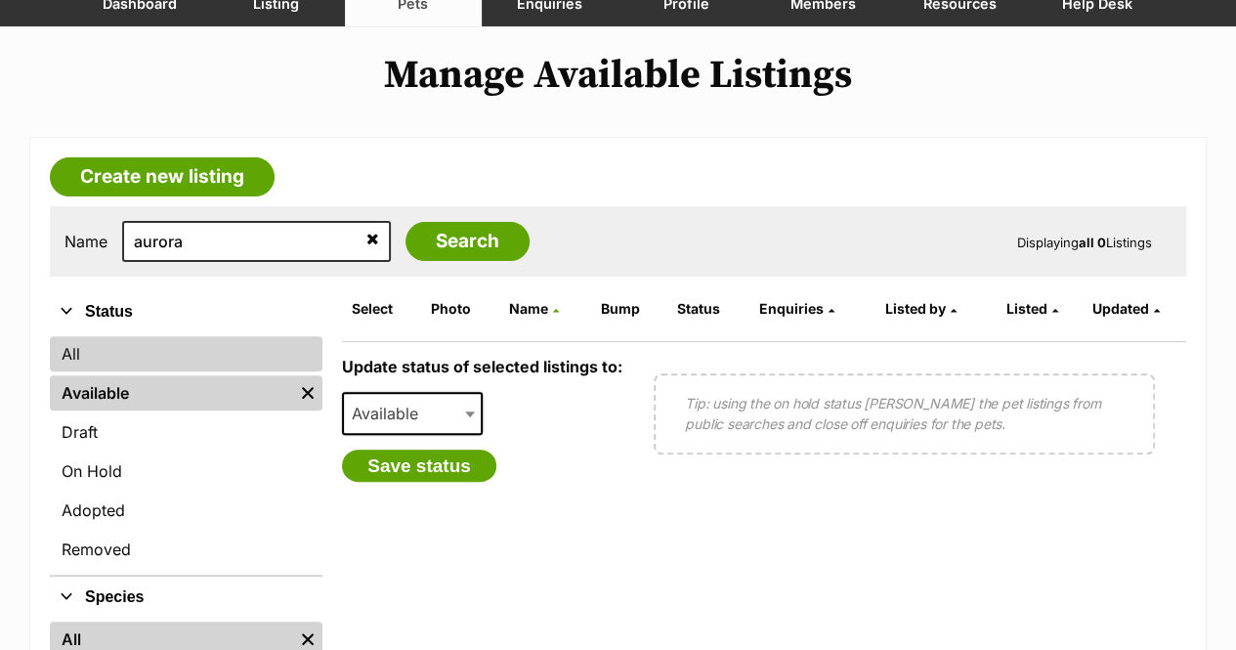
click at [177, 358] on link "All" at bounding box center [186, 353] width 273 height 35
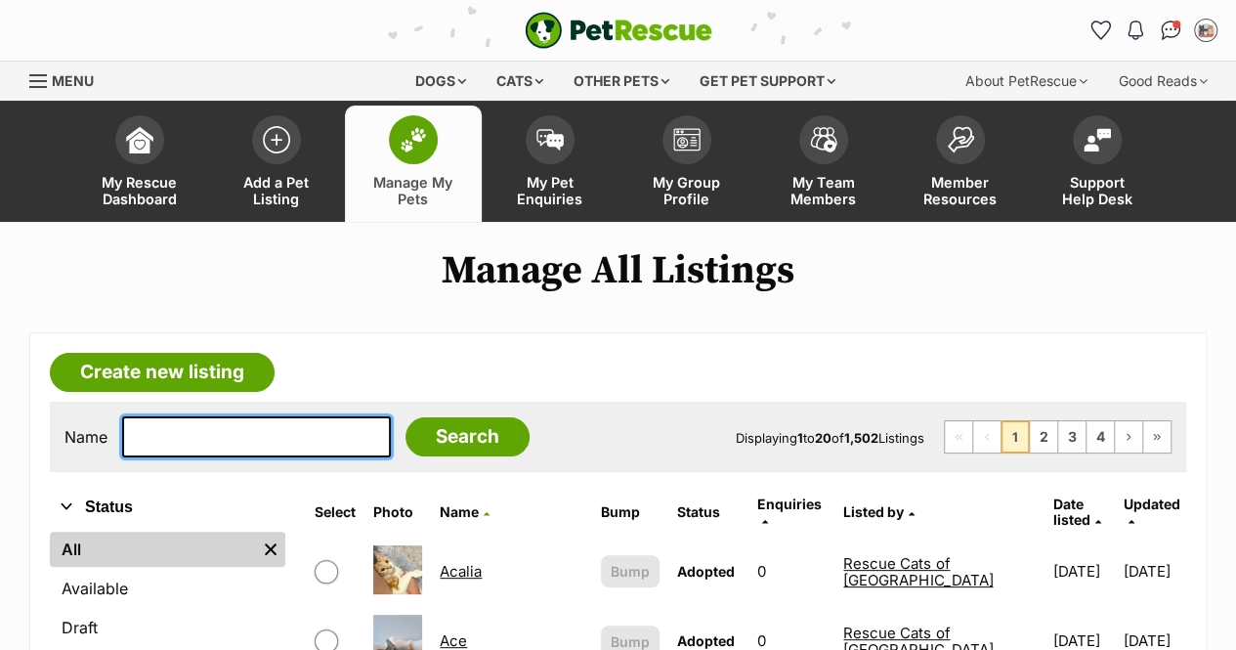
click at [180, 433] on input "text" at bounding box center [256, 436] width 269 height 41
type input "aurora"
click at [405, 417] on input "Search" at bounding box center [467, 436] width 124 height 39
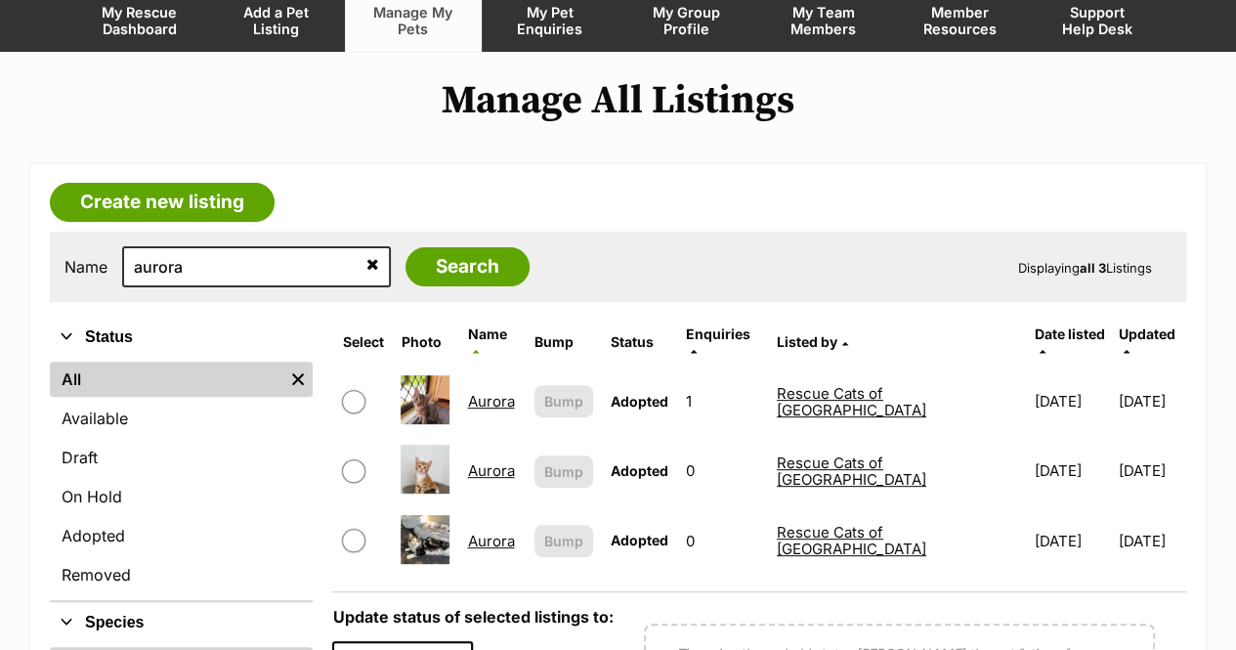
scroll to position [195, 0]
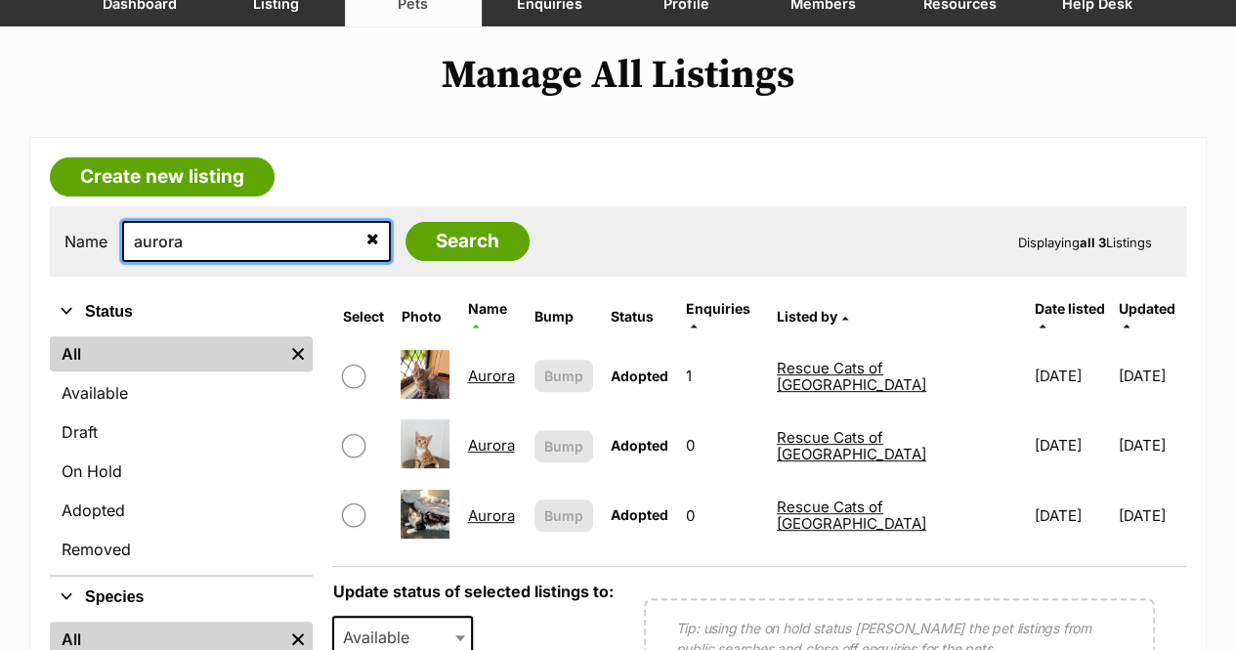
drag, startPoint x: 225, startPoint y: 230, endPoint x: 120, endPoint y: 245, distance: 105.7
click at [122, 243] on input "aurora" at bounding box center [256, 241] width 269 height 41
type input "[PERSON_NAME]"
click at [405, 222] on input "Search" at bounding box center [467, 241] width 124 height 39
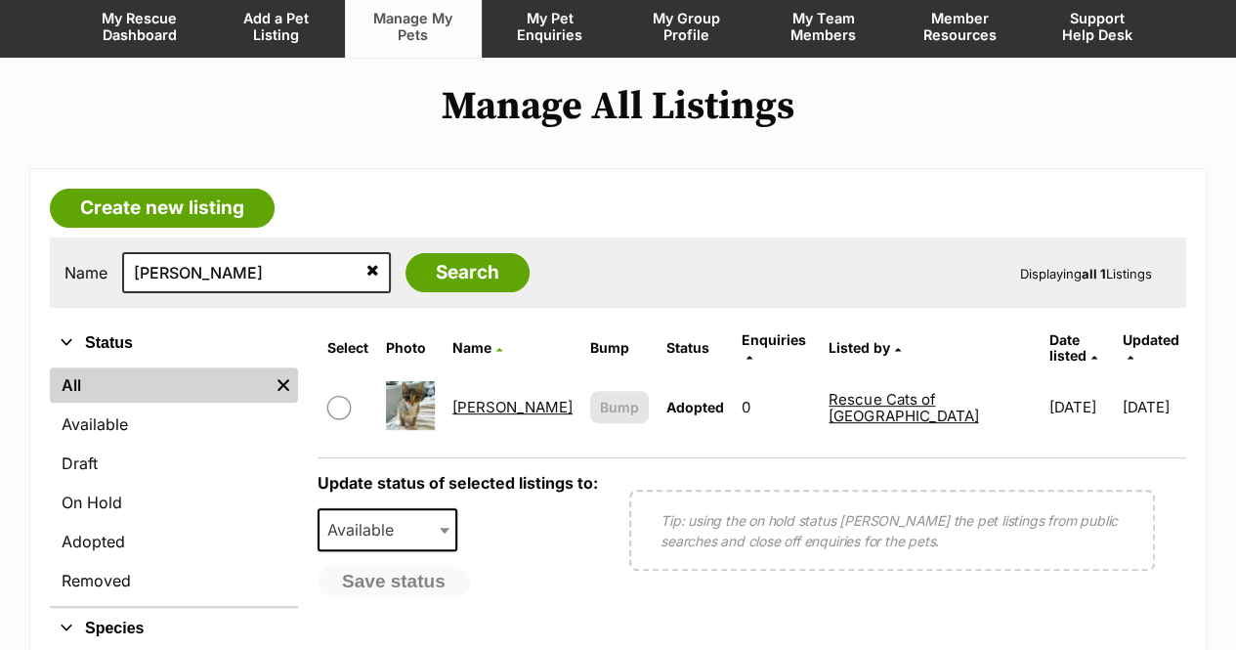
scroll to position [195, 0]
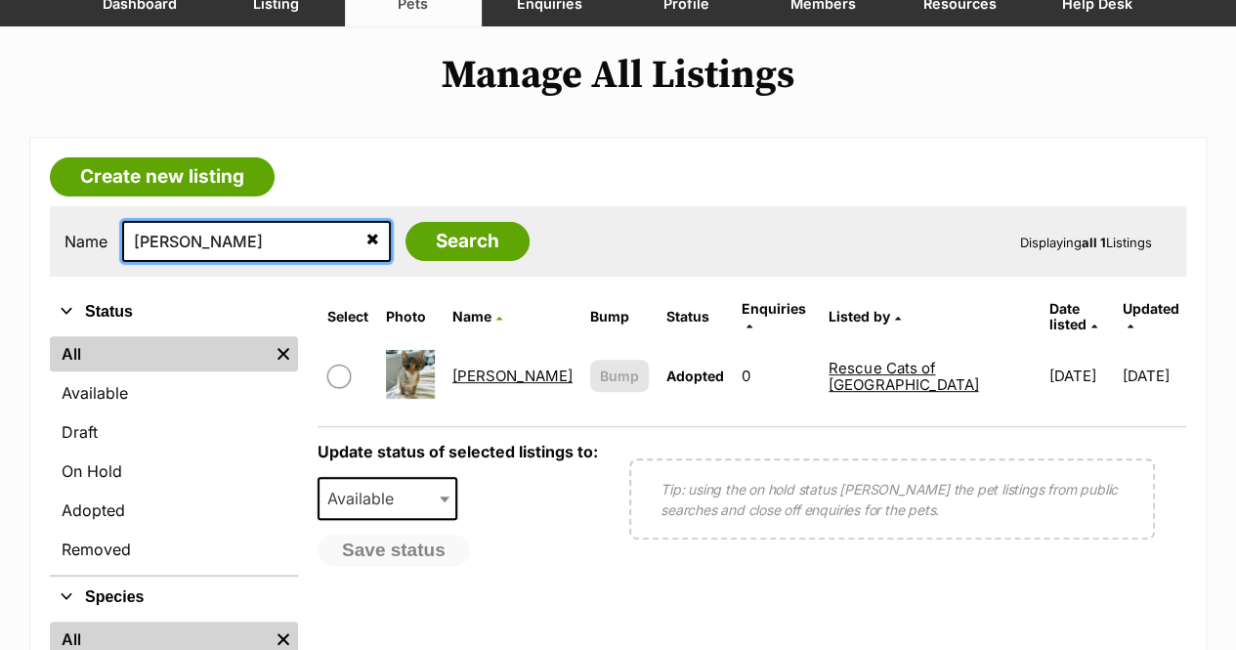
click at [262, 245] on input "[PERSON_NAME]" at bounding box center [256, 241] width 269 height 41
type input "g"
type input "brioche"
click at [405, 222] on input "Search" at bounding box center [467, 241] width 124 height 39
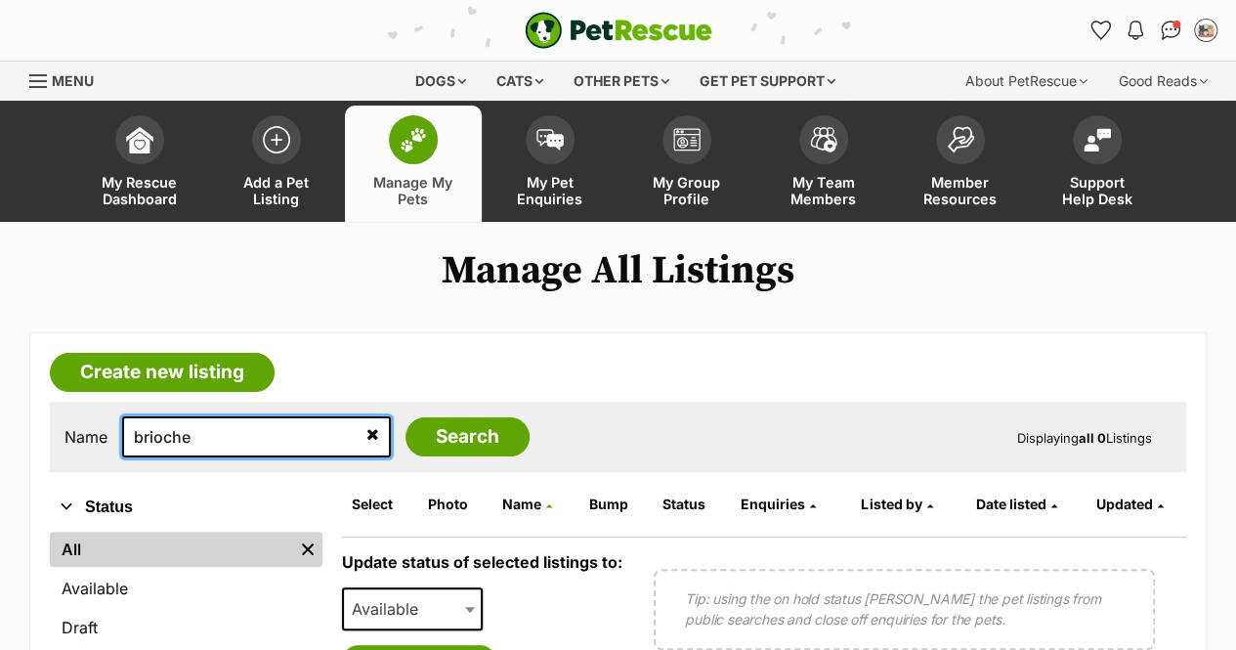
drag, startPoint x: 206, startPoint y: 437, endPoint x: 134, endPoint y: 428, distance: 72.8
click at [134, 428] on input "brioche" at bounding box center [256, 436] width 269 height 41
type input "cookie"
click at [405, 417] on input "Search" at bounding box center [467, 436] width 124 height 39
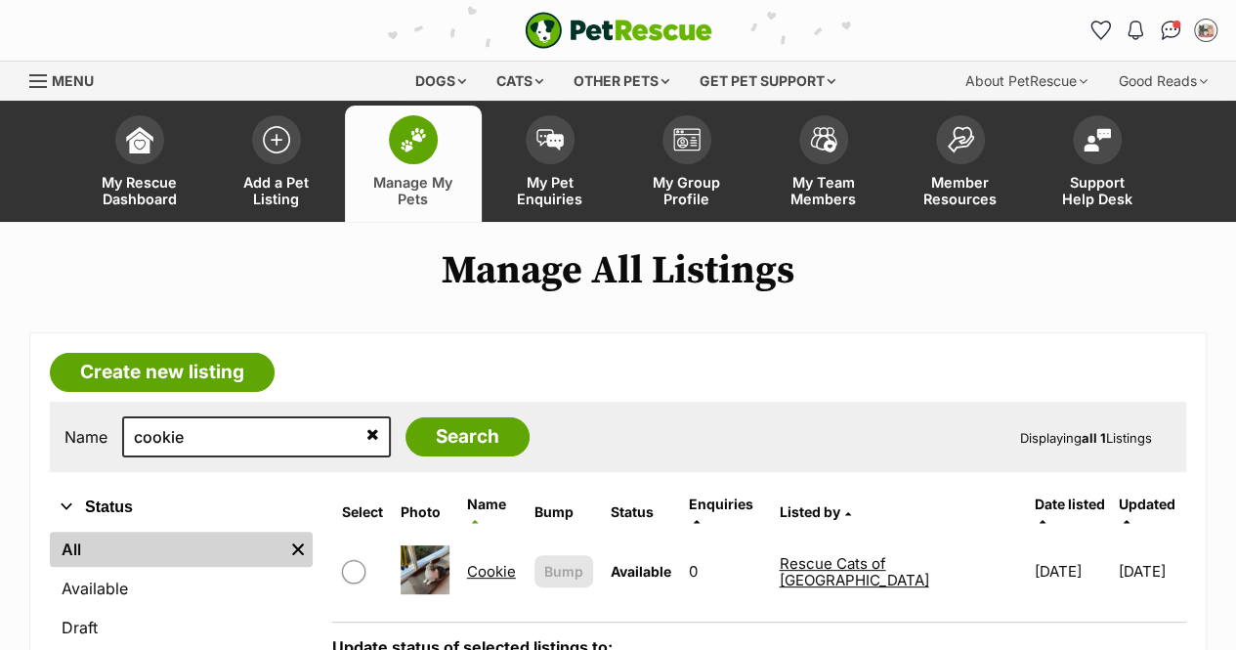
click at [498, 562] on link "Cookie" at bounding box center [491, 571] width 49 height 19
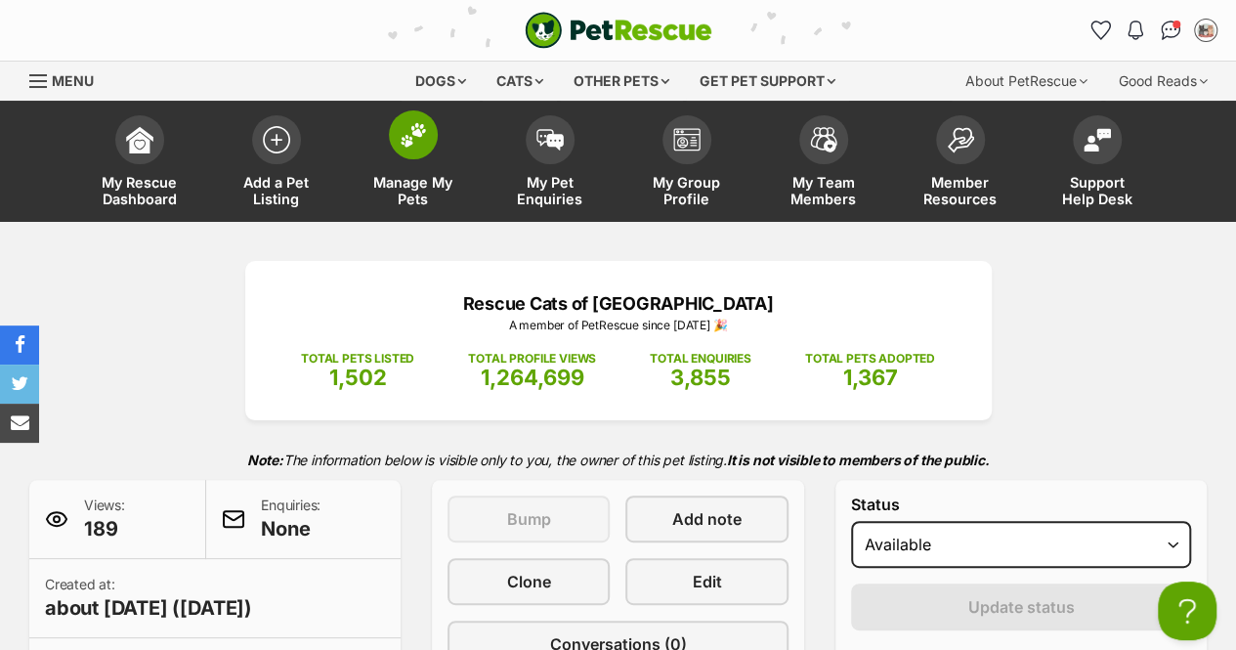
click at [410, 140] on img at bounding box center [412, 134] width 27 height 25
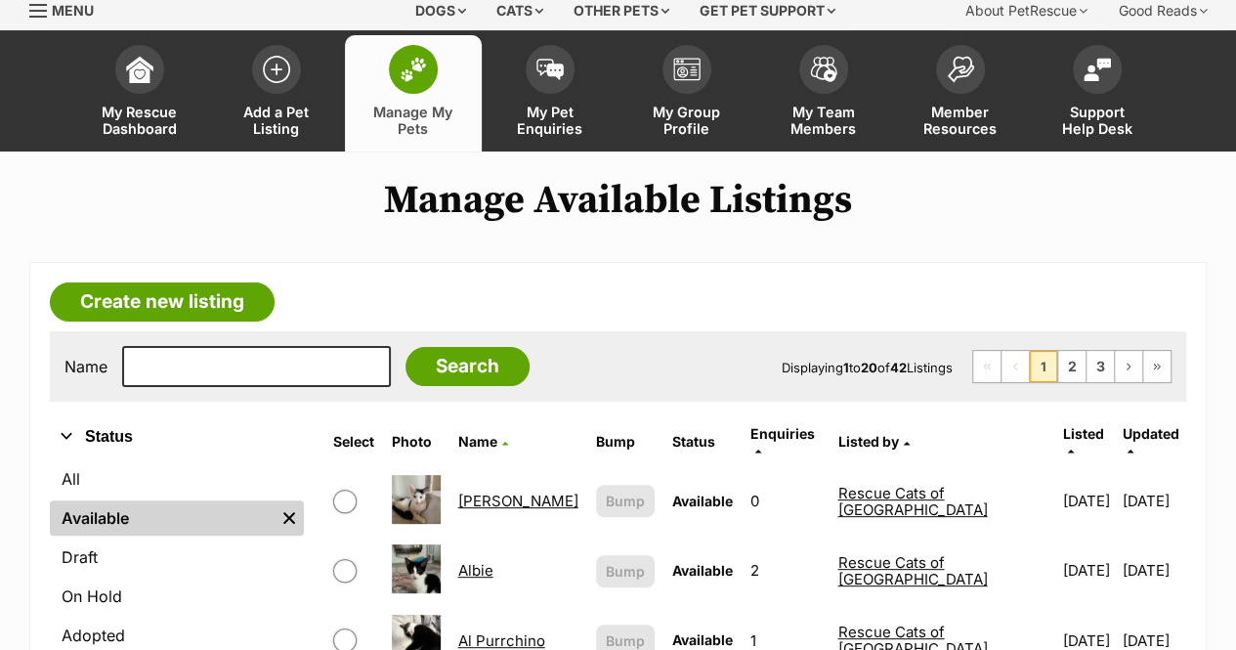
scroll to position [195, 0]
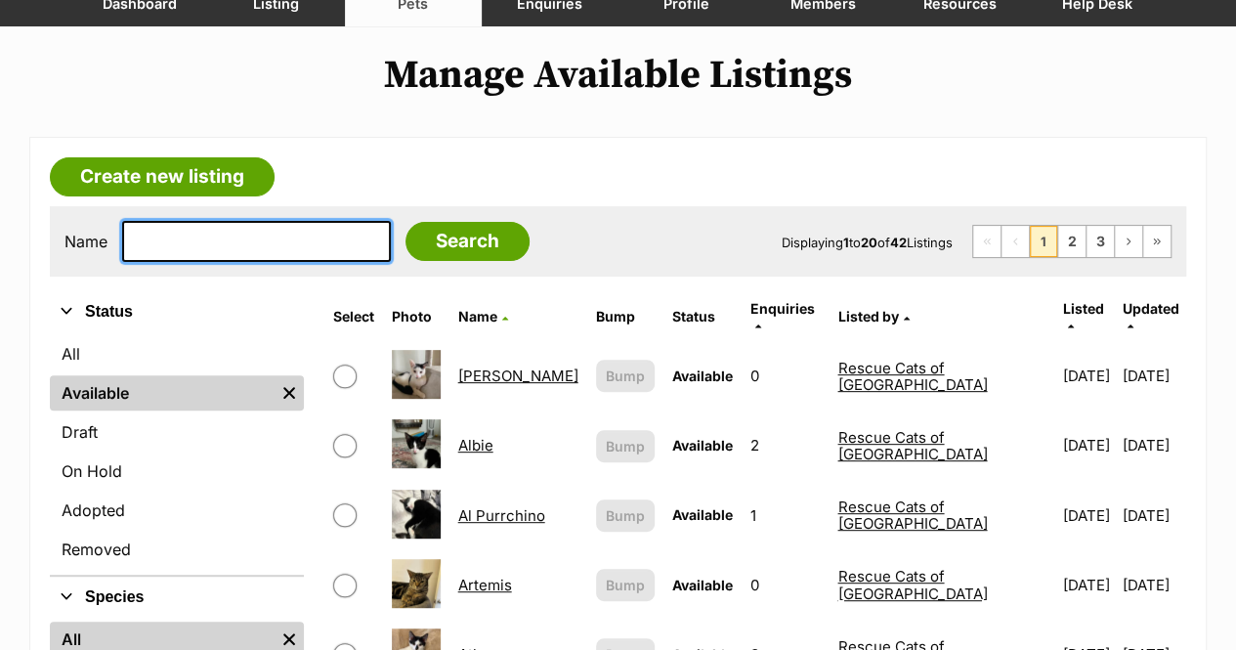
click at [210, 247] on input "text" at bounding box center [256, 241] width 269 height 41
type input "smidge"
click at [405, 222] on input "Search" at bounding box center [467, 241] width 124 height 39
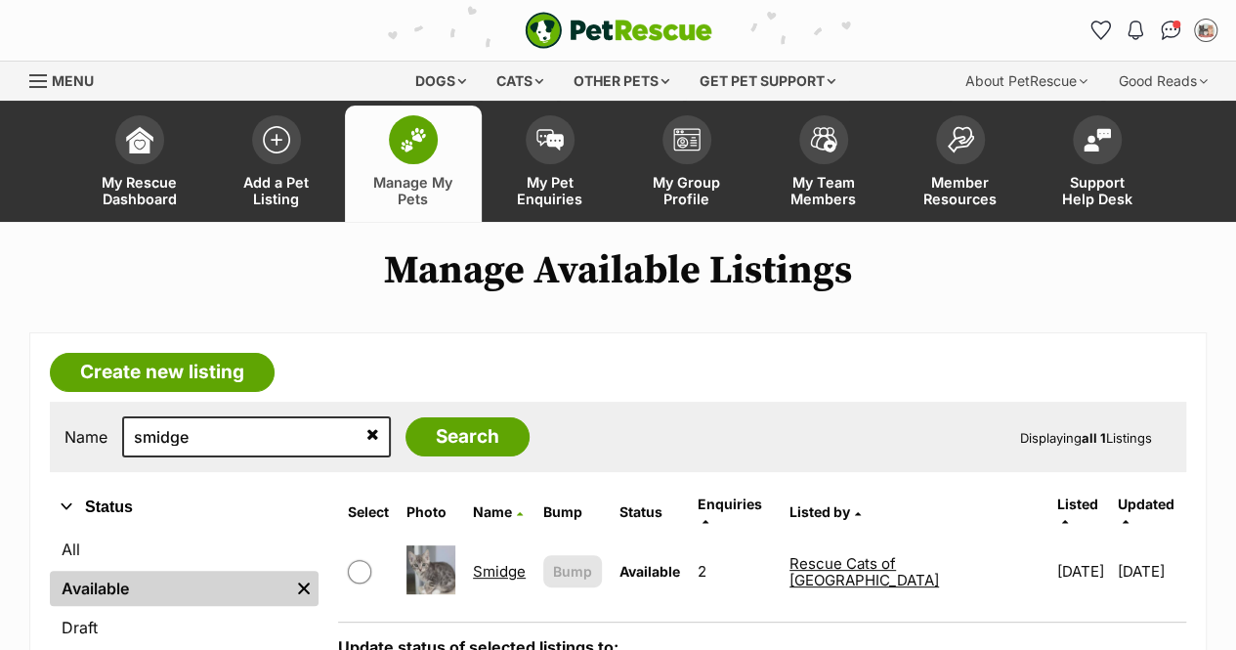
click at [518, 562] on link "Smidge" at bounding box center [499, 571] width 53 height 19
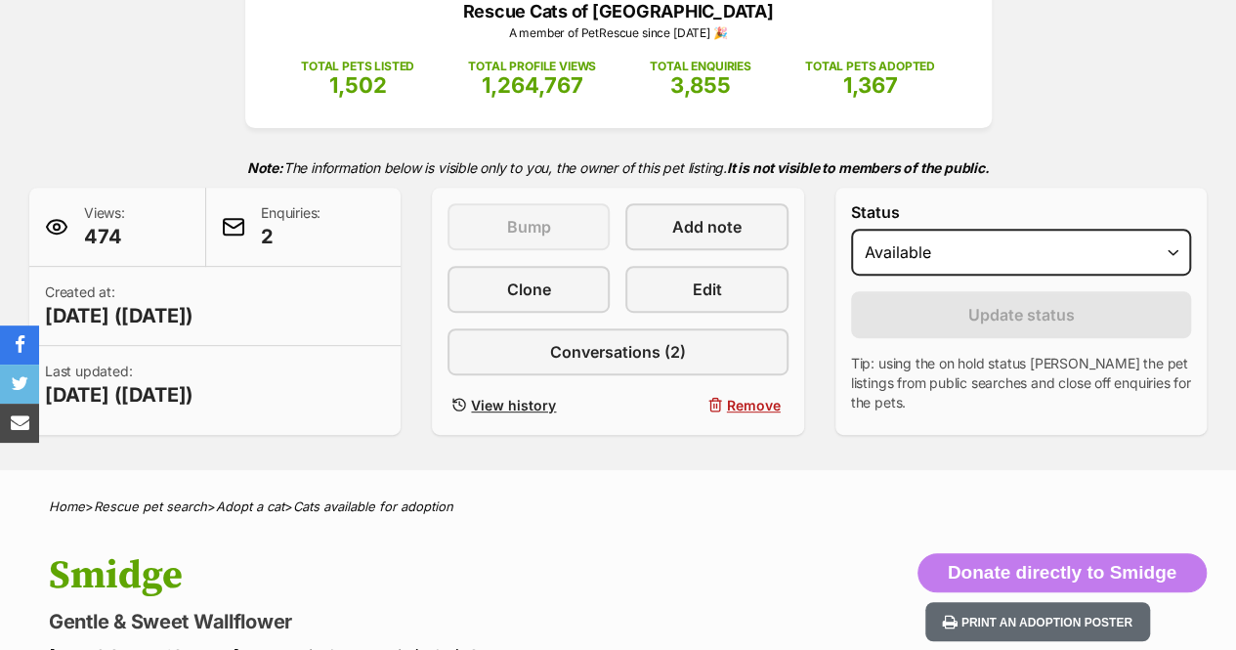
scroll to position [293, 0]
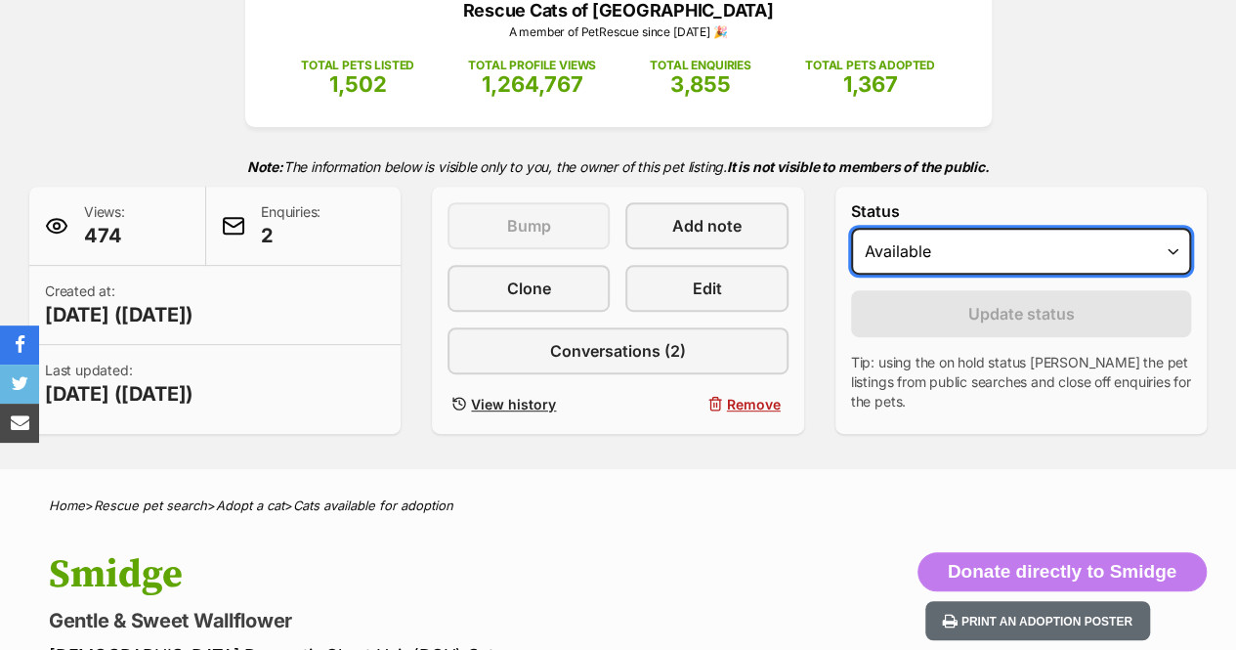
click at [1093, 249] on select "Draft - not available as listing has enquires Available On hold Adopted" at bounding box center [1021, 251] width 340 height 47
select select "rehomed"
click at [851, 228] on select "Draft - not available as listing has enquires Available On hold Adopted" at bounding box center [1021, 251] width 340 height 47
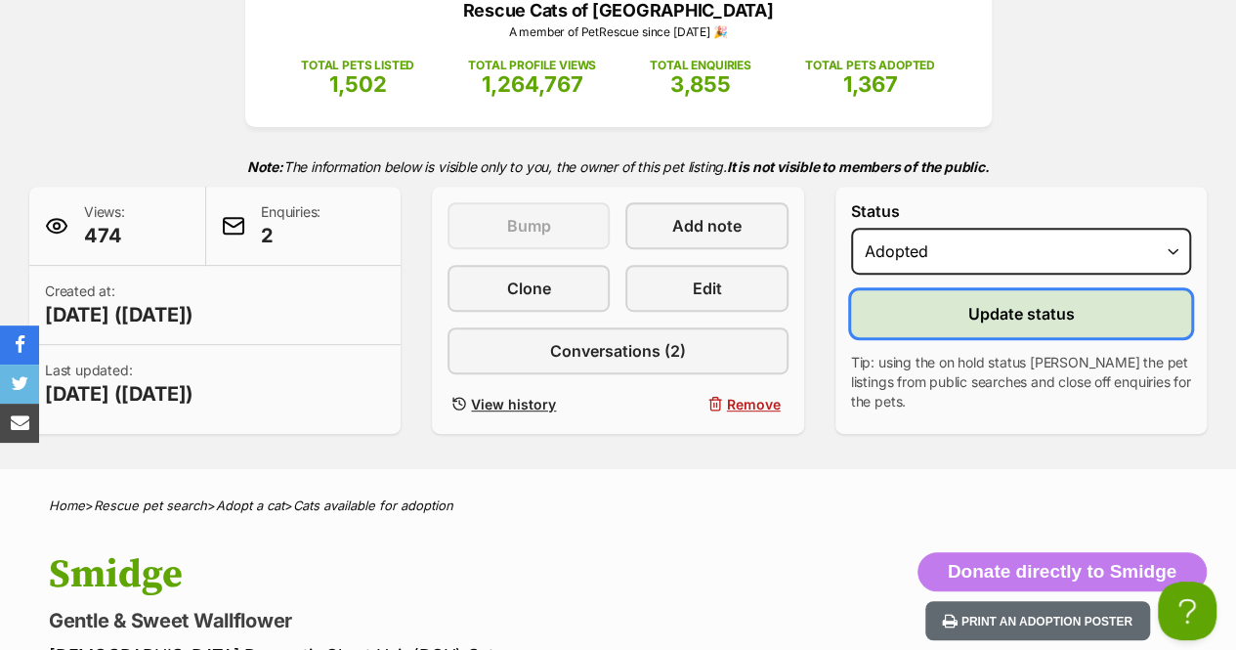
click at [1022, 320] on span "Update status" at bounding box center [1020, 313] width 106 height 23
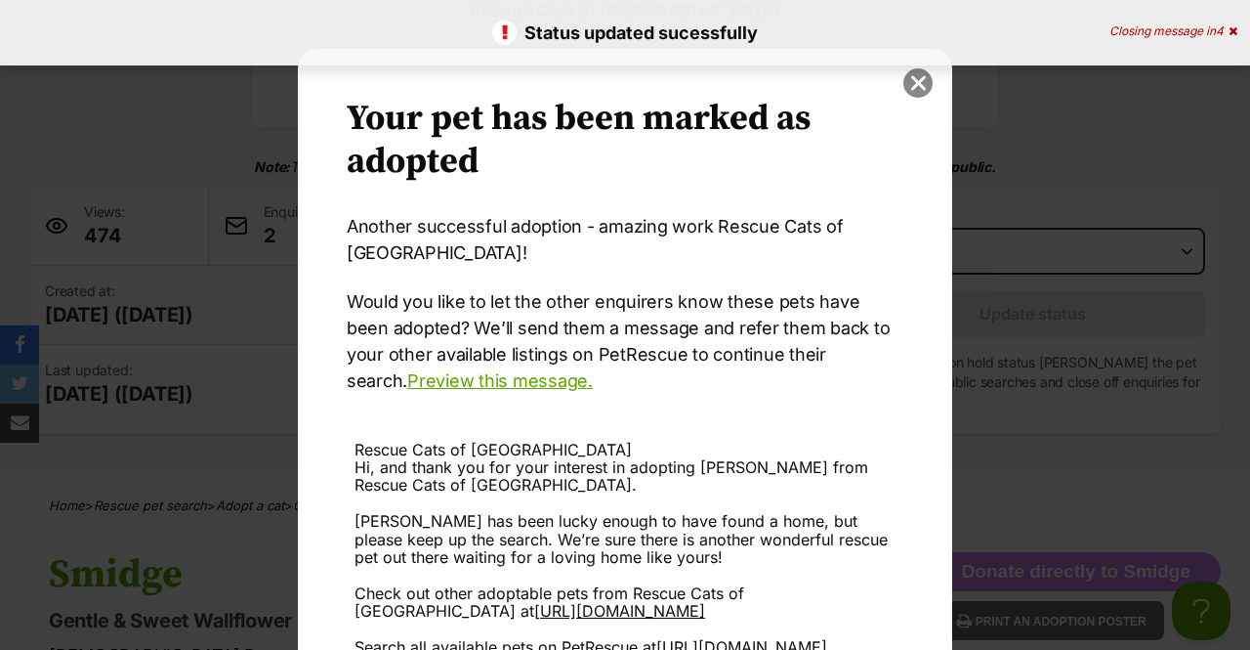
click at [913, 84] on button "close" at bounding box center [918, 82] width 29 height 29
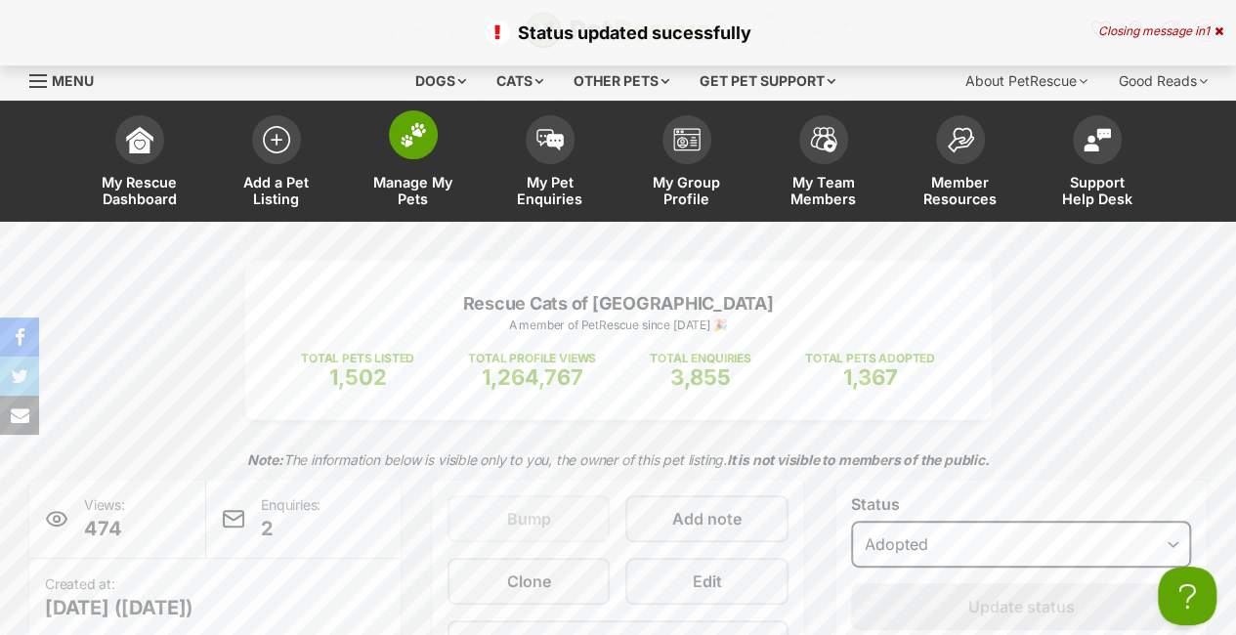
click at [414, 132] on img at bounding box center [412, 134] width 27 height 25
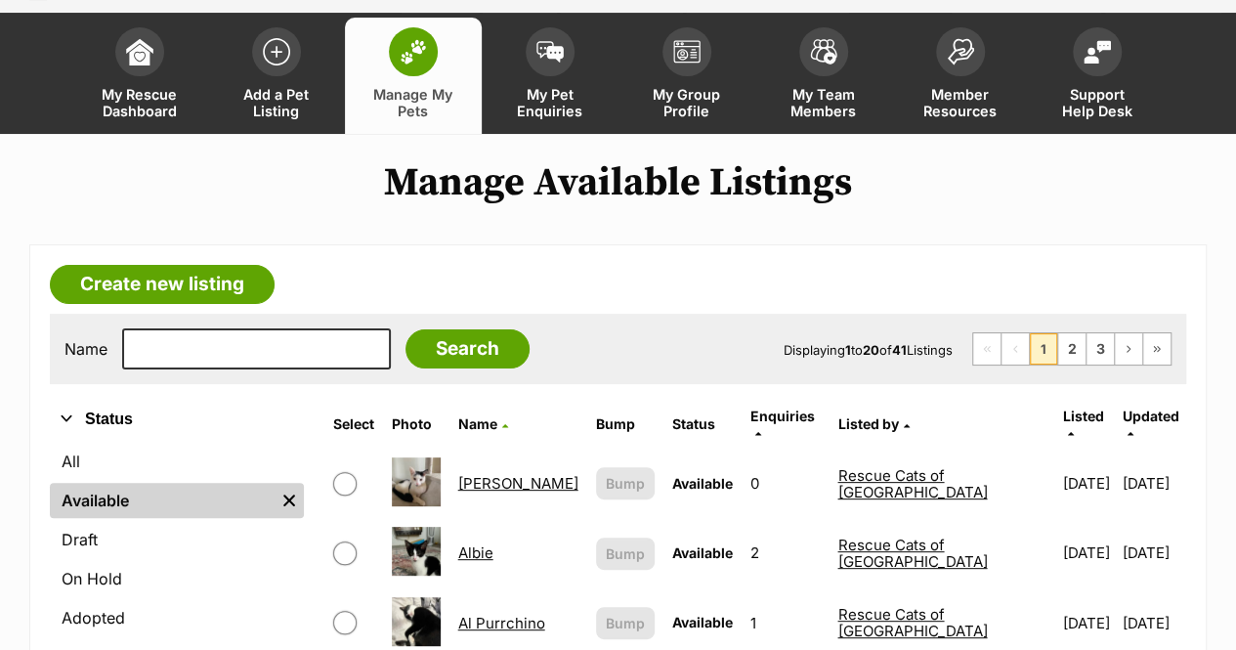
scroll to position [98, 0]
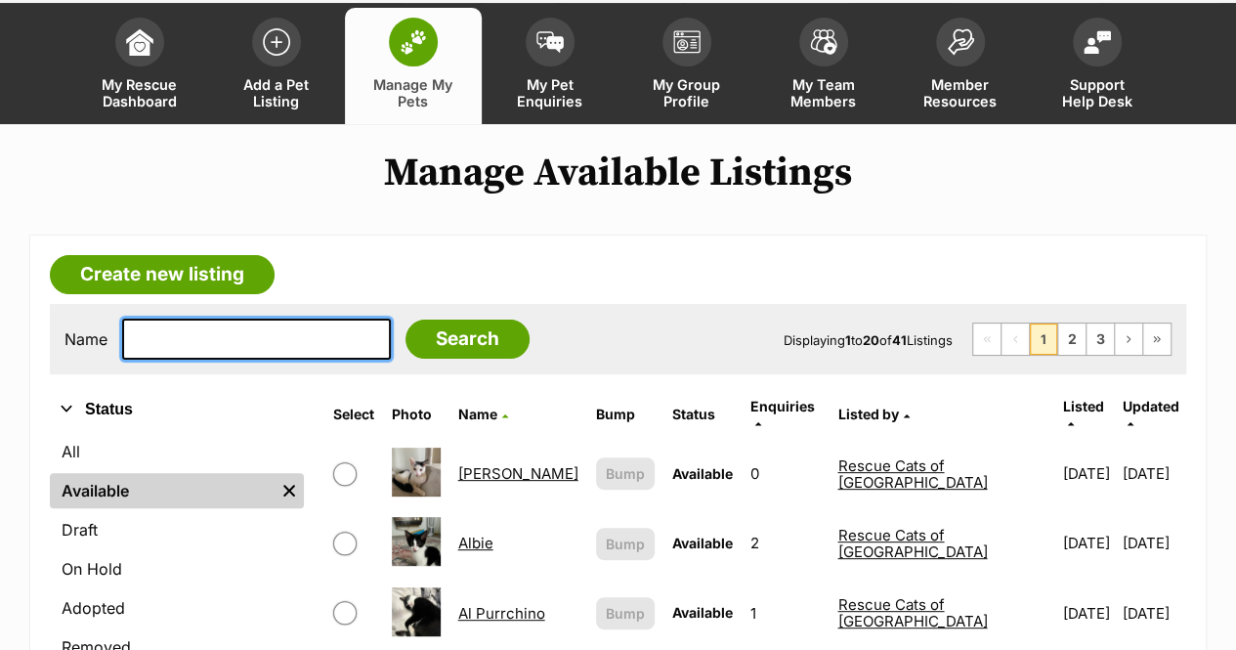
click at [273, 334] on input "text" at bounding box center [256, 338] width 269 height 41
type input "spek"
click at [405, 319] on input "Search" at bounding box center [467, 338] width 124 height 39
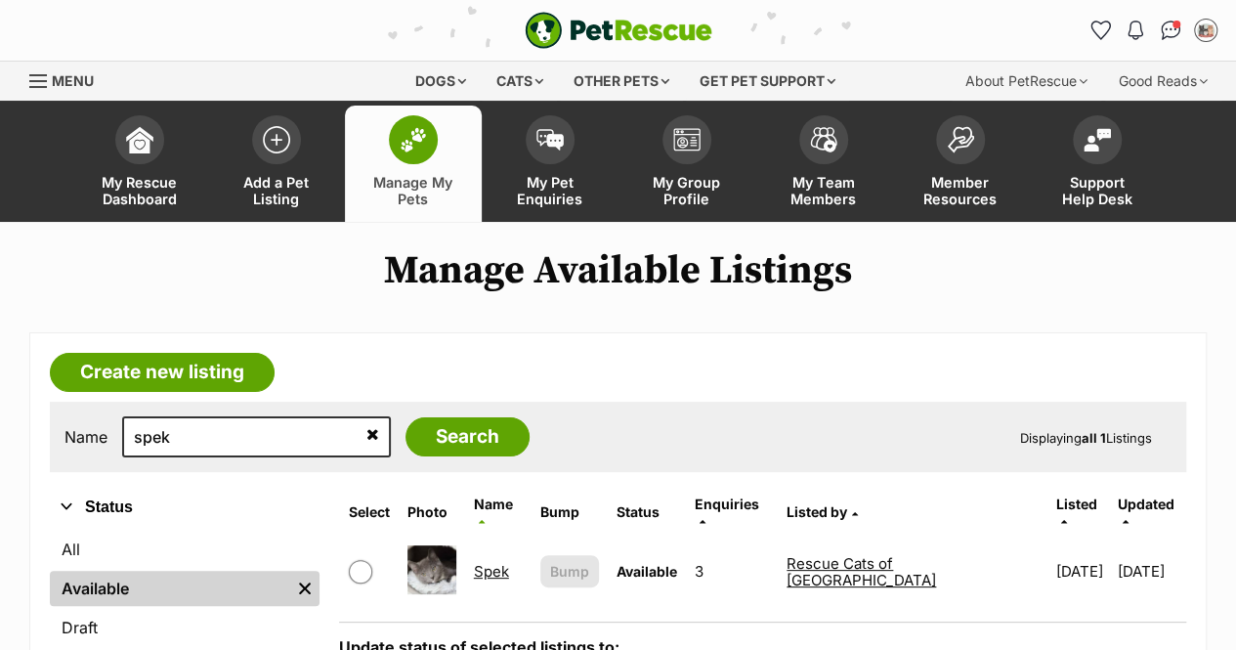
click at [496, 562] on link "Spek" at bounding box center [491, 571] width 35 height 19
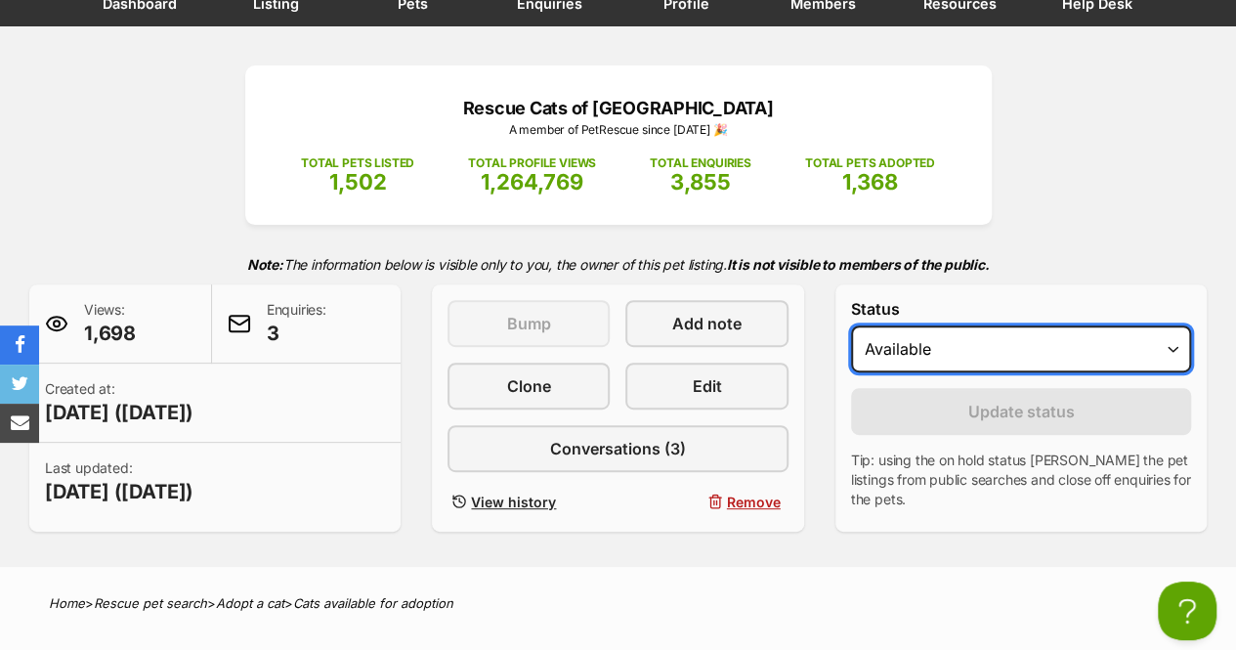
click at [1031, 365] on select "Draft - not available as listing has enquires Available On hold Adopted" at bounding box center [1021, 348] width 340 height 47
select select "rehomed"
click at [851, 325] on select "Draft - not available as listing has enquires Available On hold Adopted" at bounding box center [1021, 348] width 340 height 47
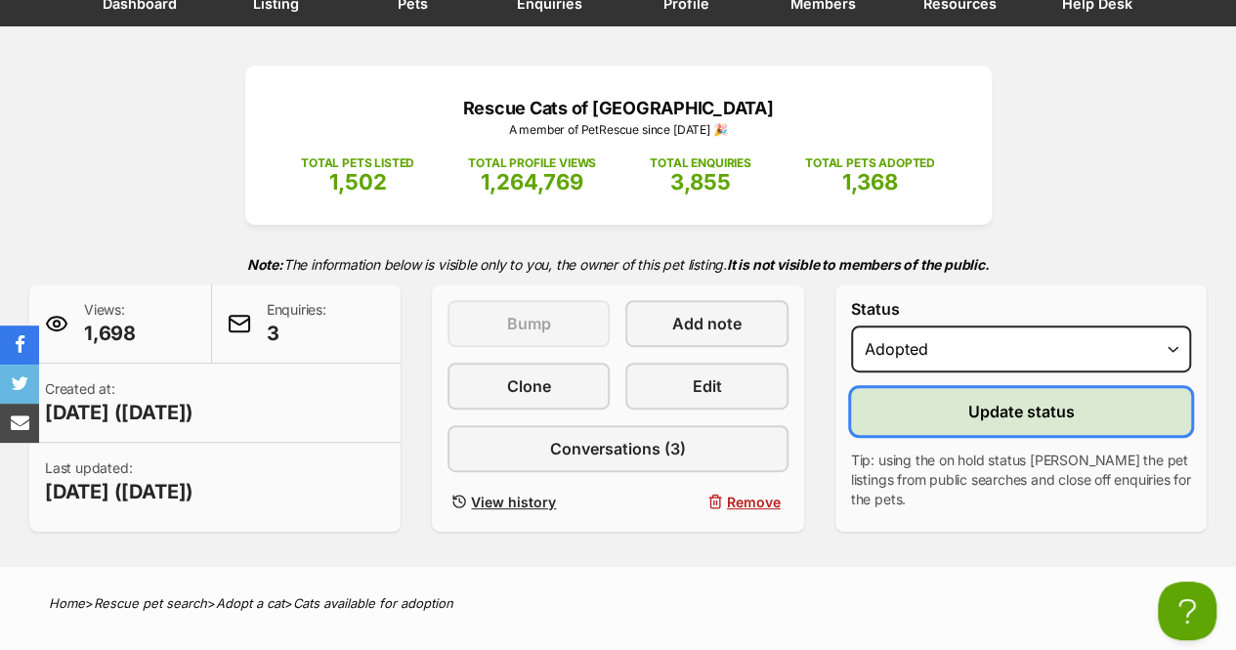
click at [992, 425] on button "Update status" at bounding box center [1021, 411] width 340 height 47
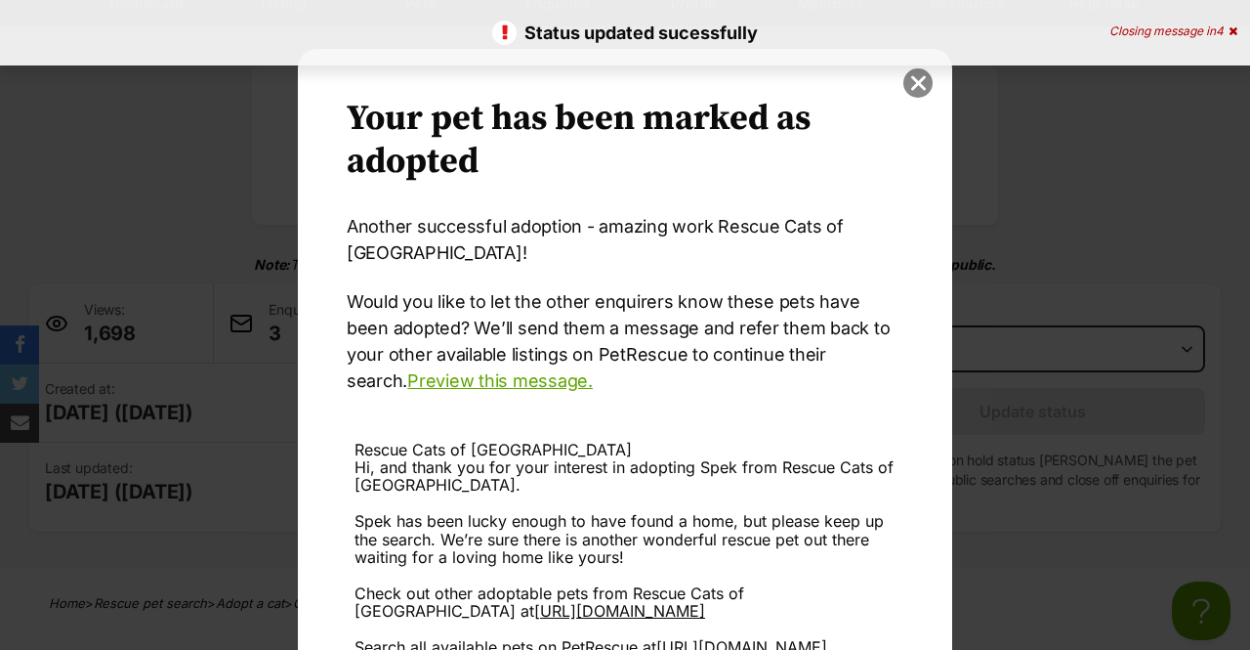
click at [919, 87] on button "close" at bounding box center [918, 82] width 29 height 29
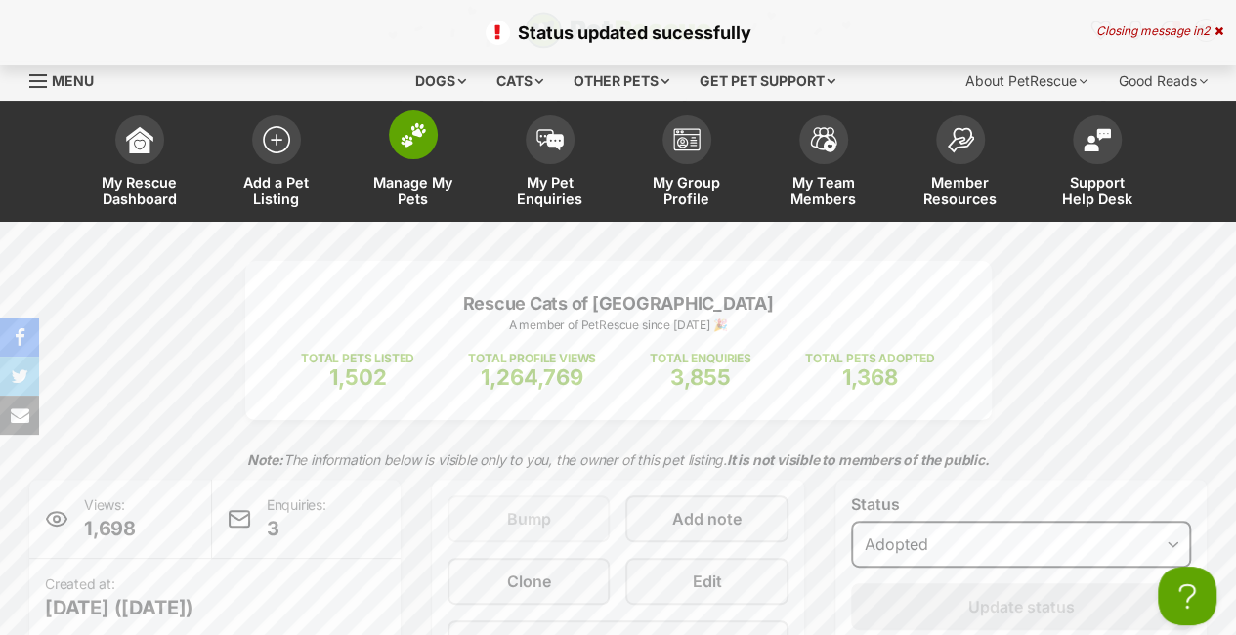
click at [418, 136] on img at bounding box center [412, 134] width 27 height 25
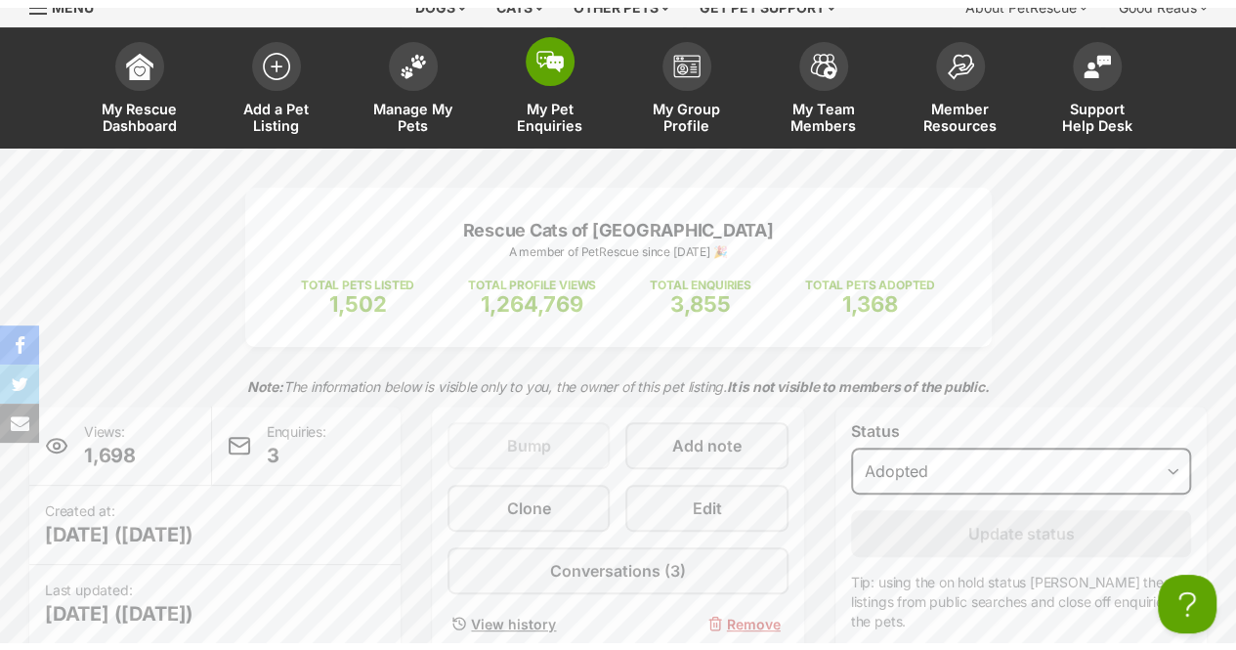
scroll to position [195, 0]
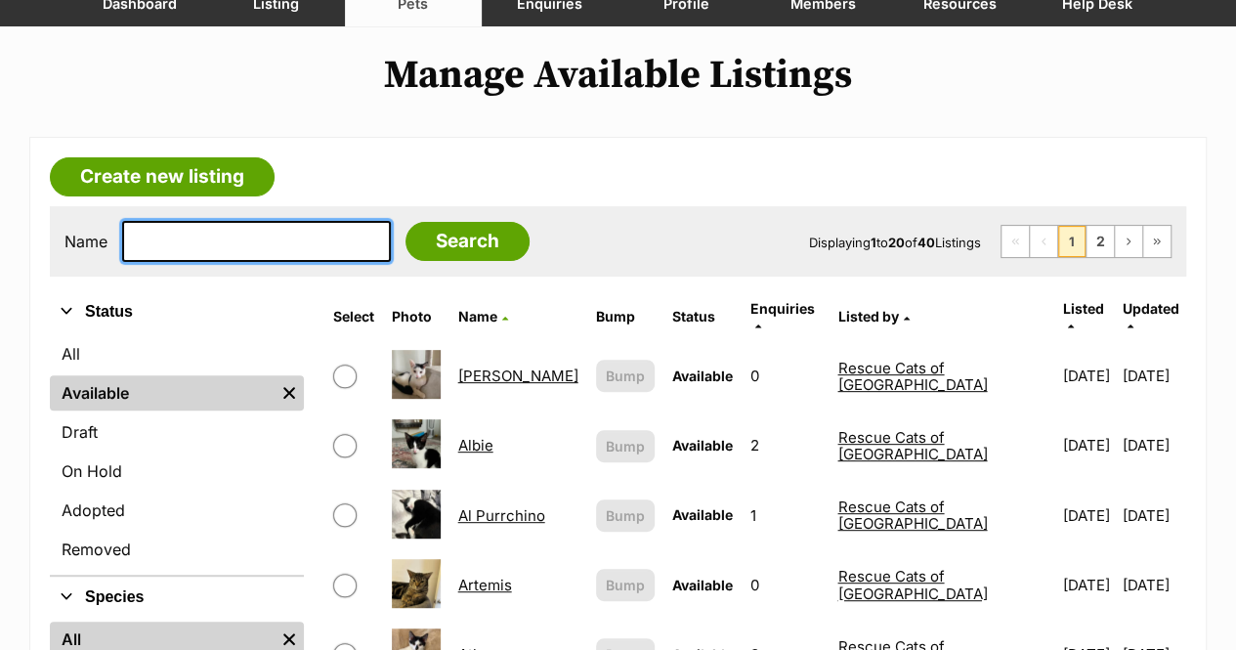
click at [305, 239] on input "text" at bounding box center [256, 241] width 269 height 41
type input "mac"
click at [405, 222] on input "Search" at bounding box center [467, 241] width 124 height 39
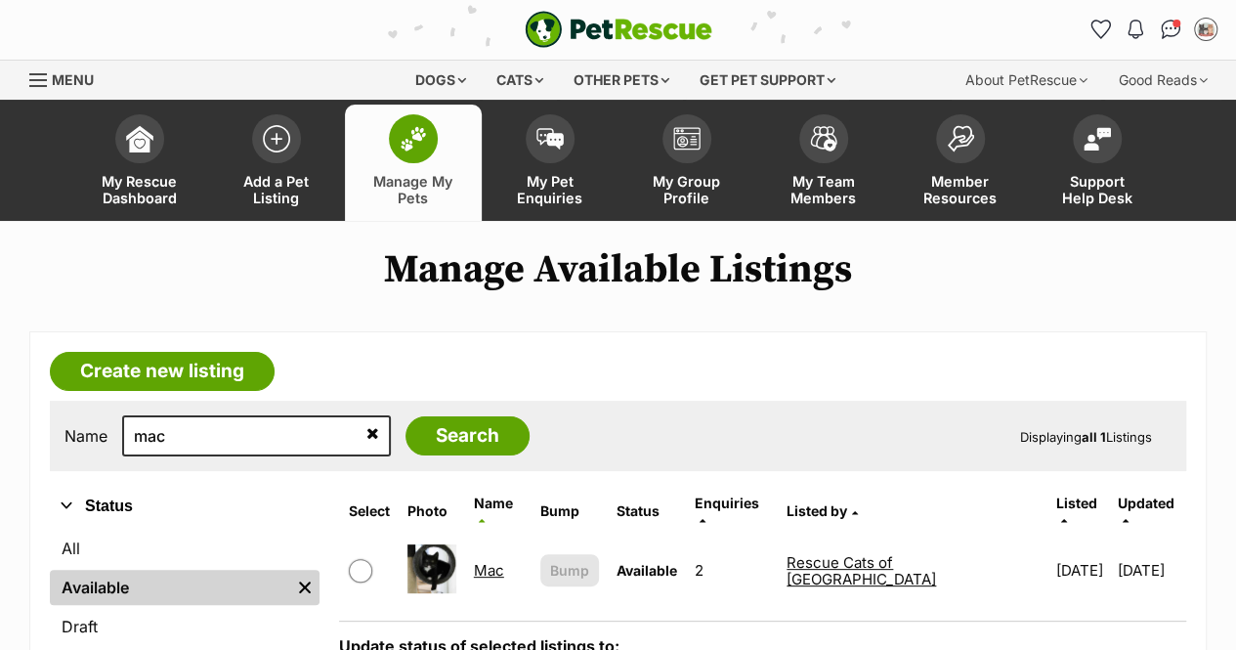
scroll to position [98, 0]
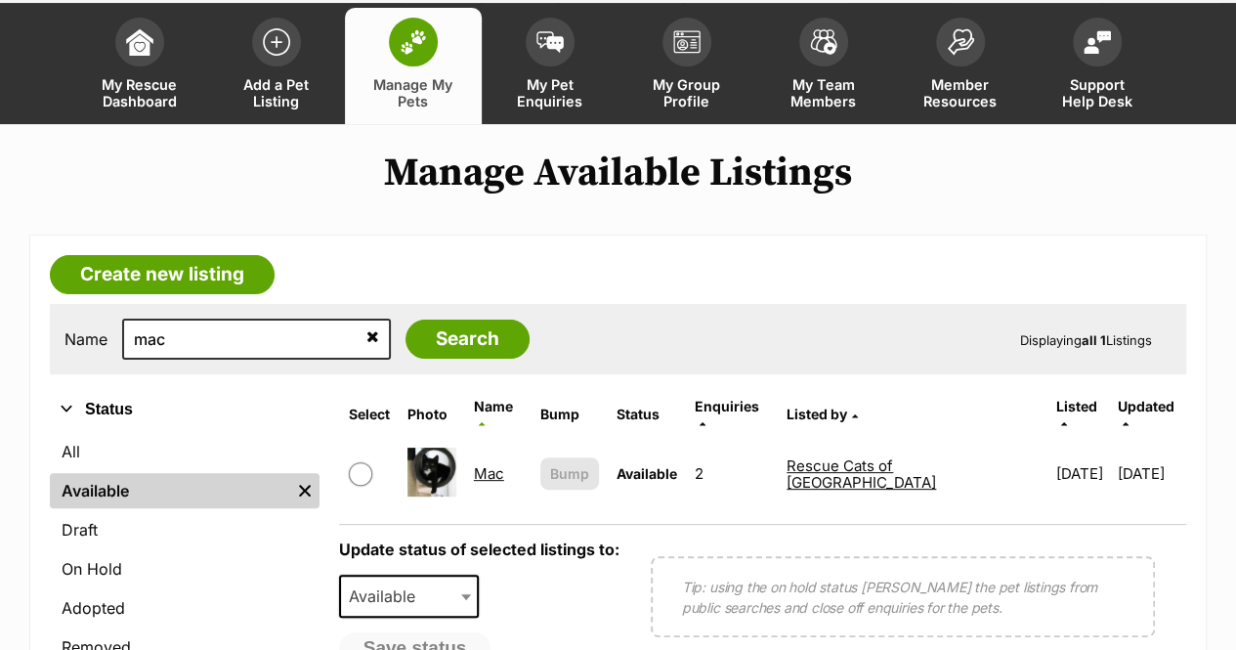
click at [483, 464] on link "Mac" at bounding box center [489, 473] width 30 height 19
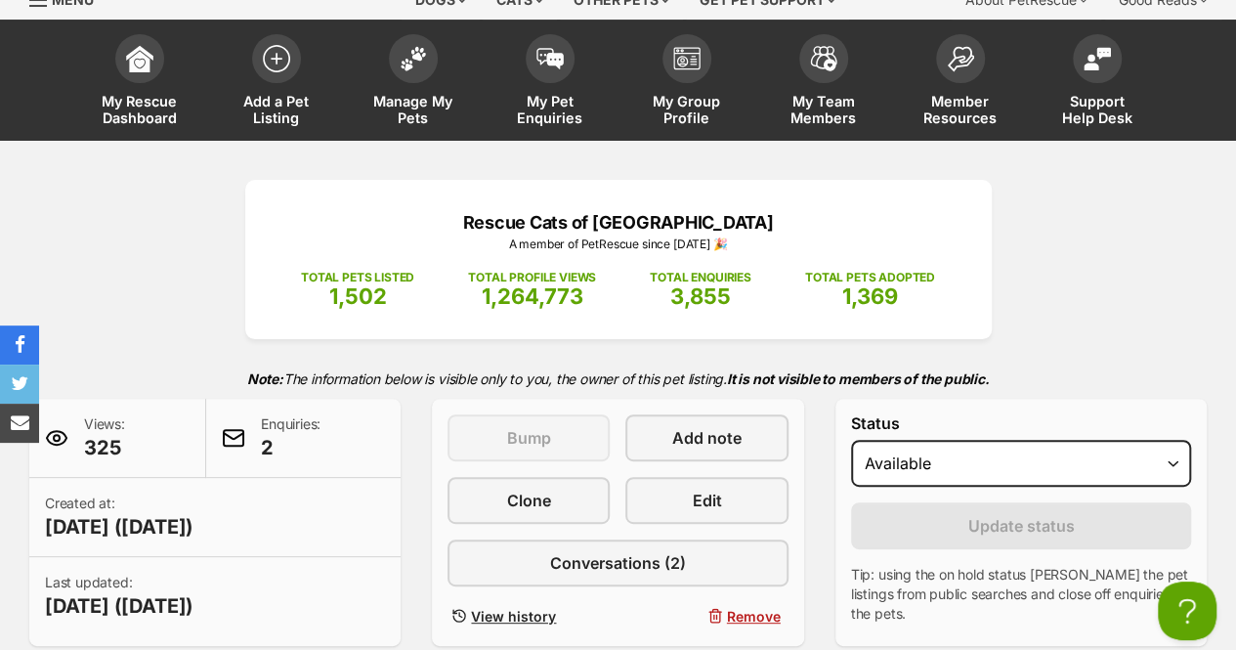
scroll to position [195, 0]
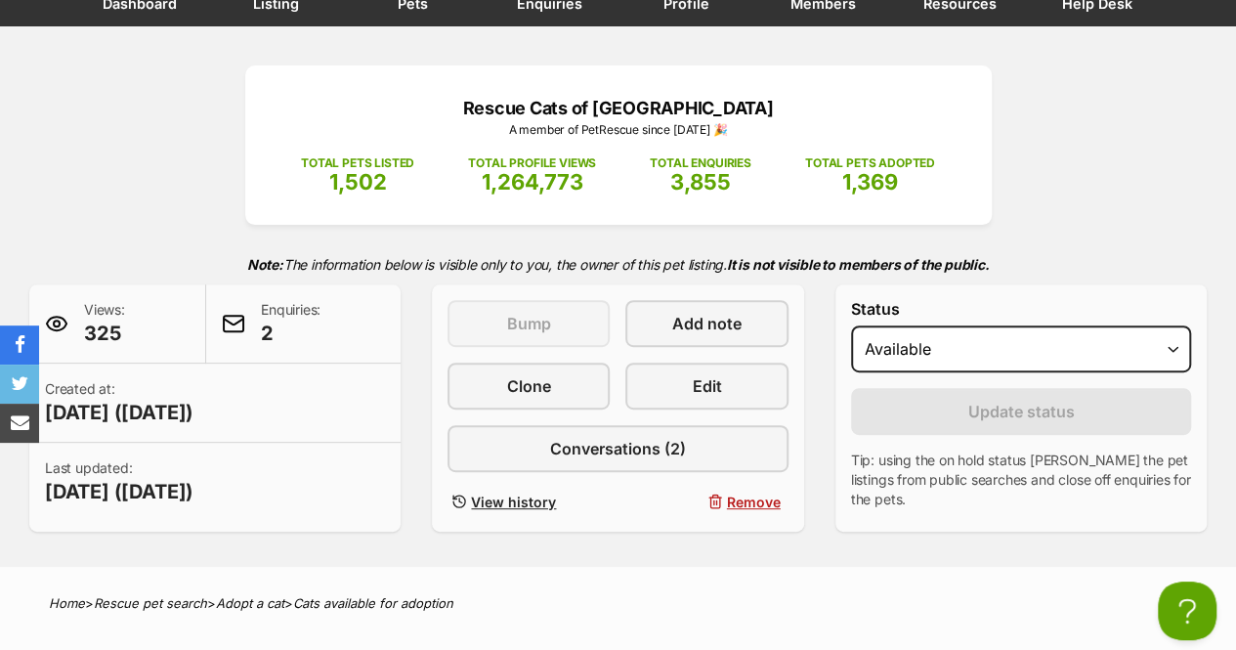
click at [977, 372] on form "Status Draft - not available as listing has enquires Available On hold Adopted …" at bounding box center [1021, 404] width 340 height 209
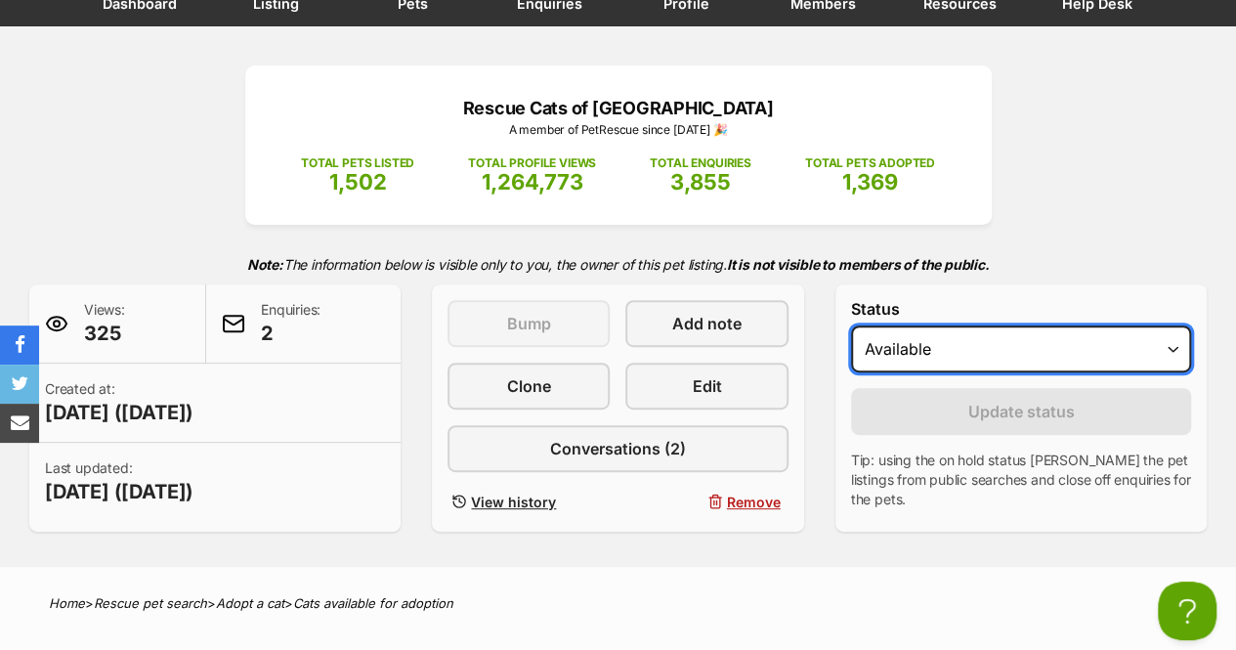
click at [974, 338] on select "Draft - not available as listing has enquires Available On hold Adopted" at bounding box center [1021, 348] width 340 height 47
select select "rehomed"
click at [851, 325] on select "Draft - not available as listing has enquires Available On hold Adopted" at bounding box center [1021, 348] width 340 height 47
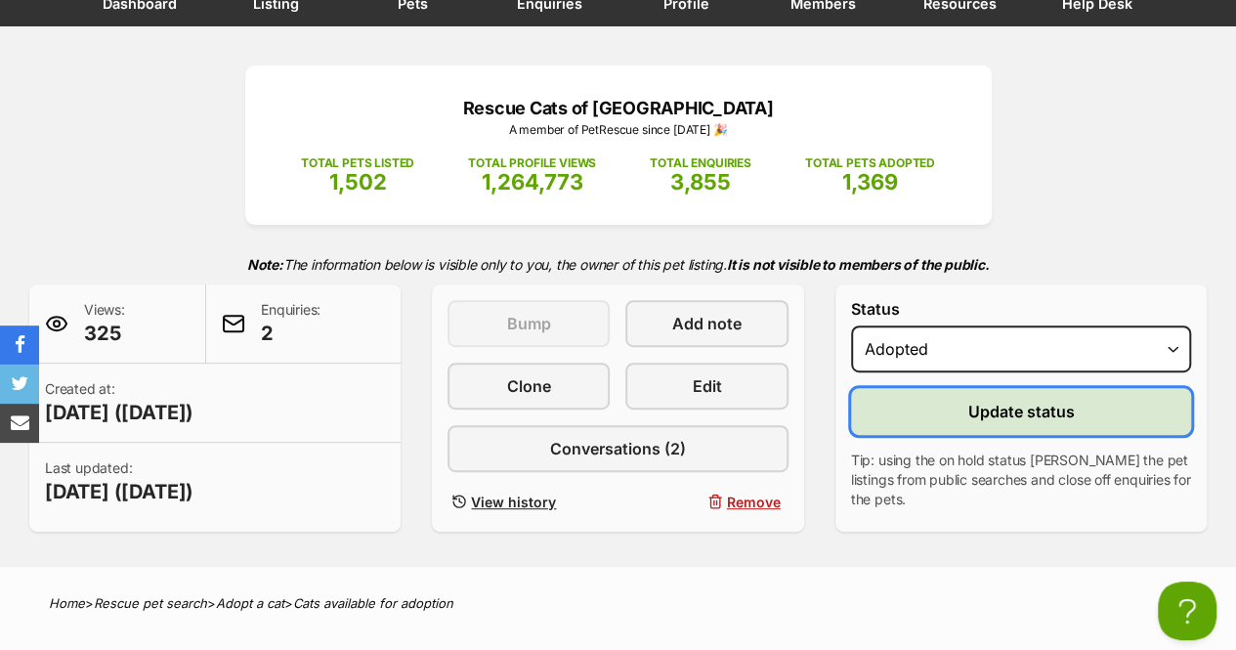
click at [946, 415] on button "Update status" at bounding box center [1021, 411] width 340 height 47
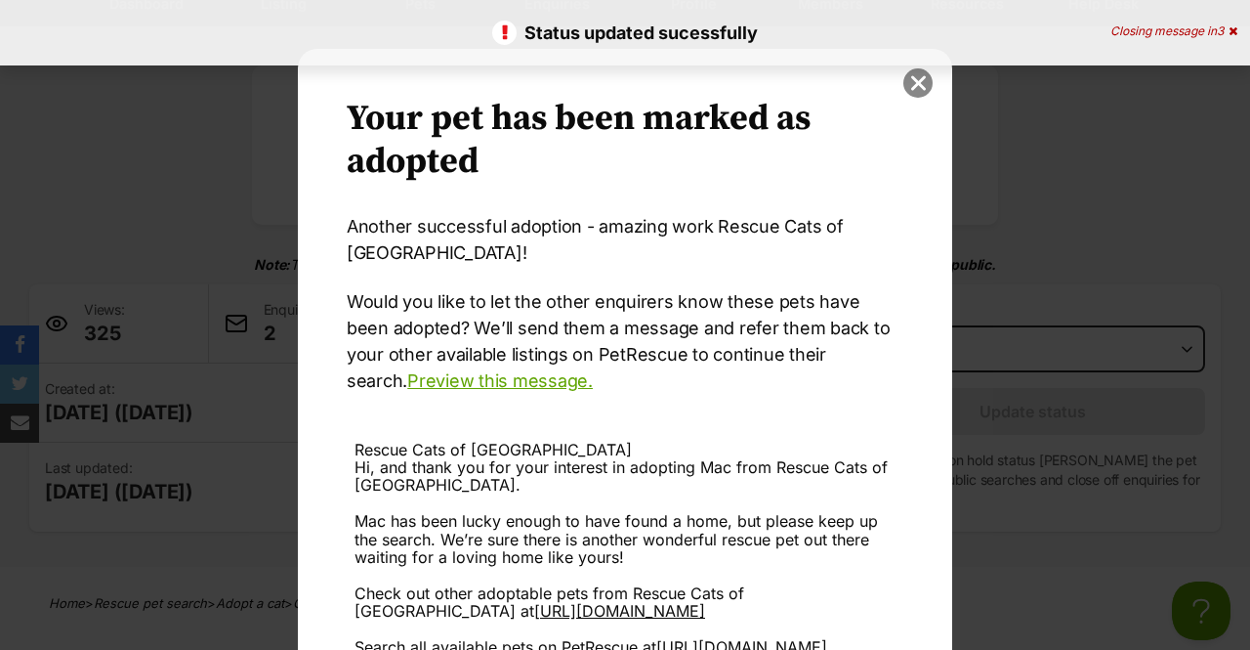
click at [906, 75] on button "close" at bounding box center [918, 82] width 29 height 29
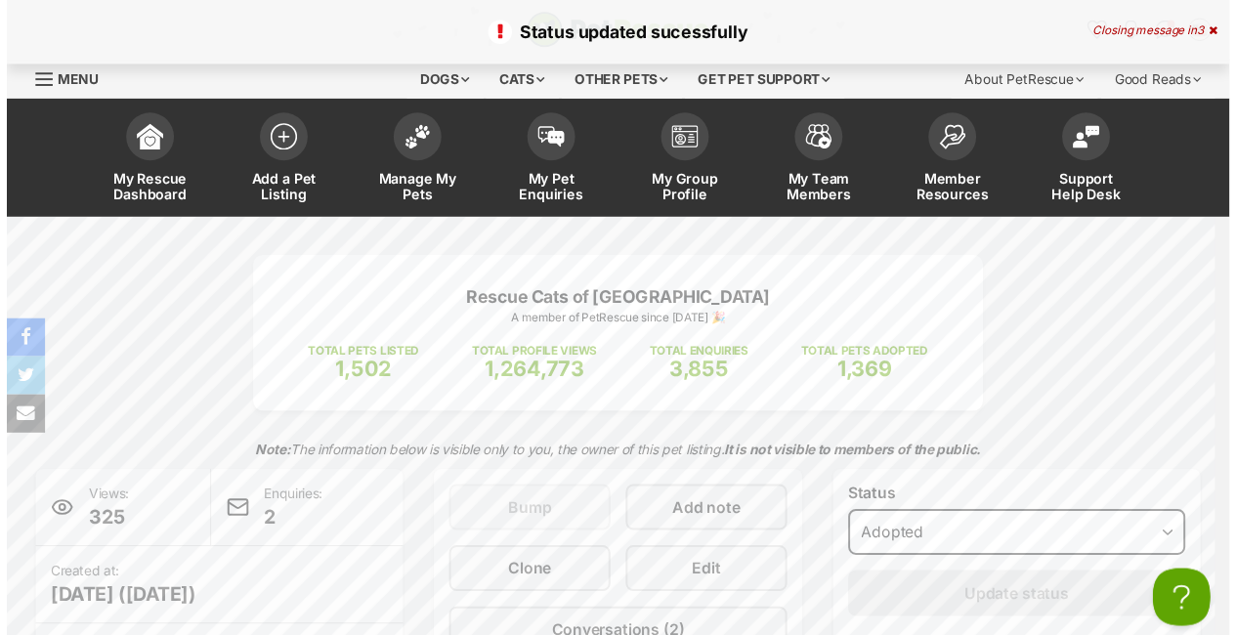
scroll to position [195, 0]
